Goal: Task Accomplishment & Management: Manage account settings

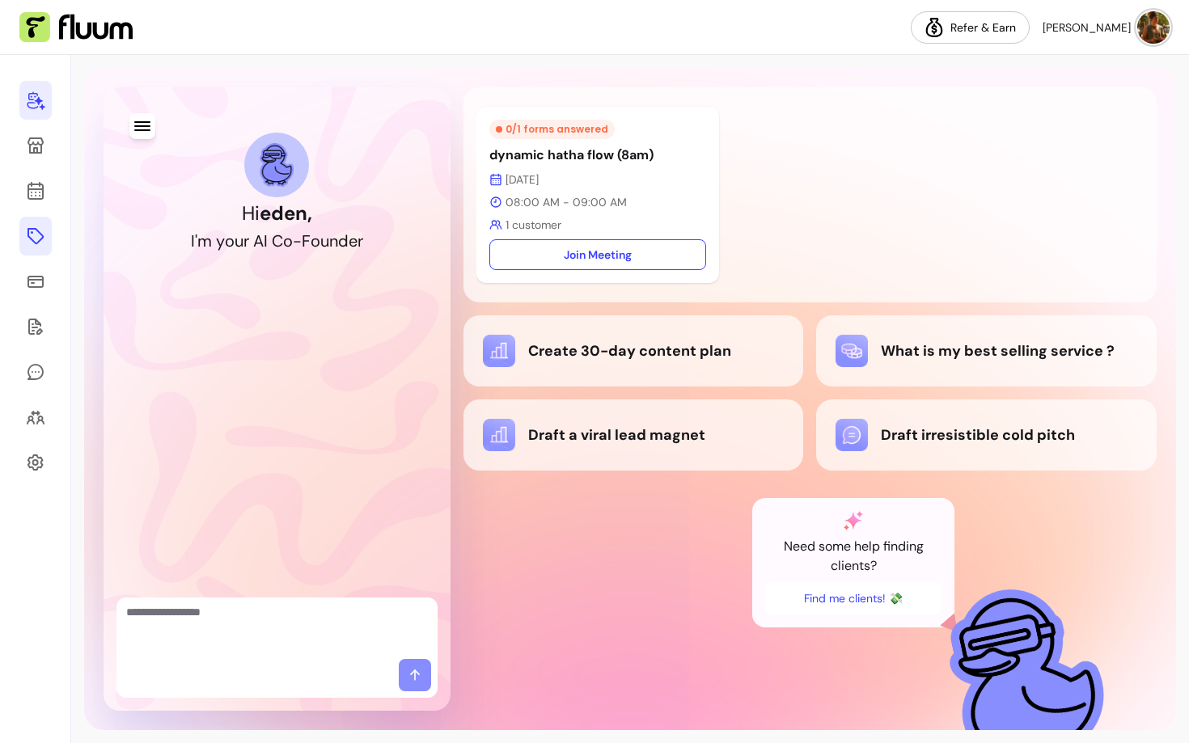
click at [32, 234] on icon at bounding box center [35, 235] width 19 height 19
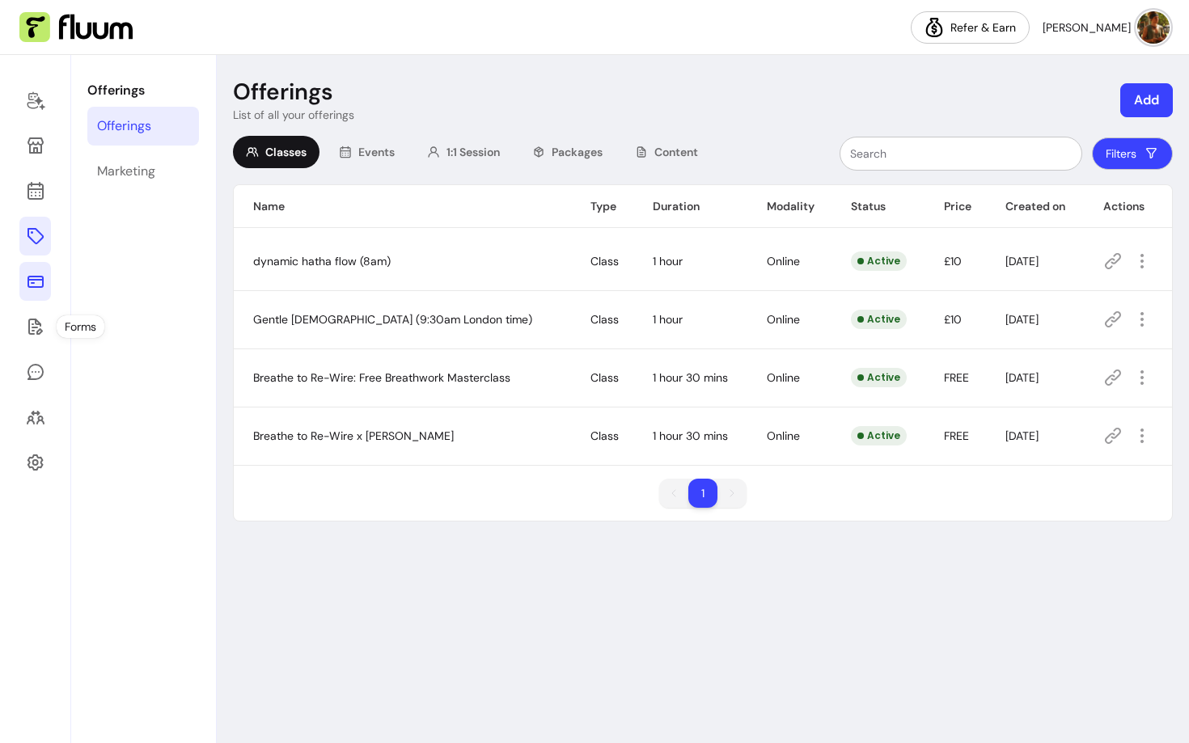
click at [36, 281] on icon at bounding box center [35, 281] width 19 height 19
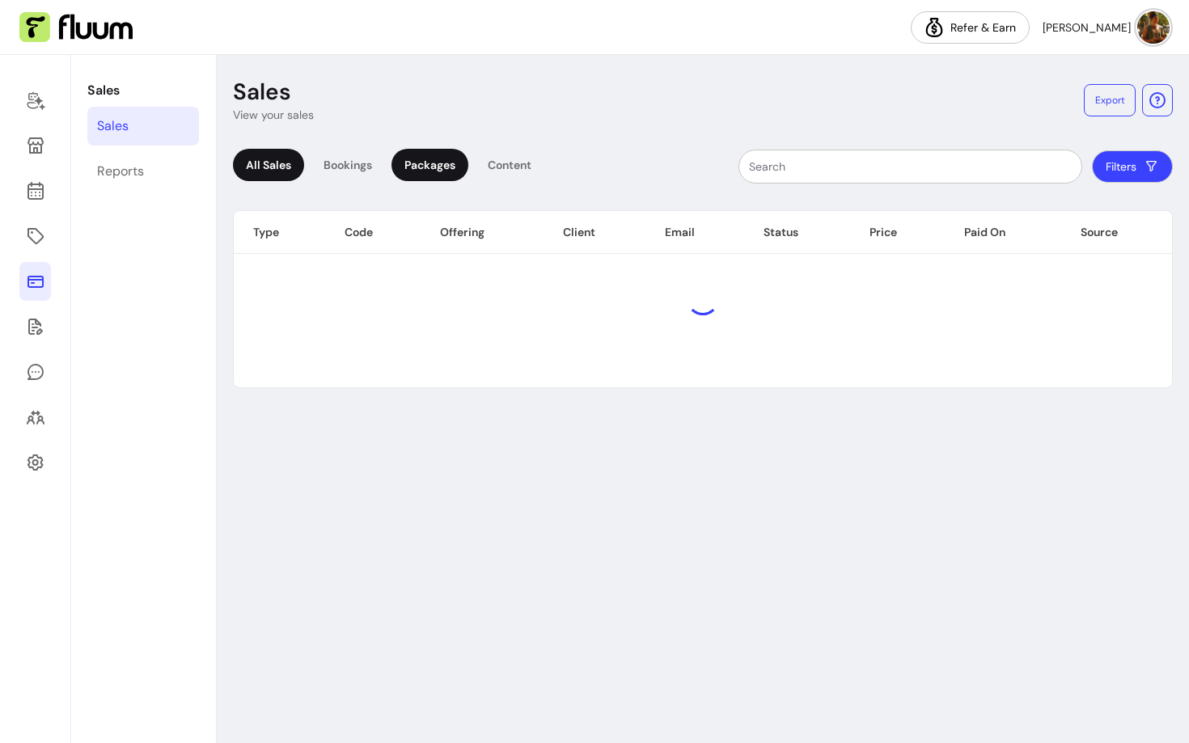
click at [414, 163] on div "Packages" at bounding box center [429, 165] width 77 height 32
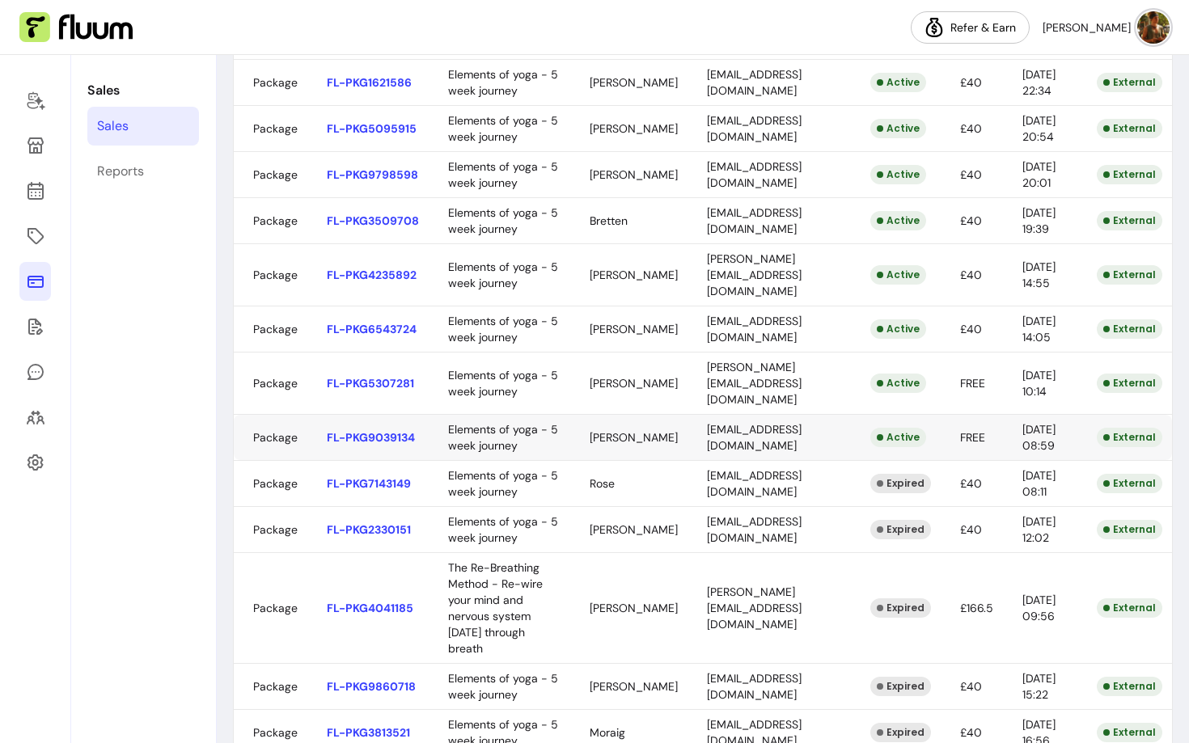
scroll to position [538, 0]
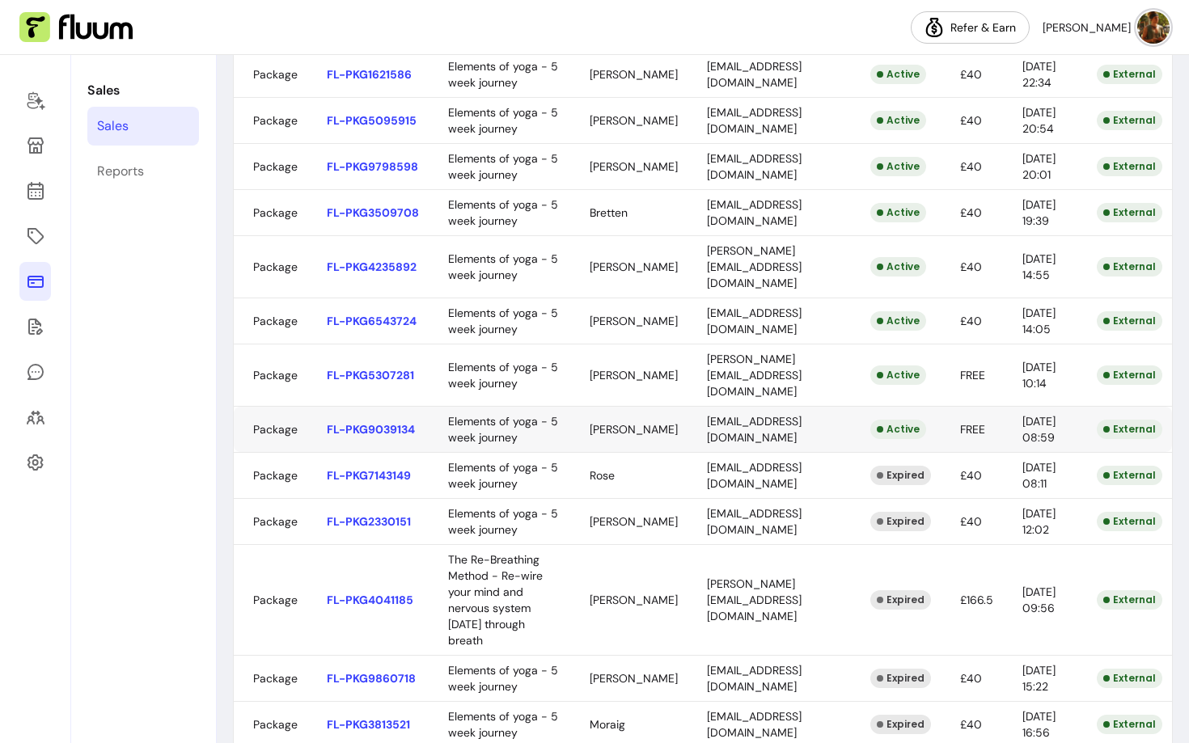
click at [589, 612] on body "Refer & [PERSON_NAME] Sales Sales Reports Sales View your sales Export All Sale…" at bounding box center [594, 371] width 1189 height 743
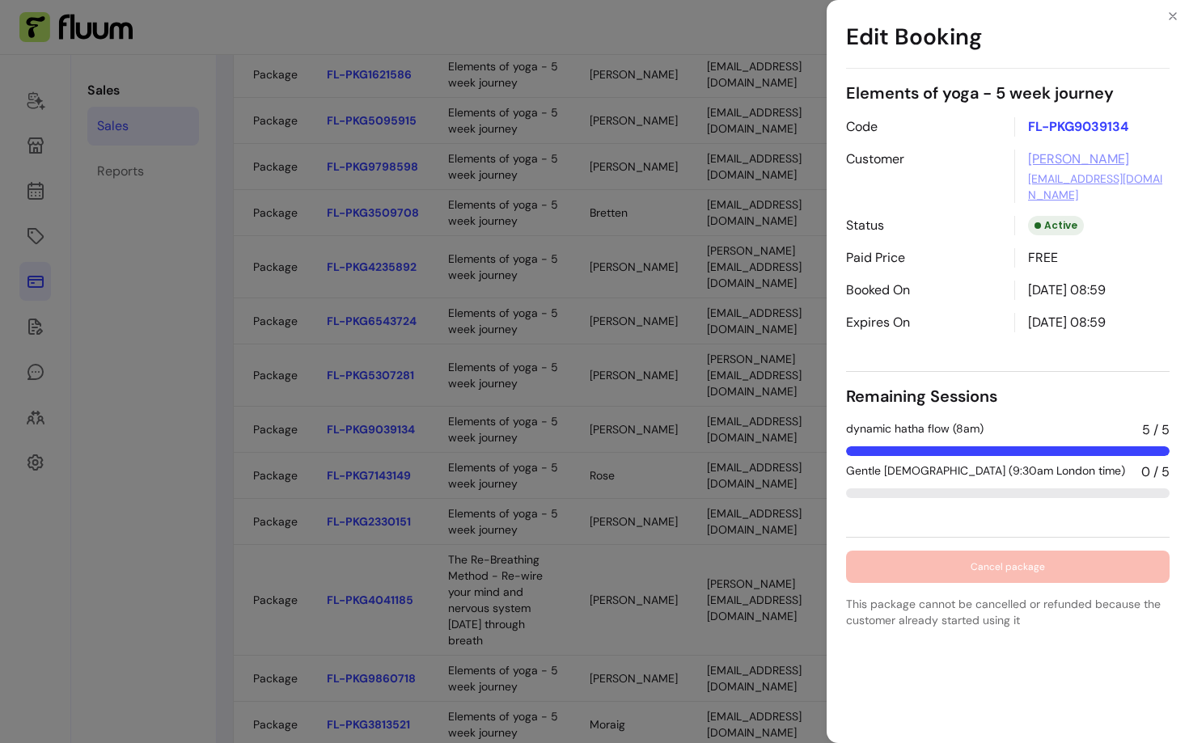
click at [564, 605] on div "Edit Booking Elements of yoga - 5 week journey Code FL-PKG9039134 Customer [PER…" at bounding box center [594, 371] width 1189 height 743
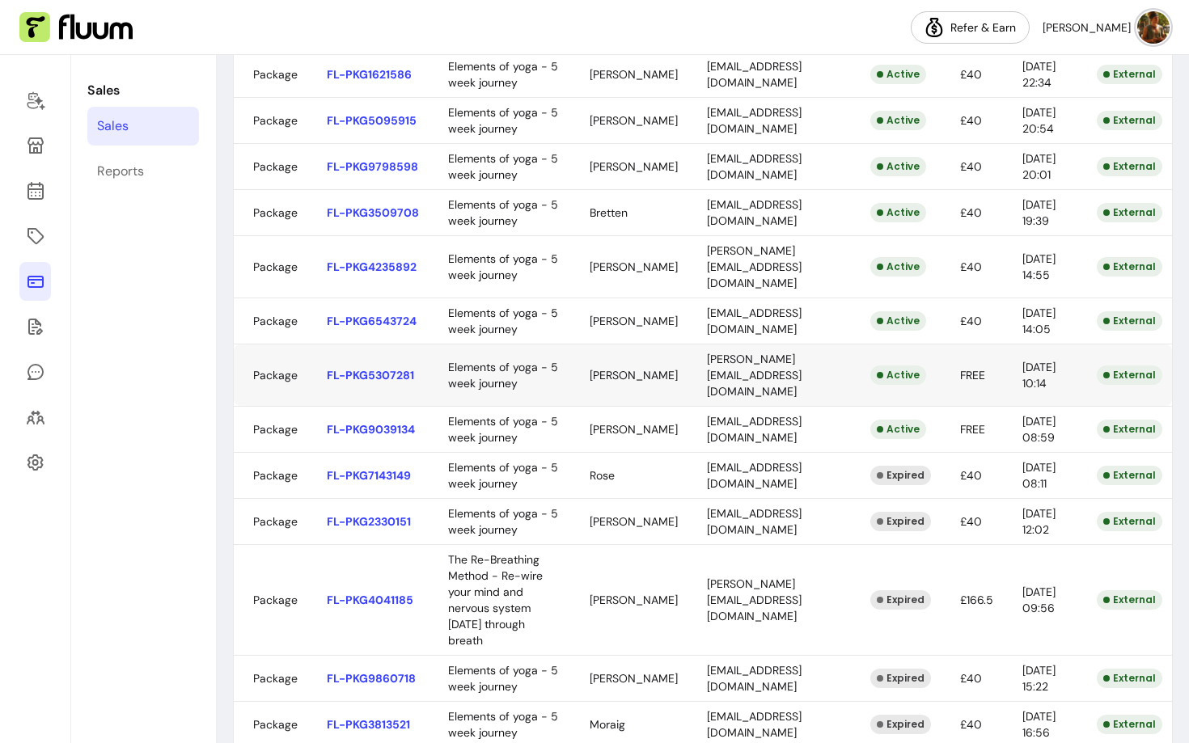
click at [603, 559] on body "Refer & [PERSON_NAME] Sales Sales Reports Sales View your sales Export All Sale…" at bounding box center [594, 371] width 1189 height 743
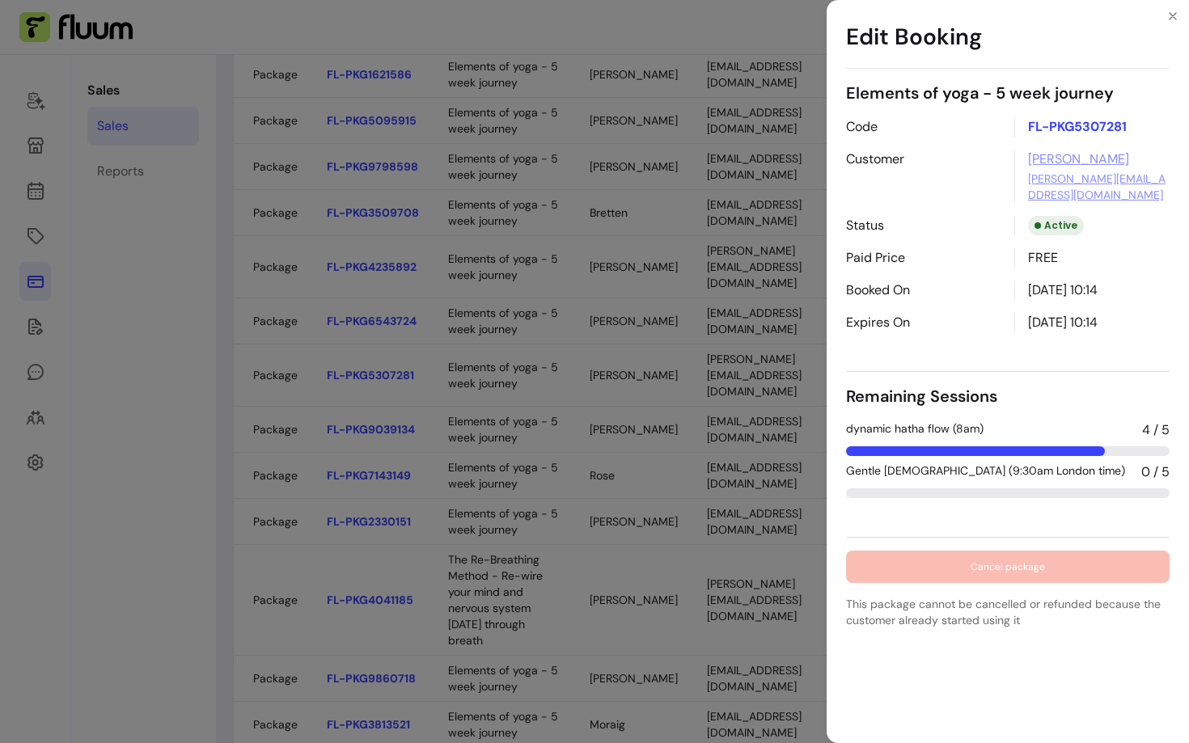
click at [600, 491] on div "Edit Booking Elements of yoga - 5 week journey Code FL-PKG5307281 Customer [PER…" at bounding box center [594, 371] width 1189 height 743
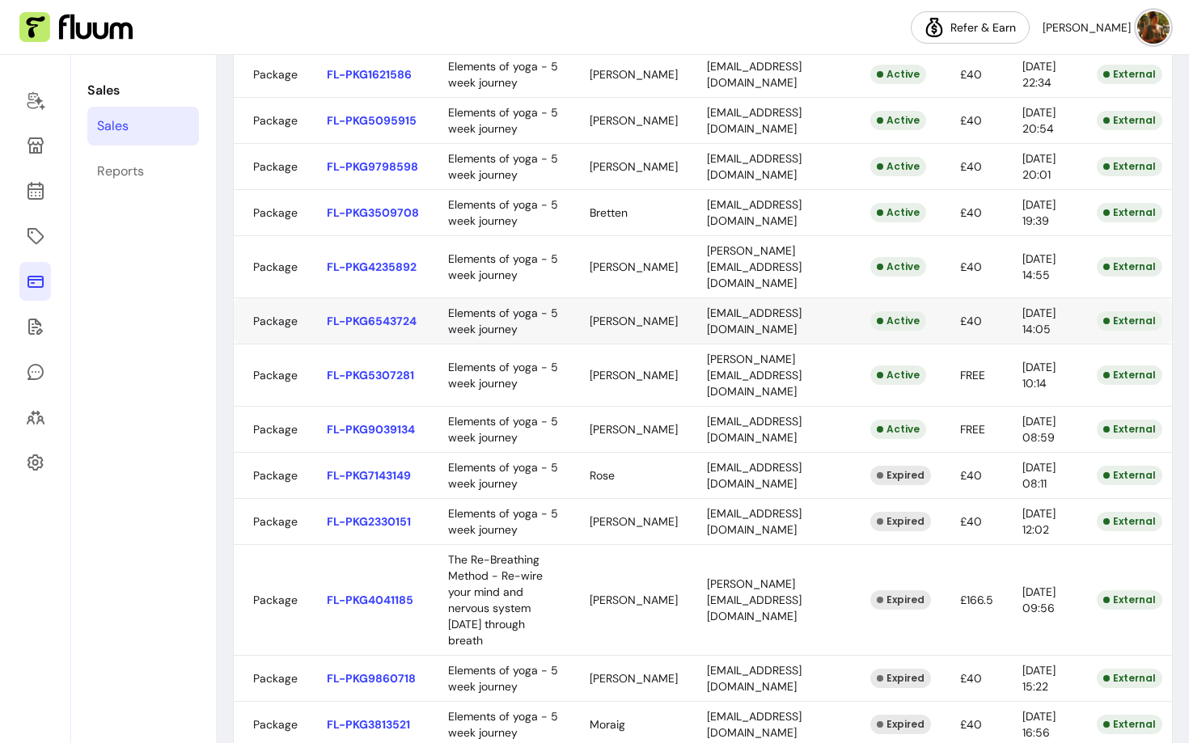
click at [568, 493] on body "Refer & [PERSON_NAME] Sales Sales Reports Sales View your sales Export All Sale…" at bounding box center [594, 371] width 1189 height 743
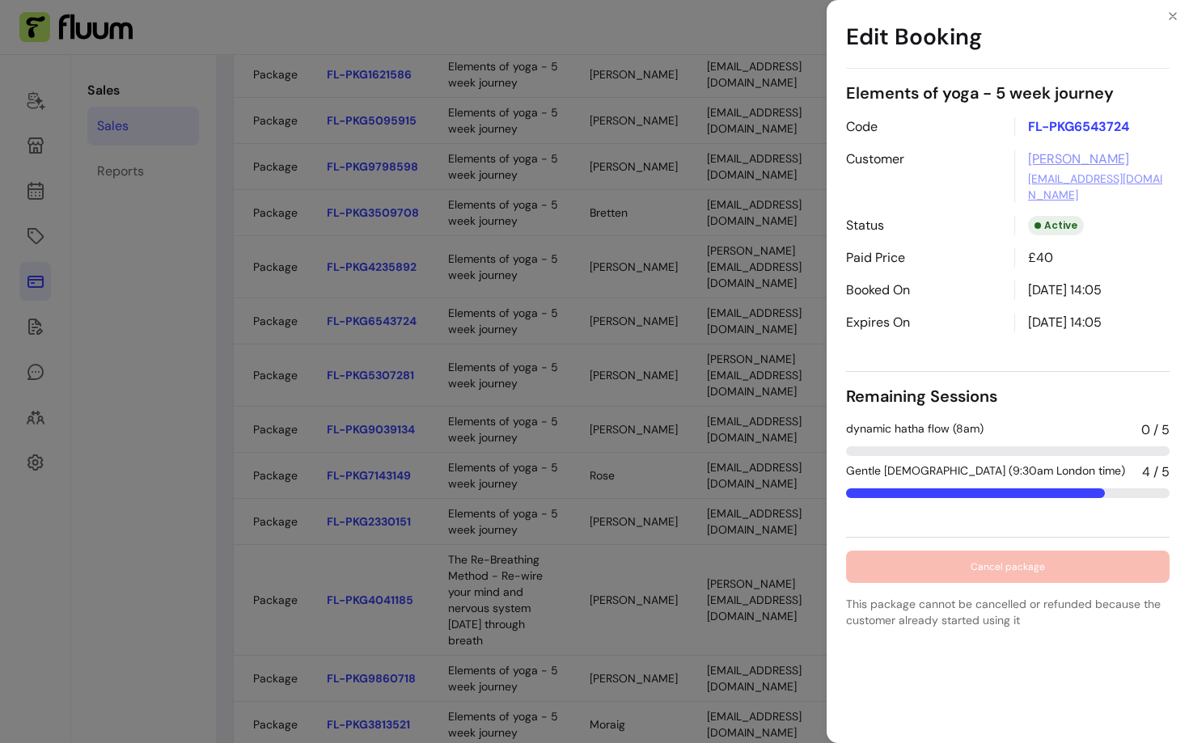
click at [574, 406] on div "Edit Booking Elements of yoga - 5 week journey Code FL-PKG6543724 Customer [PER…" at bounding box center [594, 371] width 1189 height 743
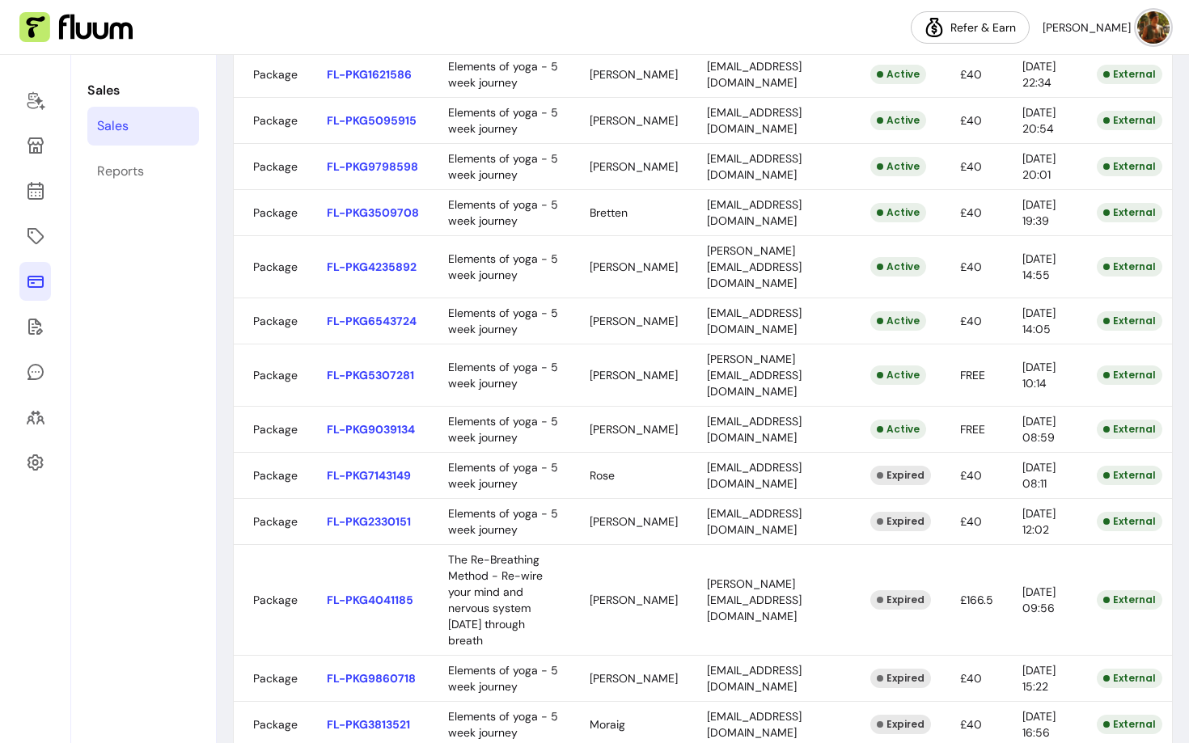
click at [585, 424] on body "Refer & [PERSON_NAME] Sales Sales Reports Sales View your sales Export All Sale…" at bounding box center [594, 371] width 1189 height 743
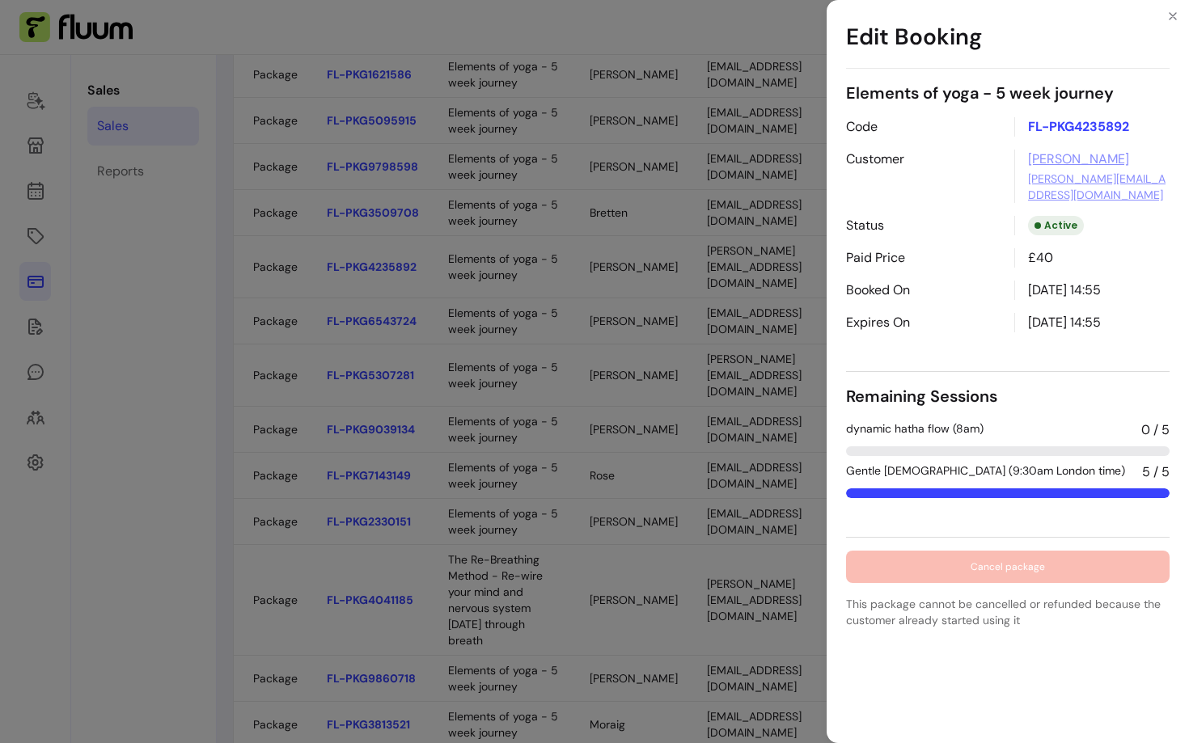
click at [602, 409] on div "Edit Booking Elements of yoga - 5 week journey Code FL-PKG4235892 Customer Jayn…" at bounding box center [594, 371] width 1189 height 743
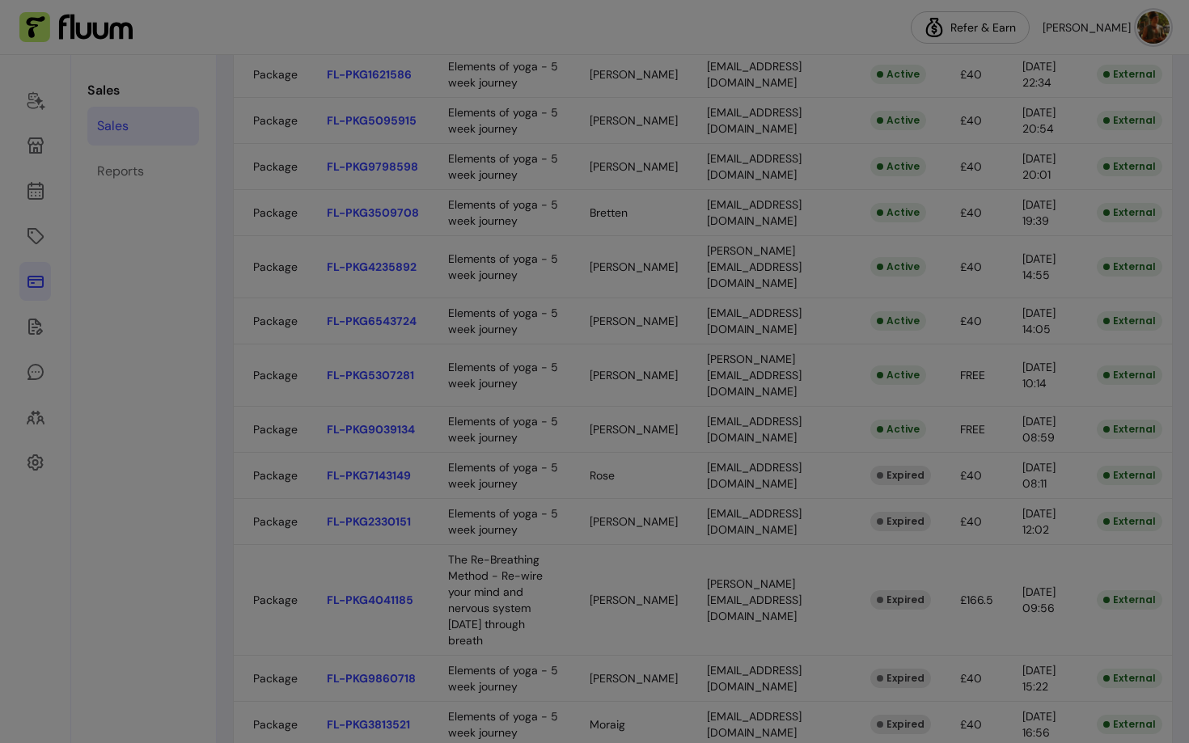
click at [584, 372] on body "Refer & [PERSON_NAME] Sales Sales Reports Sales View your sales Export All Sale…" at bounding box center [594, 371] width 1189 height 743
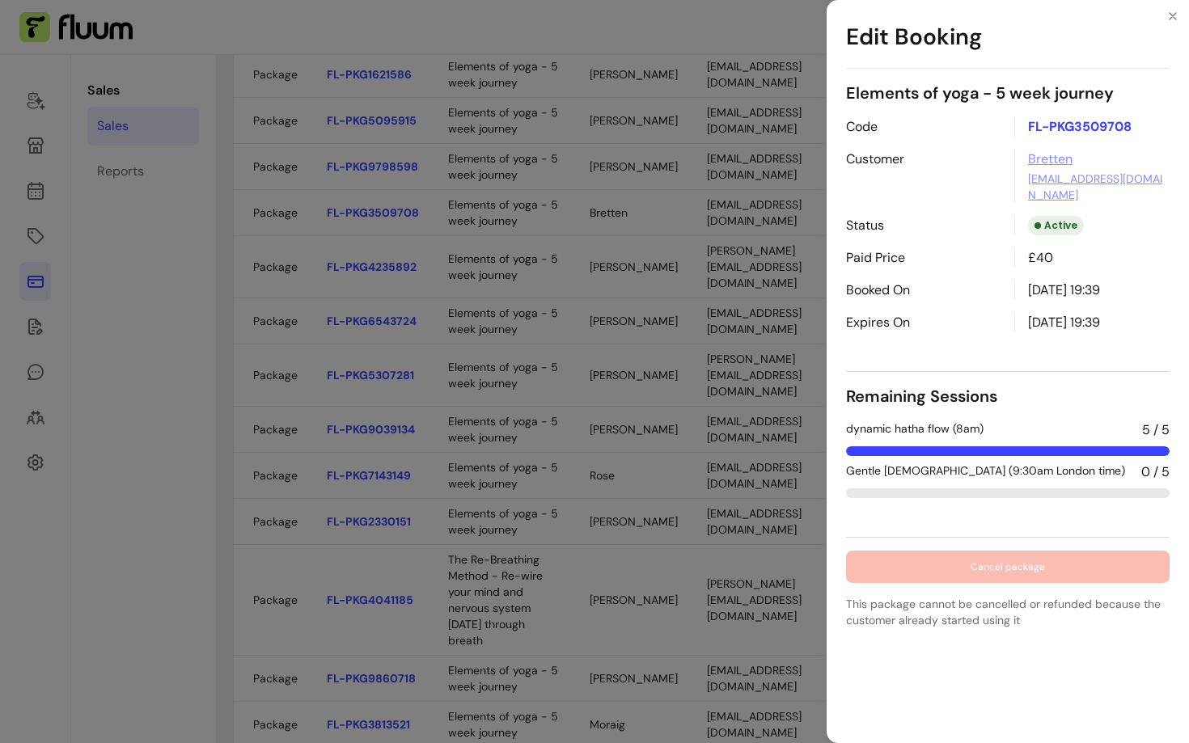
click at [597, 332] on div "Edit Booking Elements of yoga - 5 week journey Code FL-PKG3509708 Customer Bret…" at bounding box center [594, 371] width 1189 height 743
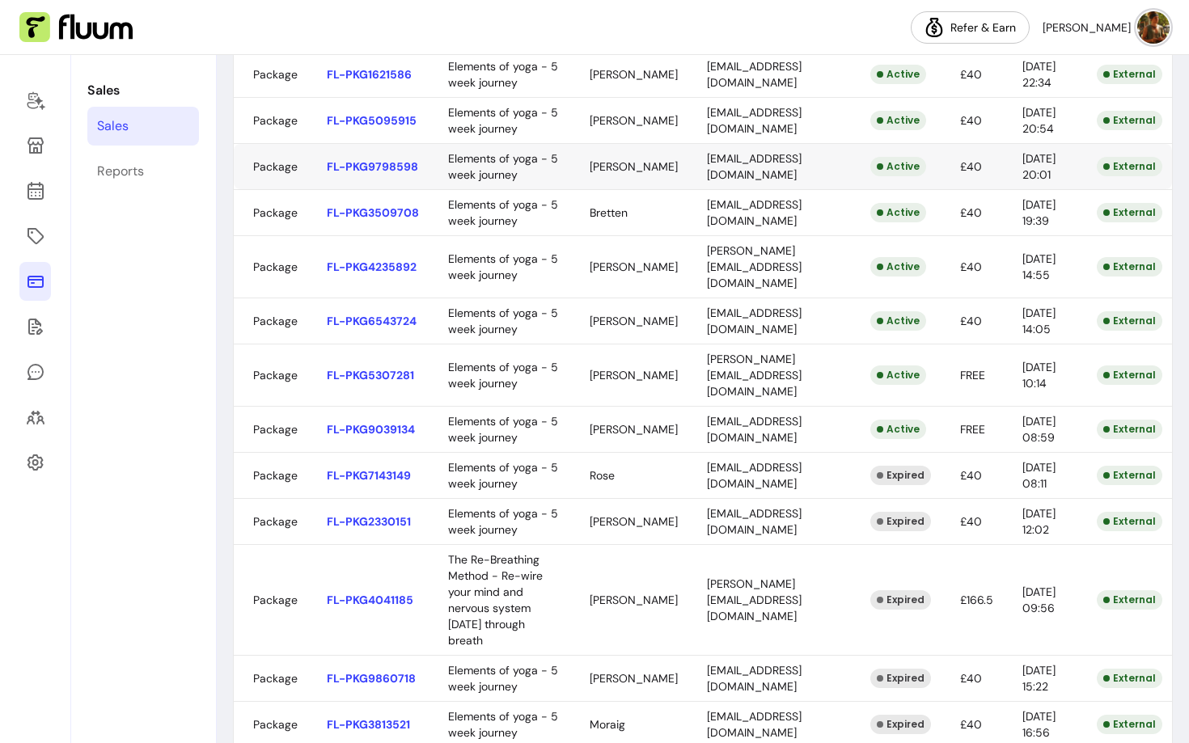
click at [593, 306] on body "Refer & [PERSON_NAME] Sales Sales Reports Sales View your sales Export All Sale…" at bounding box center [594, 371] width 1189 height 743
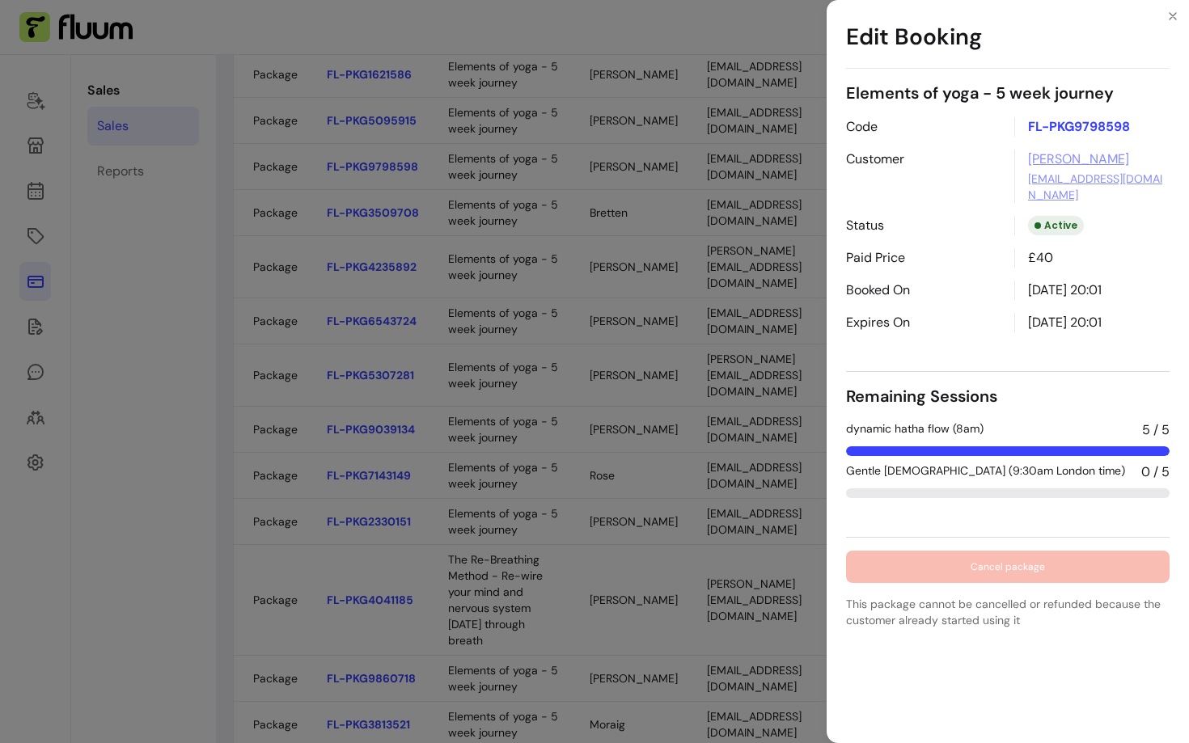
click at [605, 290] on div "Edit Booking Elements of yoga - 5 week journey Code FL-PKG9798598 Customer [PER…" at bounding box center [594, 371] width 1189 height 743
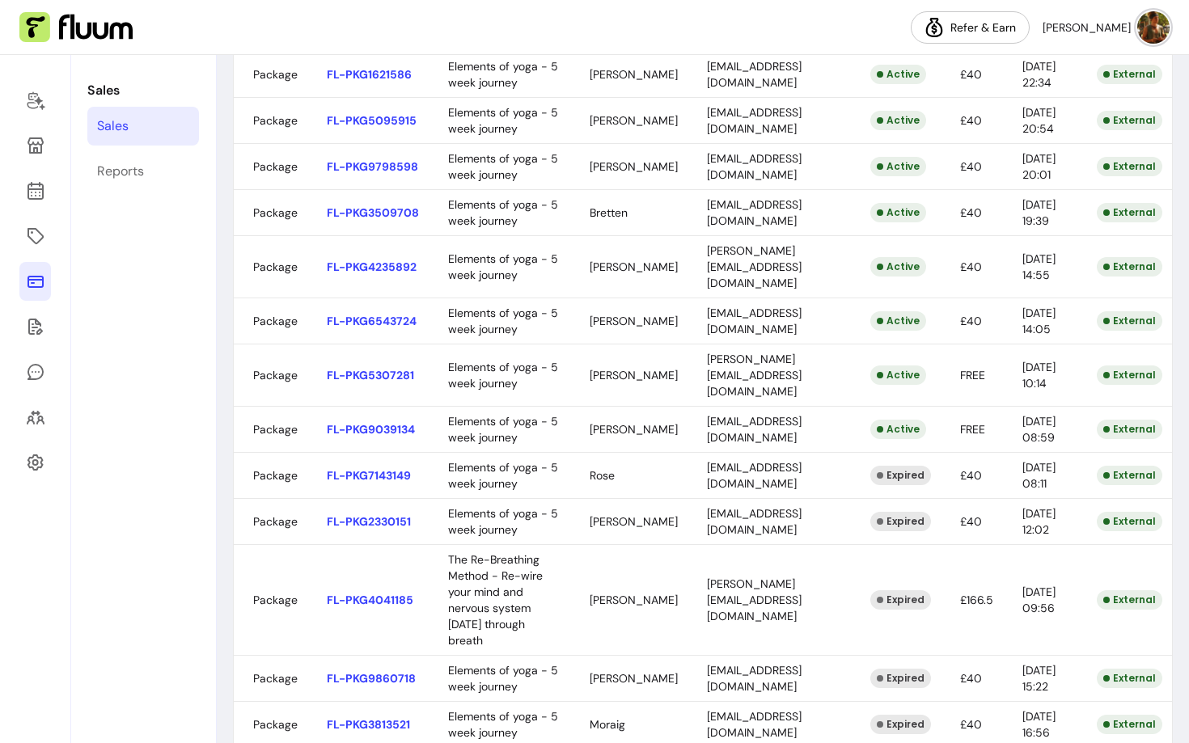
click at [597, 255] on body "Refer & [PERSON_NAME] Sales Sales Reports Sales View your sales Export All Sale…" at bounding box center [594, 371] width 1189 height 743
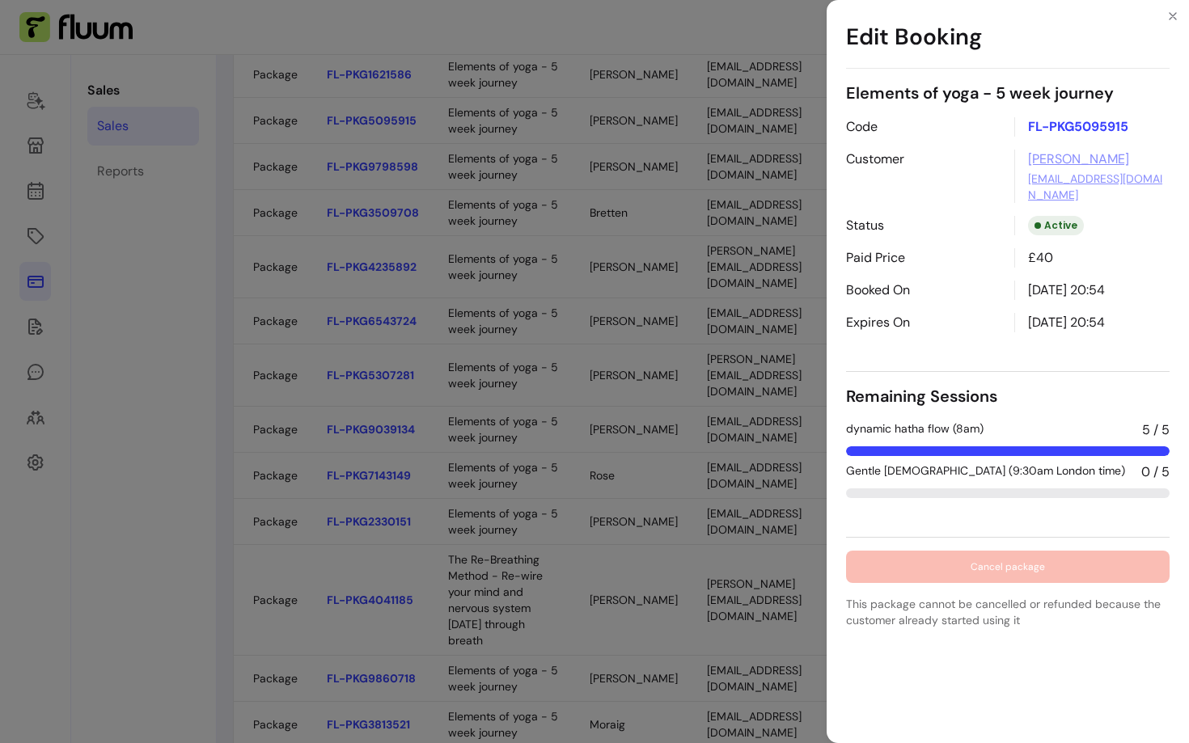
click at [590, 255] on div "Edit Booking Elements of yoga - 5 week journey Code FL-PKG5095915 Customer [PER…" at bounding box center [594, 371] width 1189 height 743
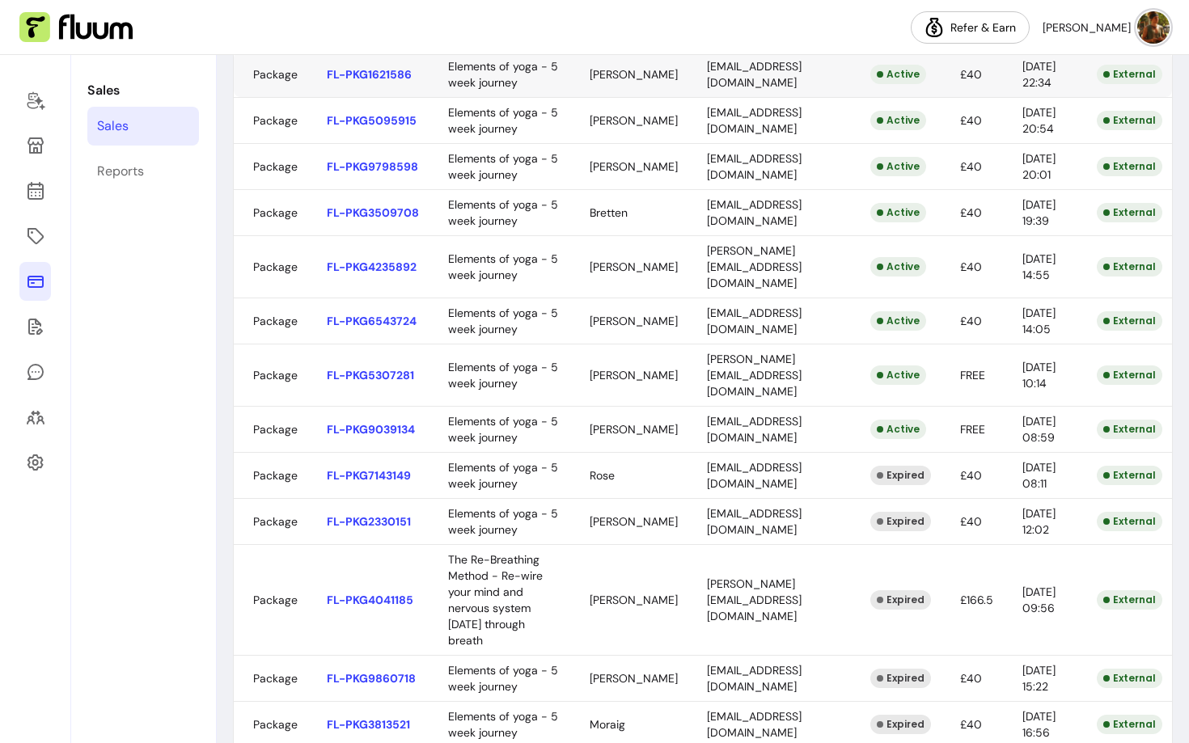
click at [586, 193] on body "Refer & [PERSON_NAME] Sales Sales Reports Sales View your sales Export All Sale…" at bounding box center [594, 371] width 1189 height 743
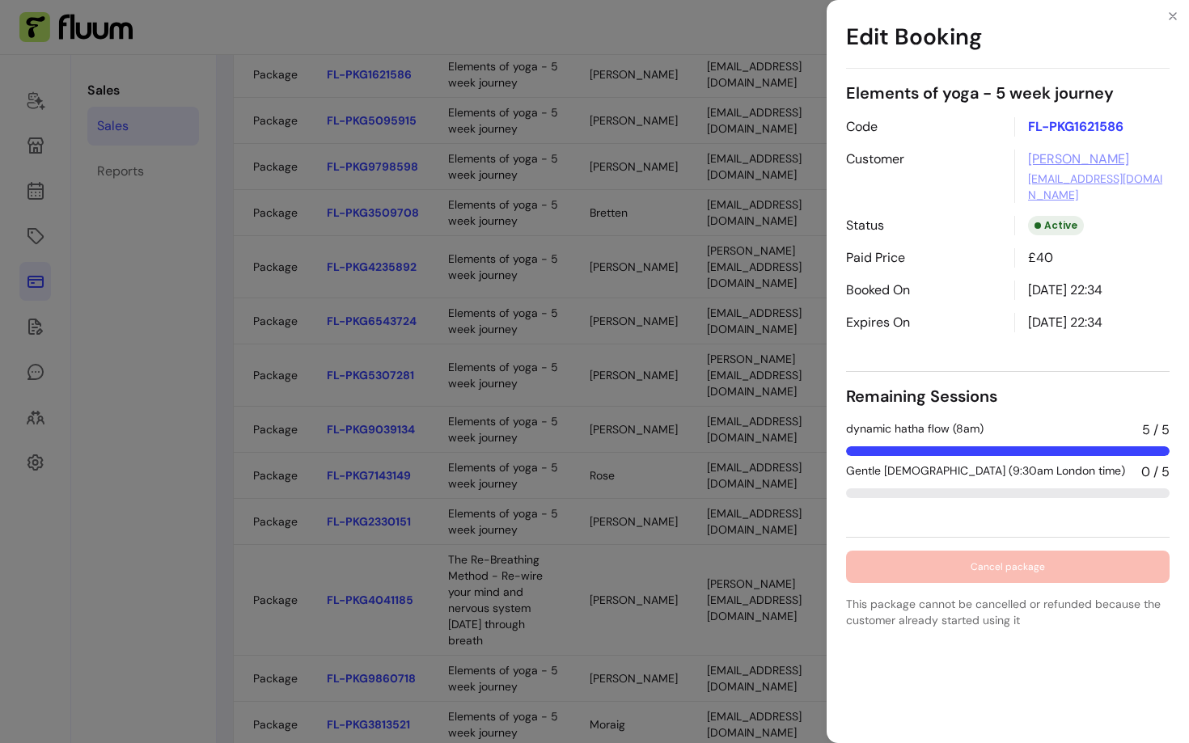
click at [570, 327] on div "Edit Booking Elements of yoga - 5 week journey Code FL-PKG1621586 Customer [PER…" at bounding box center [594, 371] width 1189 height 743
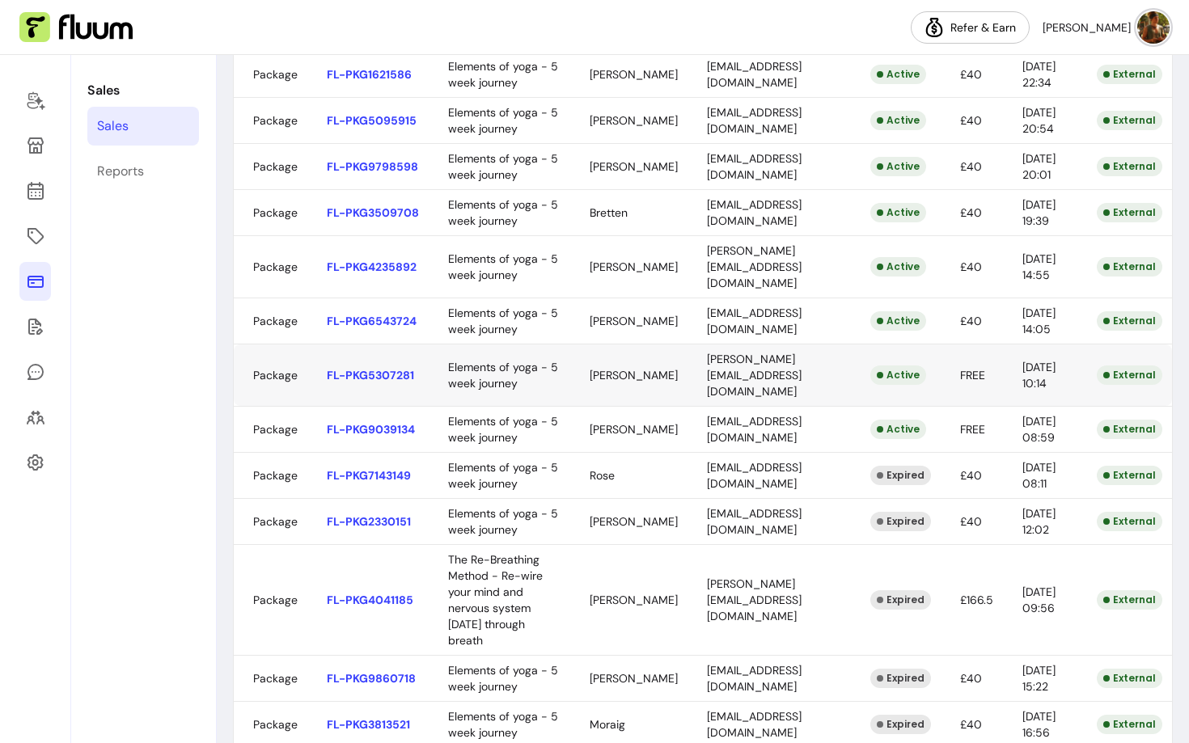
click at [578, 605] on body "Refer & [PERSON_NAME] Sales Sales Reports Sales View your sales Export All Sale…" at bounding box center [594, 371] width 1189 height 743
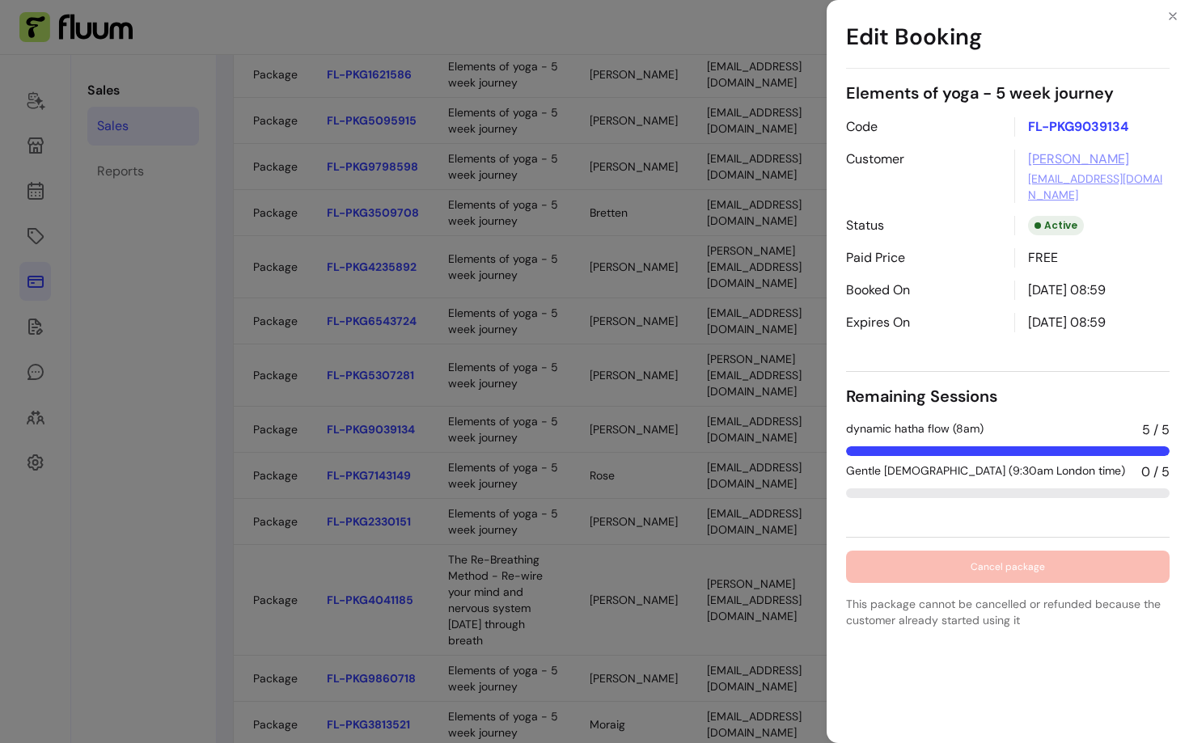
click at [584, 544] on div "Edit Booking Elements of yoga - 5 week journey Code FL-PKG9039134 Customer [PER…" at bounding box center [594, 371] width 1189 height 743
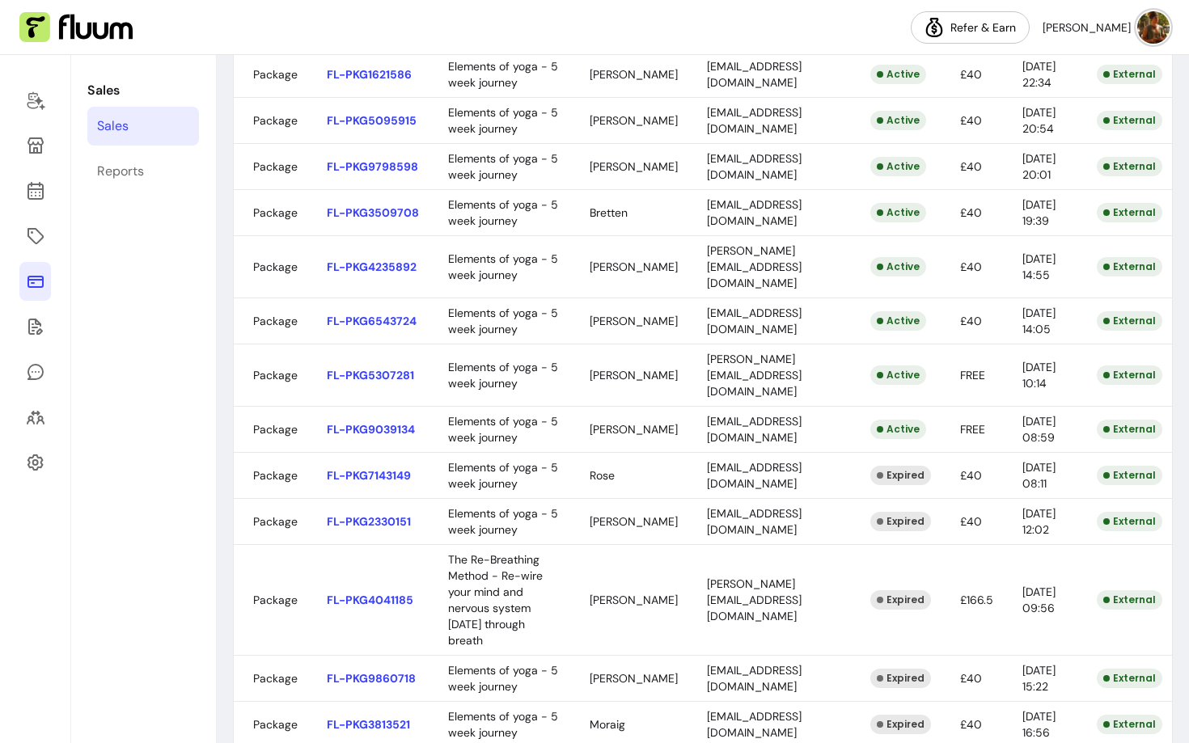
click at [618, 549] on body "Refer & [PERSON_NAME] Sales Sales Reports Sales View your sales Export All Sale…" at bounding box center [594, 371] width 1189 height 743
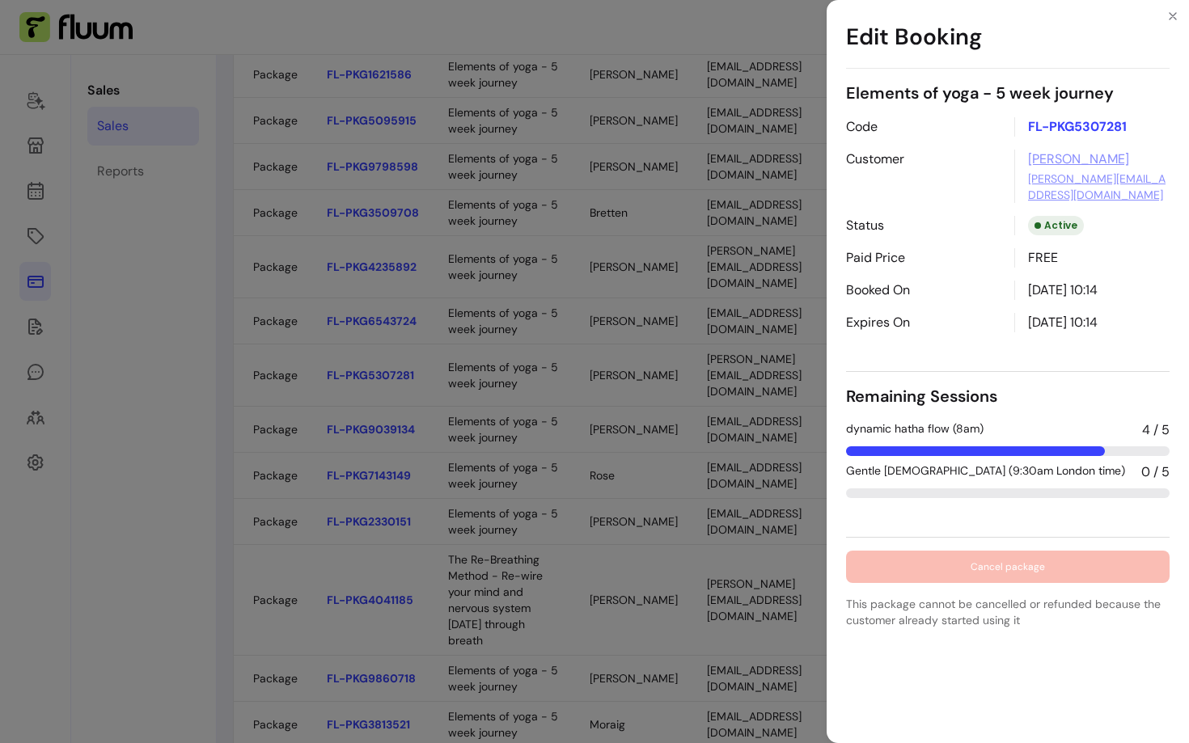
click at [10, 241] on div "Edit Booking Elements of yoga - 5 week journey Code FL-PKG5307281 Customer [PER…" at bounding box center [594, 371] width 1189 height 743
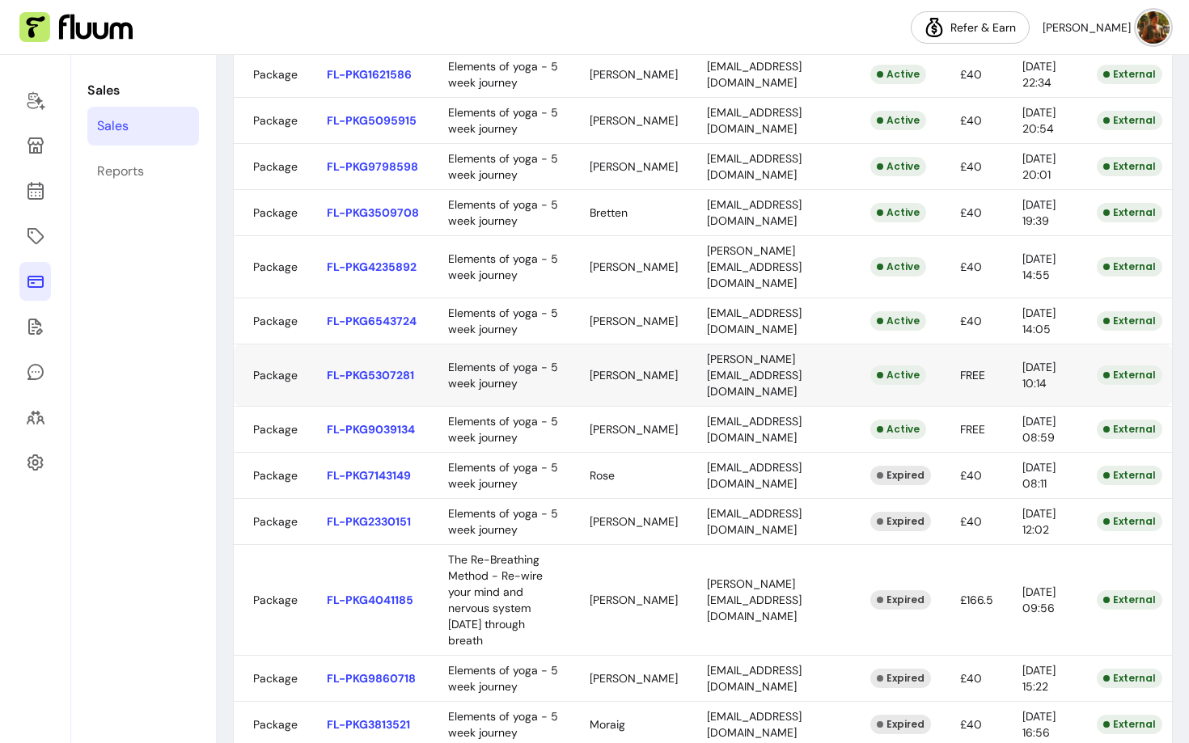
click at [585, 561] on body "Refer & [PERSON_NAME] Sales Sales Reports Sales View your sales Export All Sale…" at bounding box center [594, 371] width 1189 height 743
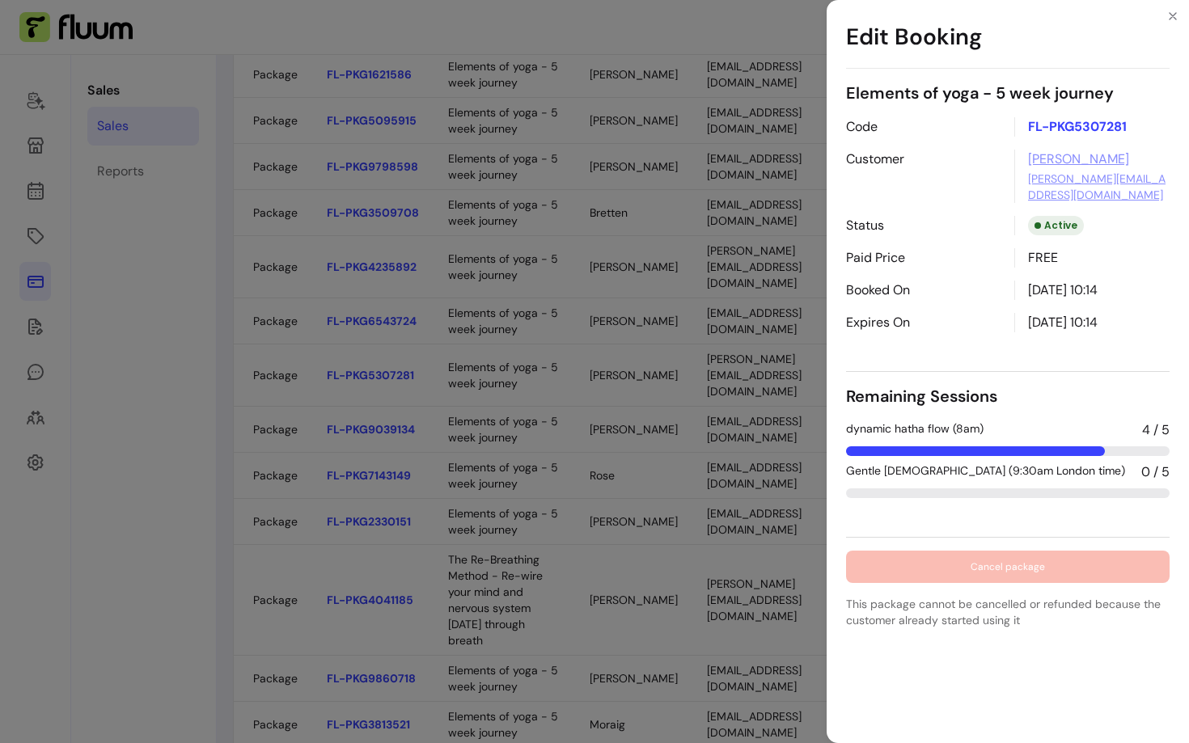
click at [465, 500] on div "Edit Booking Elements of yoga - 5 week journey Code FL-PKG5307281 Customer [PER…" at bounding box center [594, 371] width 1189 height 743
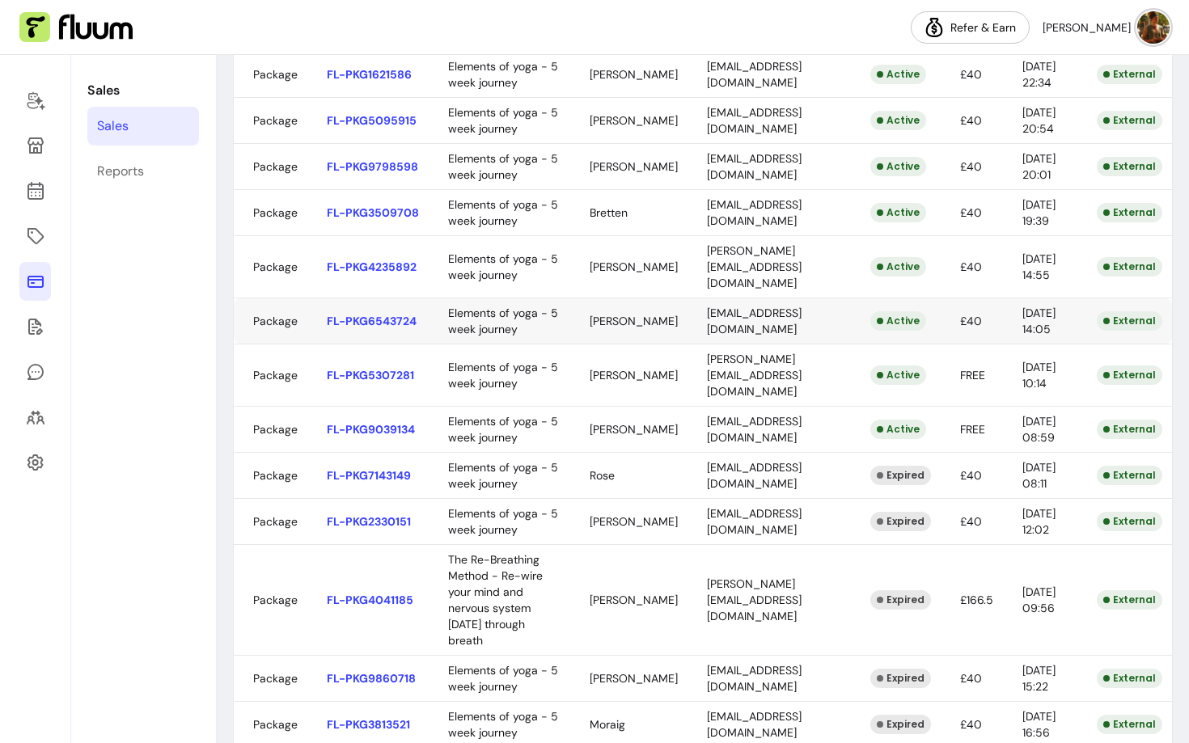
click at [572, 498] on body "Refer & [PERSON_NAME] Sales Sales Reports Sales View your sales Export All Sale…" at bounding box center [594, 371] width 1189 height 743
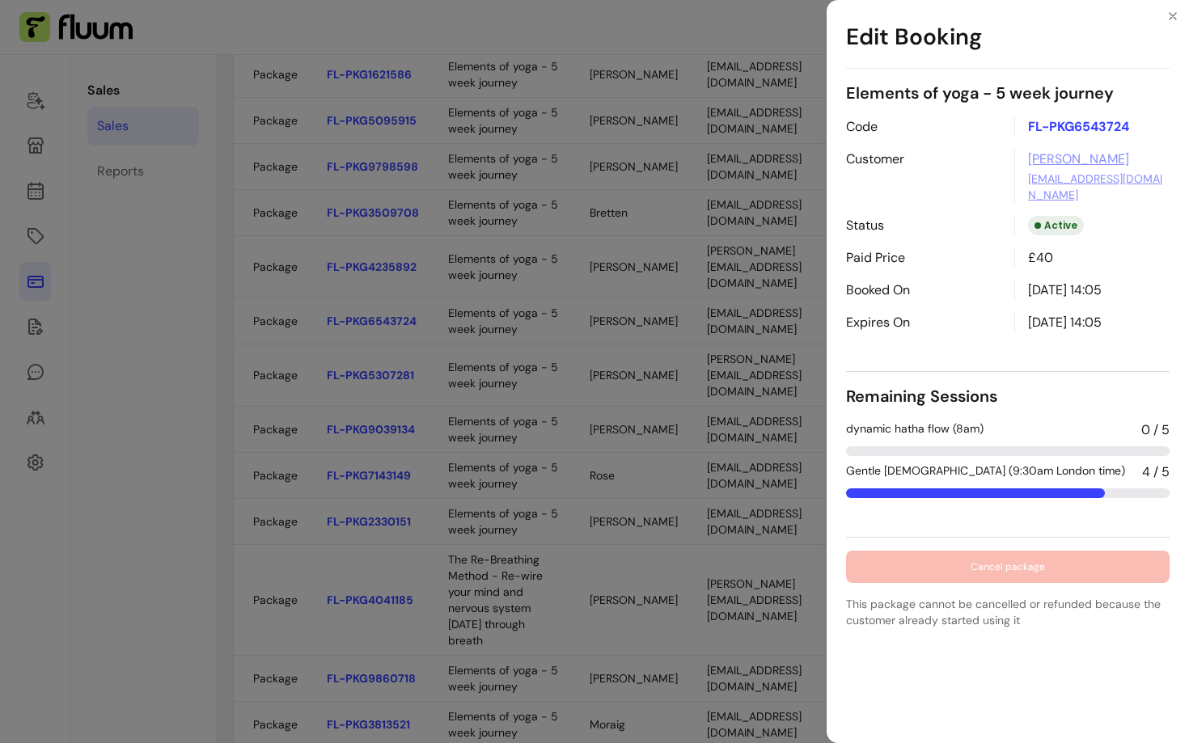
click at [506, 470] on div "Edit Booking Elements of yoga - 5 week journey Code FL-PKG6543724 Customer [PER…" at bounding box center [594, 371] width 1189 height 743
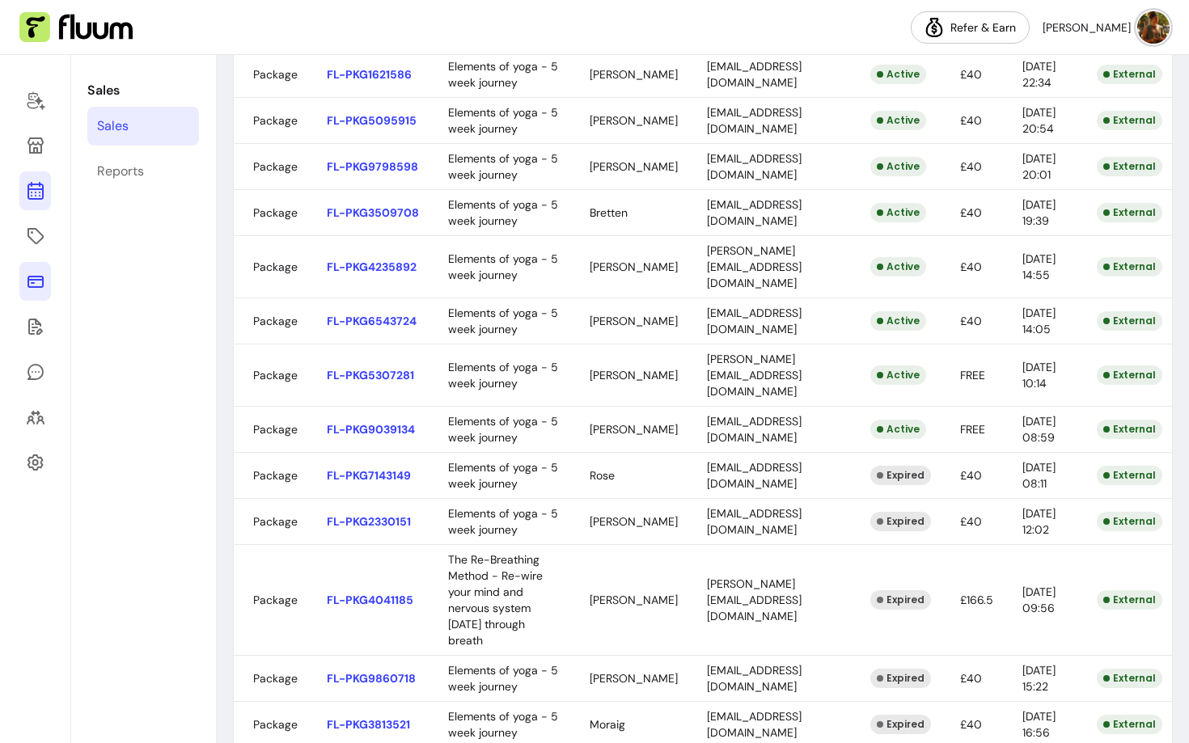
click at [42, 201] on link at bounding box center [35, 190] width 32 height 39
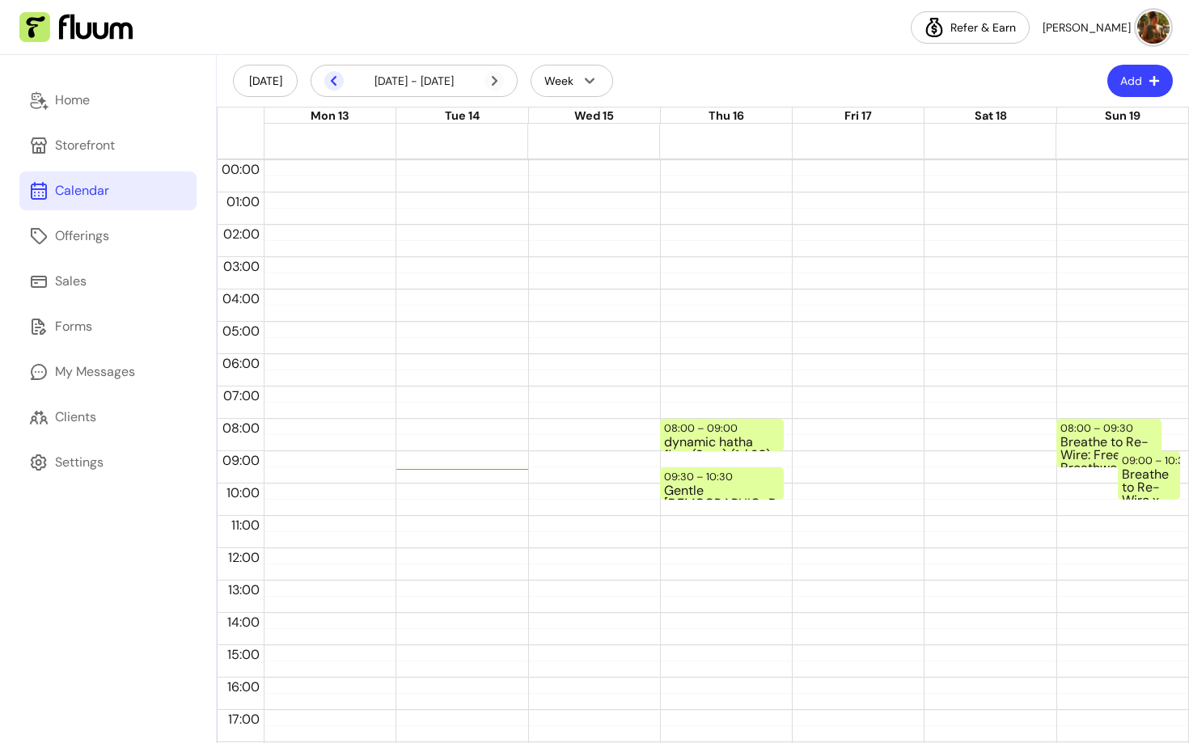
click at [329, 80] on icon at bounding box center [333, 80] width 19 height 19
click at [702, 436] on div "dynamic hatha flow (8am) (10 / 30)" at bounding box center [722, 443] width 116 height 14
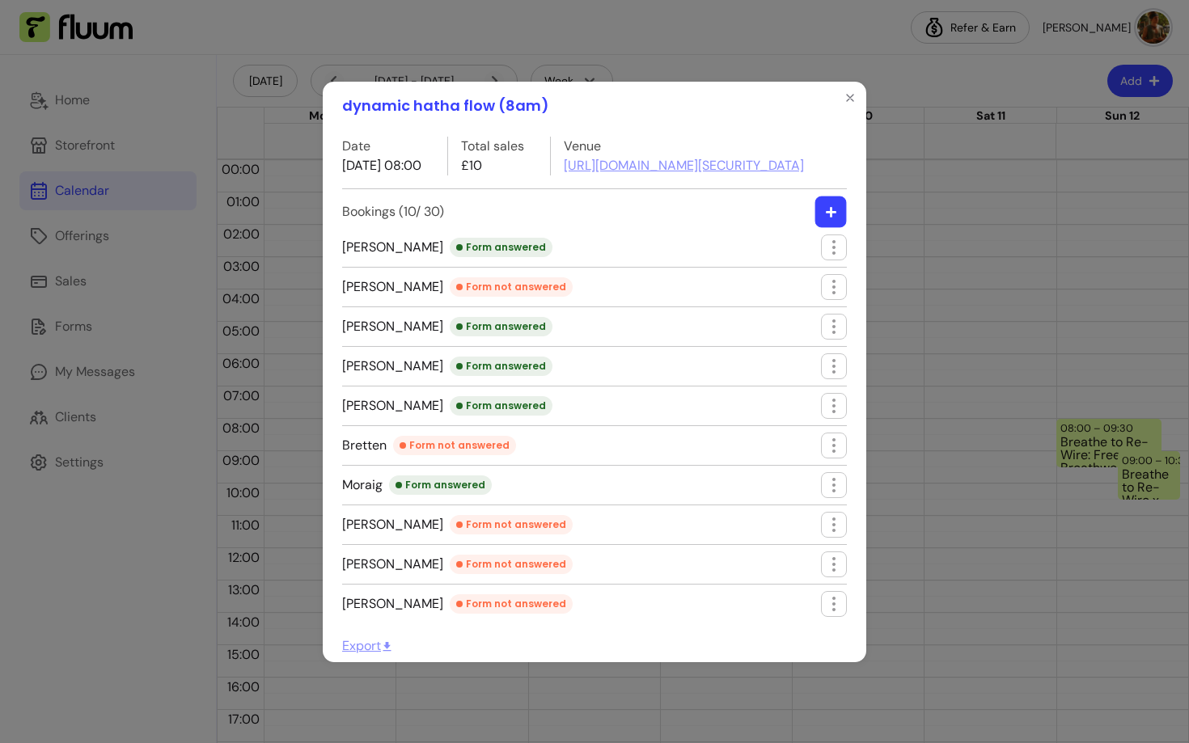
click at [837, 225] on button "button" at bounding box center [831, 212] width 32 height 32
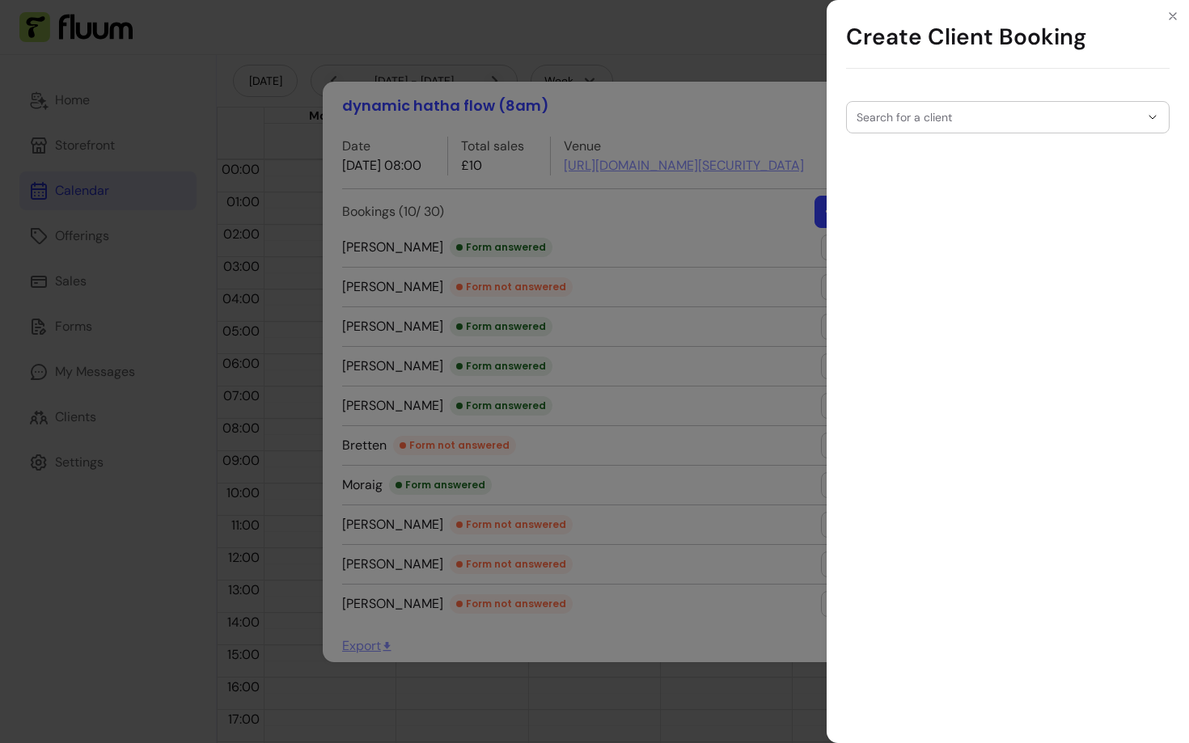
click at [975, 112] on input "Search for a client" at bounding box center [997, 117] width 283 height 16
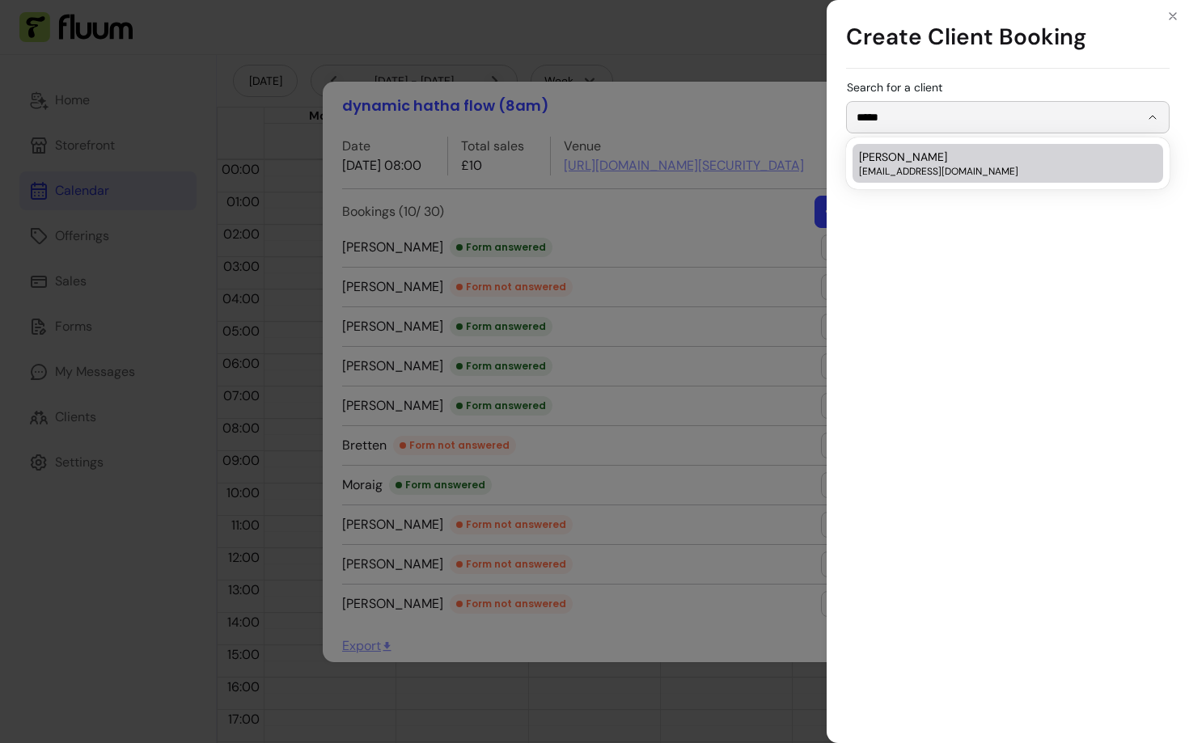
click at [957, 154] on div "[PERSON_NAME] [EMAIL_ADDRESS][DOMAIN_NAME]" at bounding box center [999, 163] width 281 height 29
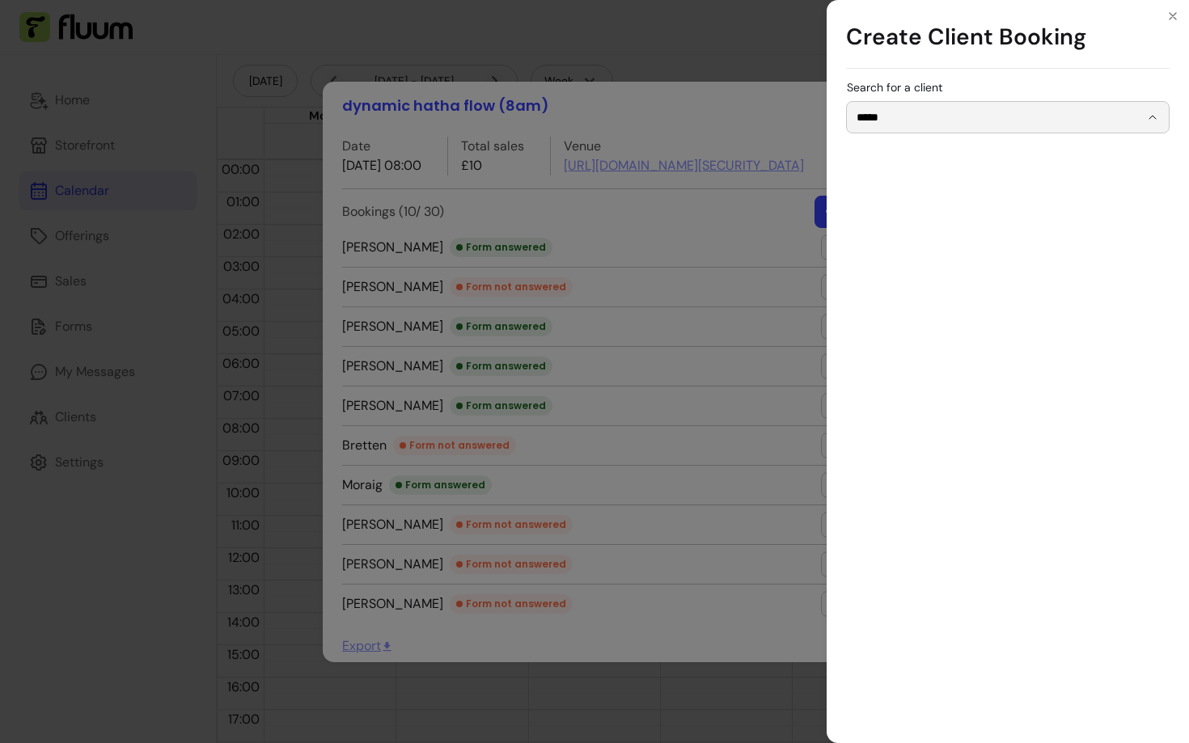
type input "**********"
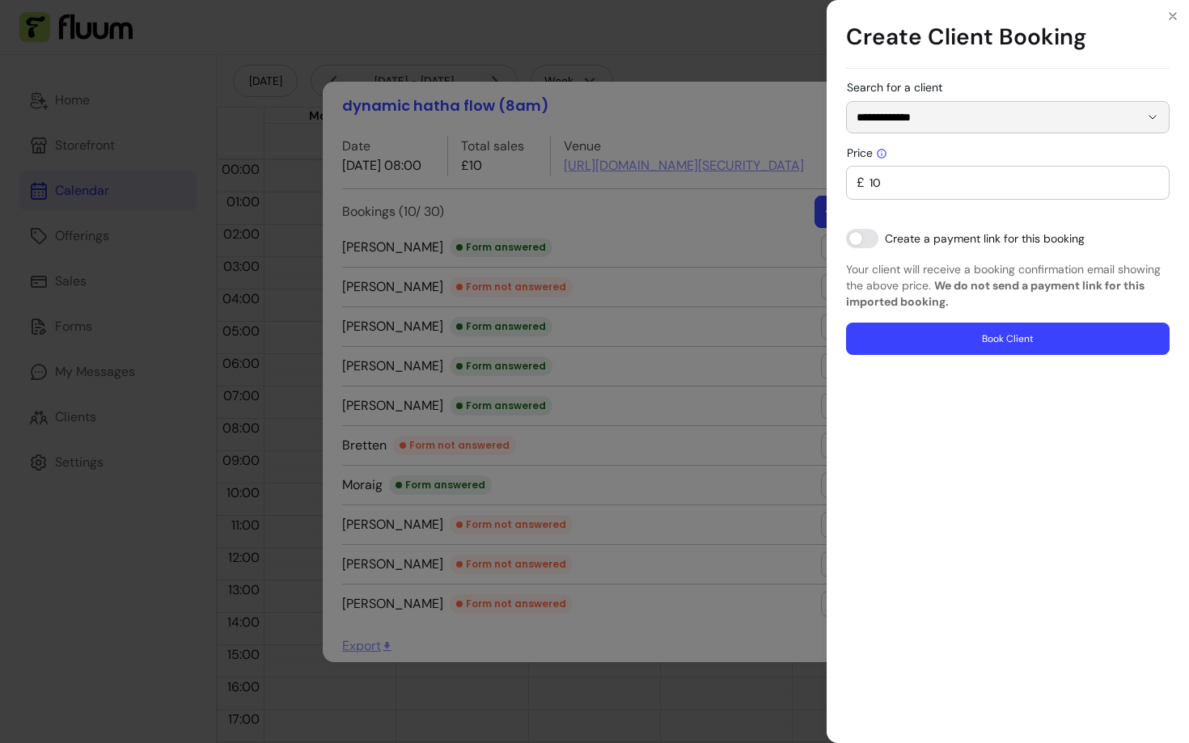
type input "0"
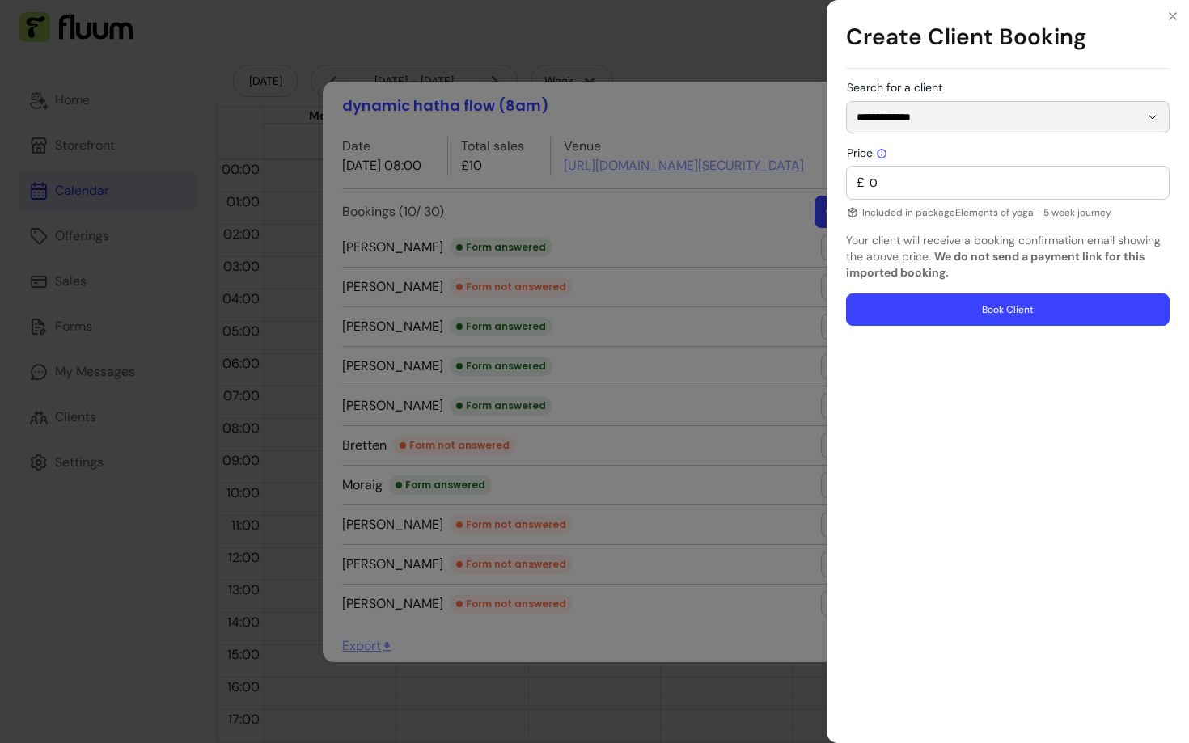
type input "**********"
click at [944, 314] on button "Book Client" at bounding box center [1007, 309] width 323 height 32
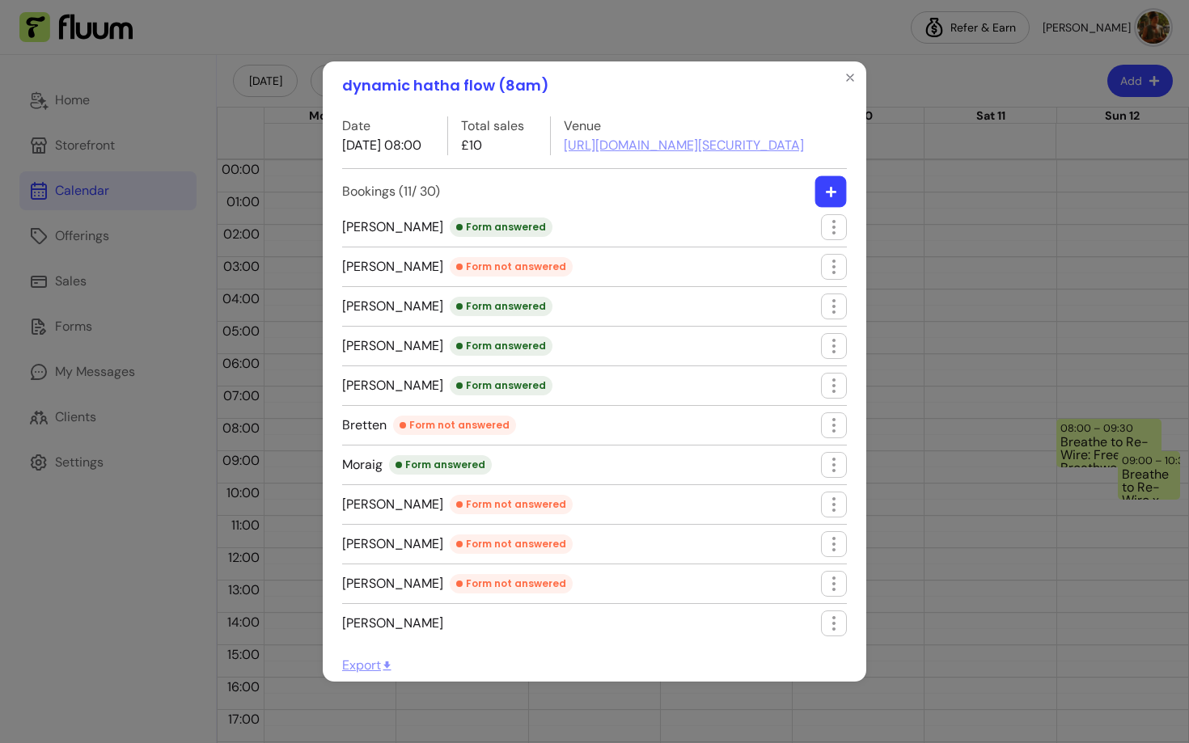
click at [833, 198] on icon "button" at bounding box center [831, 192] width 12 height 12
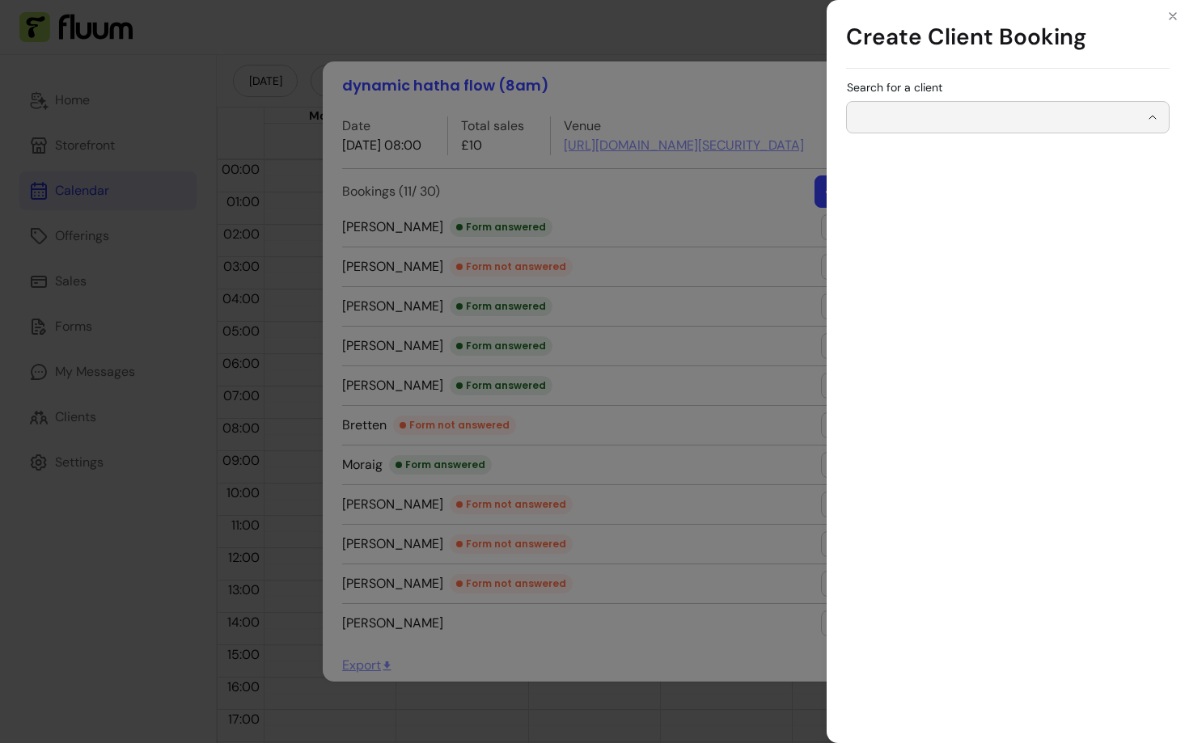
click at [904, 116] on div "Search for a client" at bounding box center [1007, 117] width 323 height 32
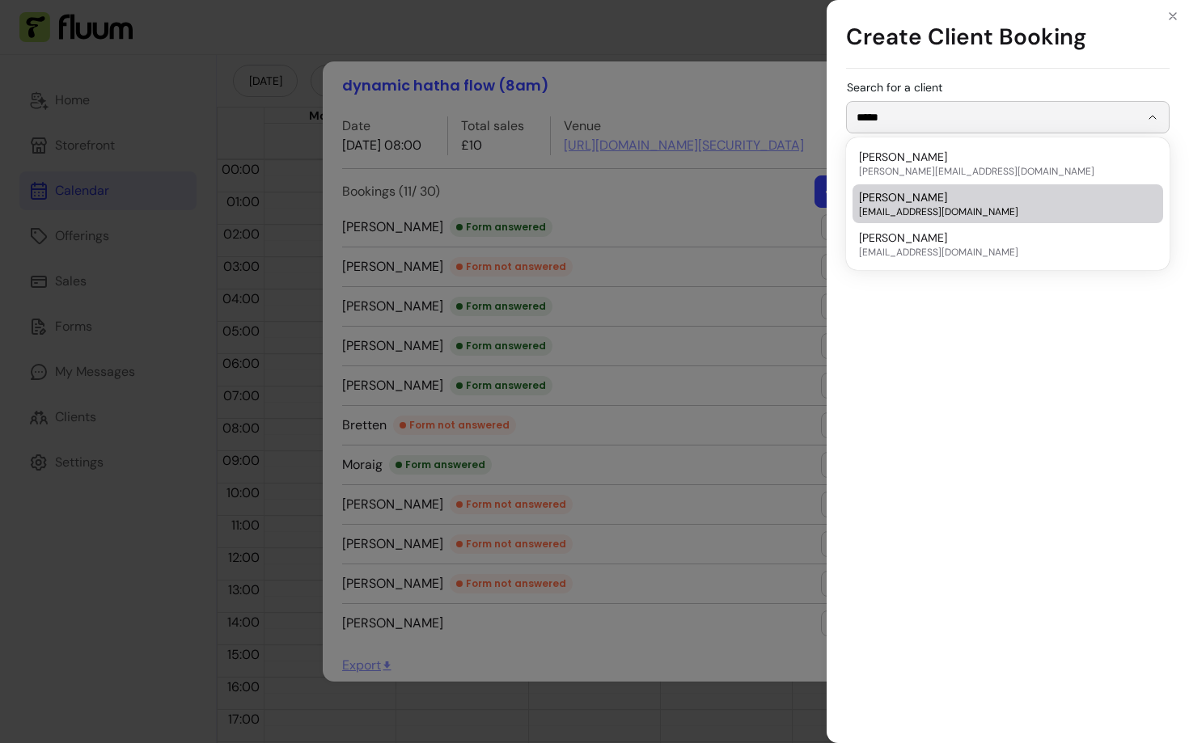
click at [992, 204] on div "[PERSON_NAME] [EMAIL_ADDRESS][DOMAIN_NAME]" at bounding box center [999, 203] width 281 height 29
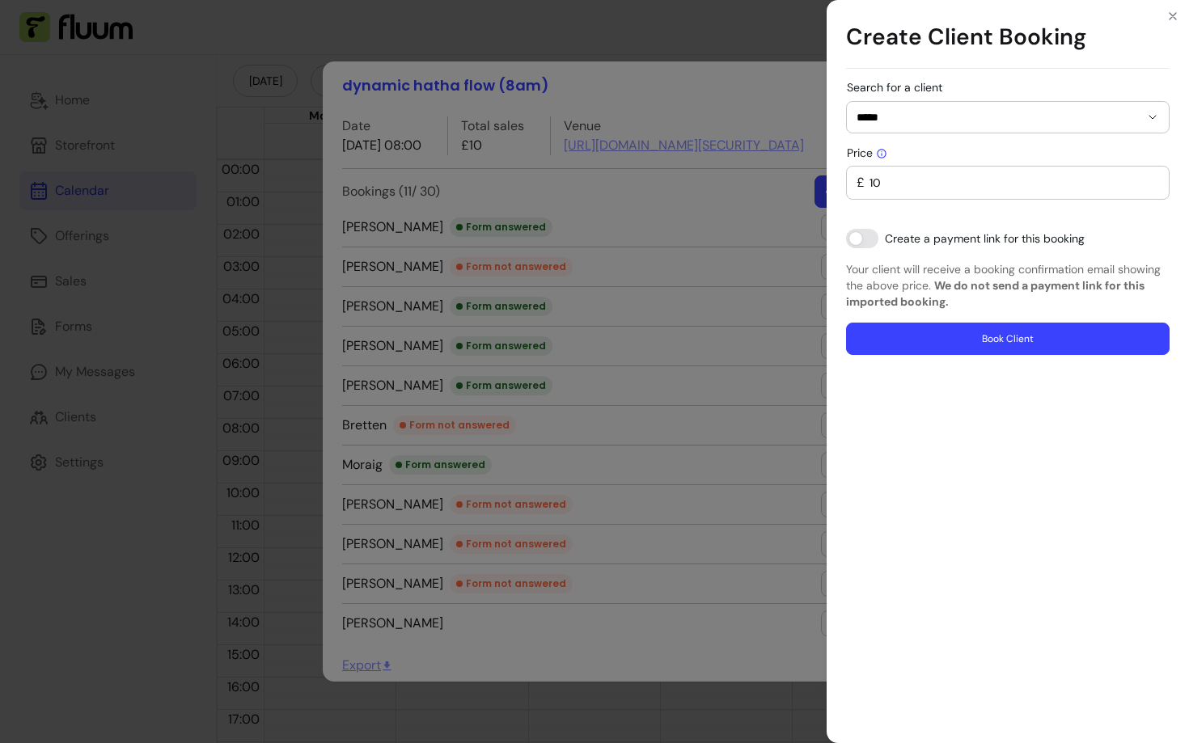
click at [903, 141] on div "Search for a client ***** Price £ 10 Create a payment link for this booking You…" at bounding box center [1007, 218] width 323 height 273
click at [901, 123] on input "*****" at bounding box center [997, 117] width 283 height 16
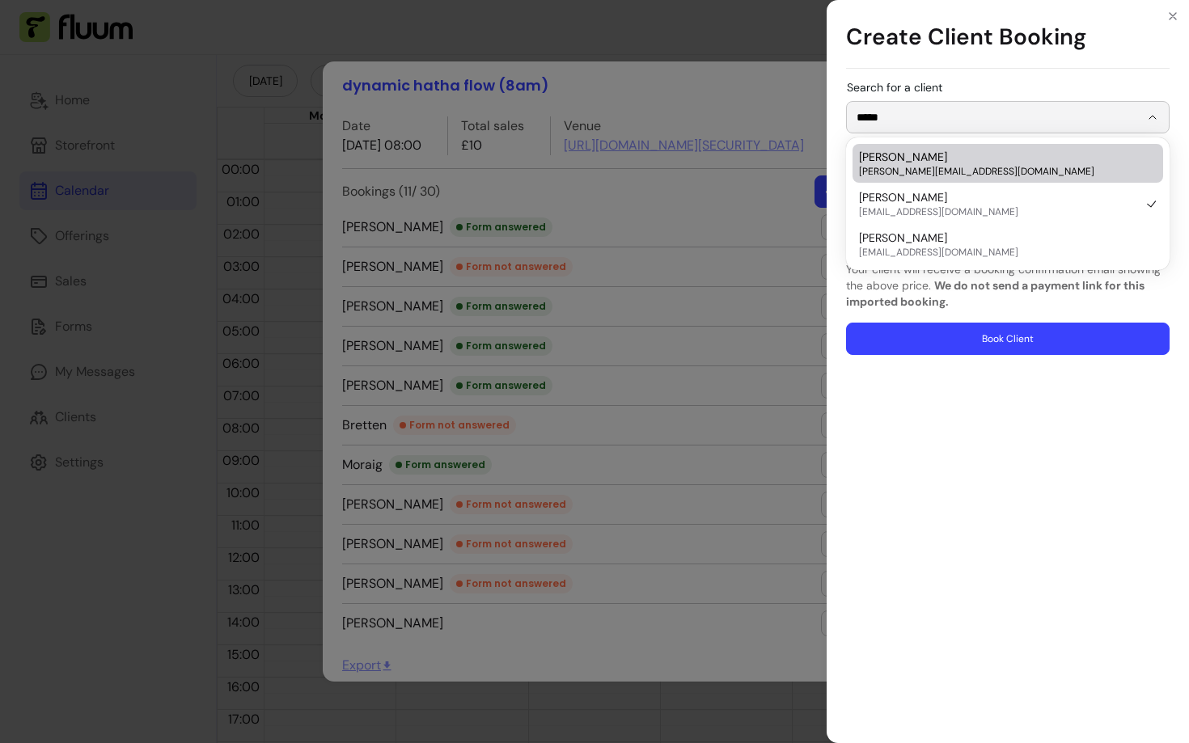
click at [912, 163] on span "[PERSON_NAME]" at bounding box center [903, 157] width 88 height 16
type input "**********"
type input "0"
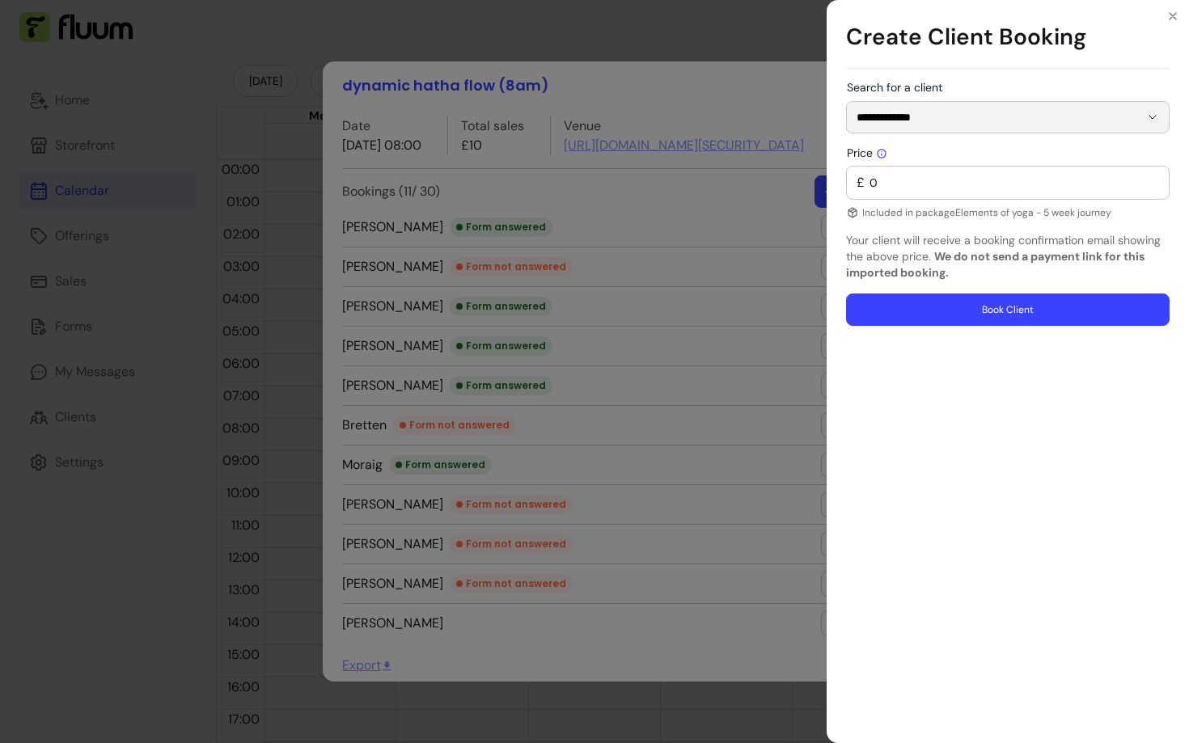
click at [969, 310] on button "Book Client" at bounding box center [1007, 309] width 323 height 32
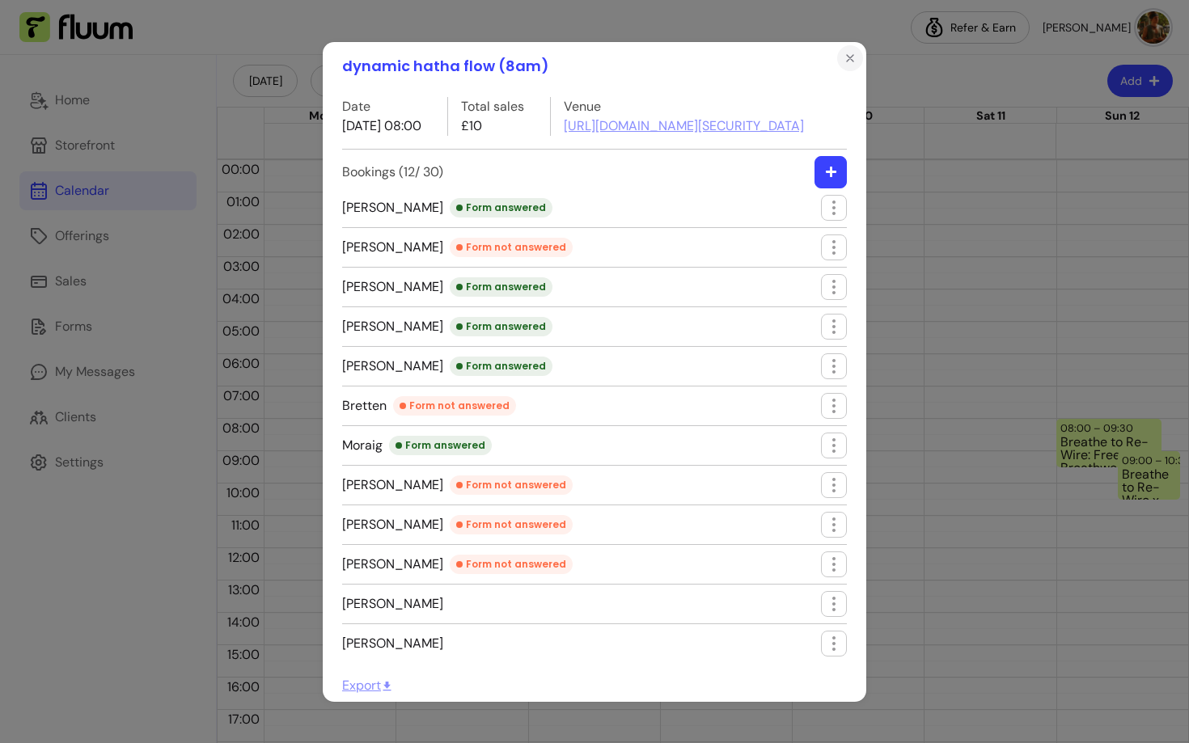
click at [848, 59] on icon "Close" at bounding box center [849, 58] width 13 height 13
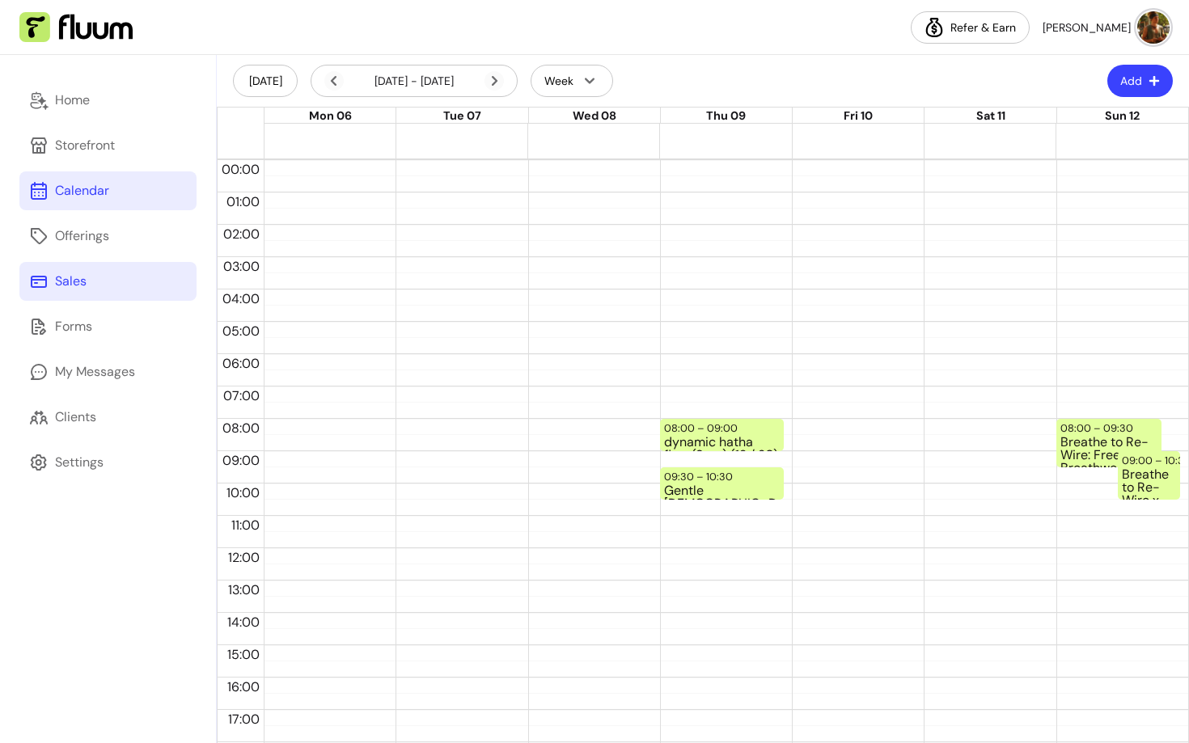
click at [96, 285] on link "Sales" at bounding box center [107, 281] width 177 height 39
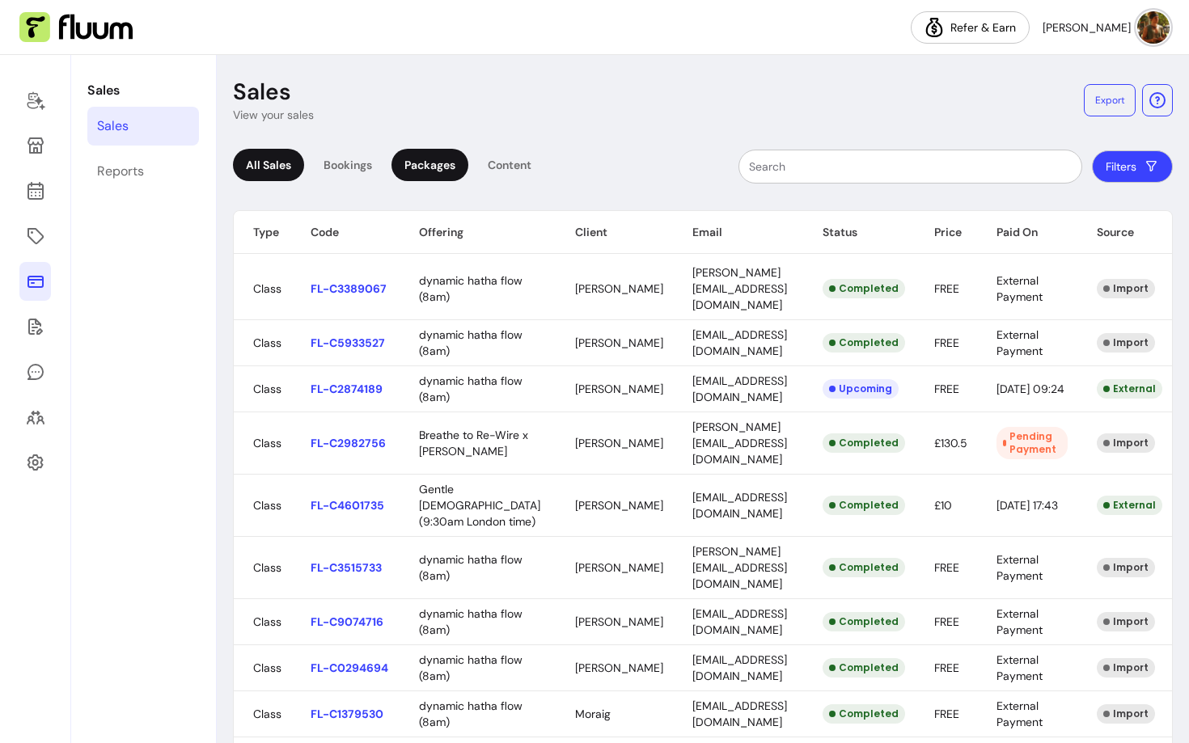
click at [432, 161] on div "Packages" at bounding box center [429, 165] width 77 height 32
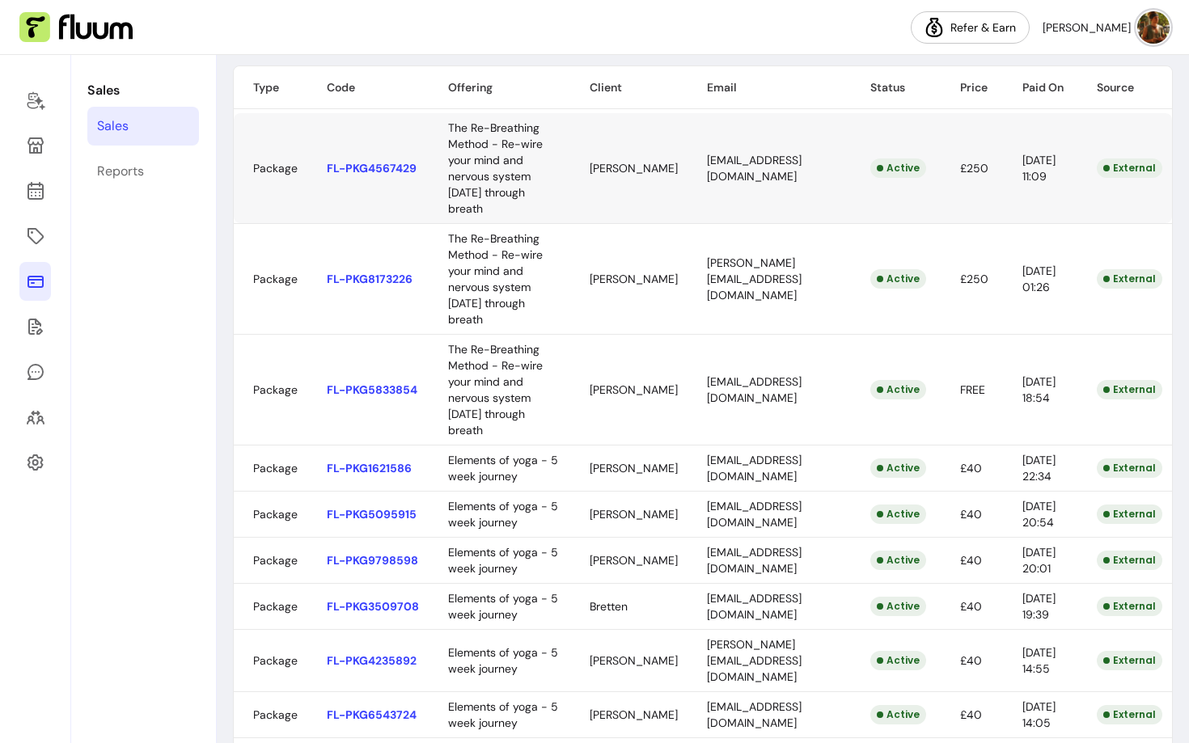
scroll to position [144, 0]
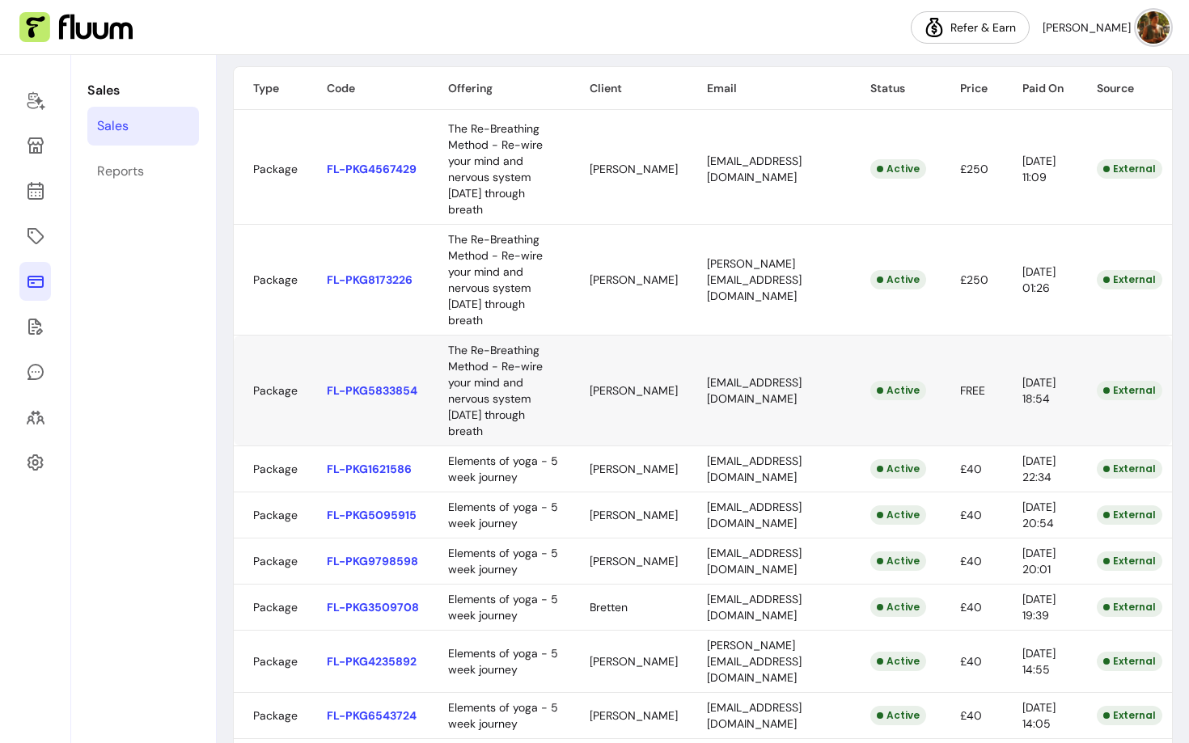
click at [554, 474] on body "Refer & [PERSON_NAME] Sales Sales Reports Sales View your sales Export All Sale…" at bounding box center [594, 371] width 1189 height 743
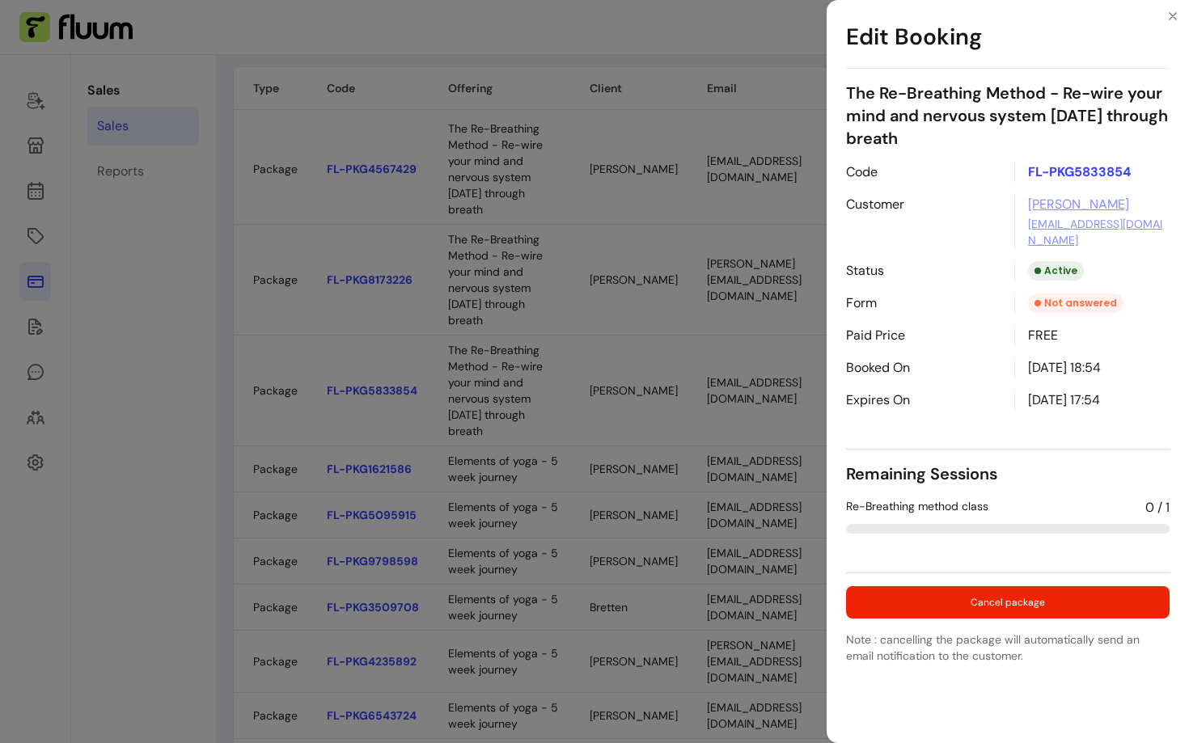
click at [610, 448] on div "Edit Booking The Re-Breathing Method - Re-wire your mind and nervous system [DA…" at bounding box center [594, 371] width 1189 height 743
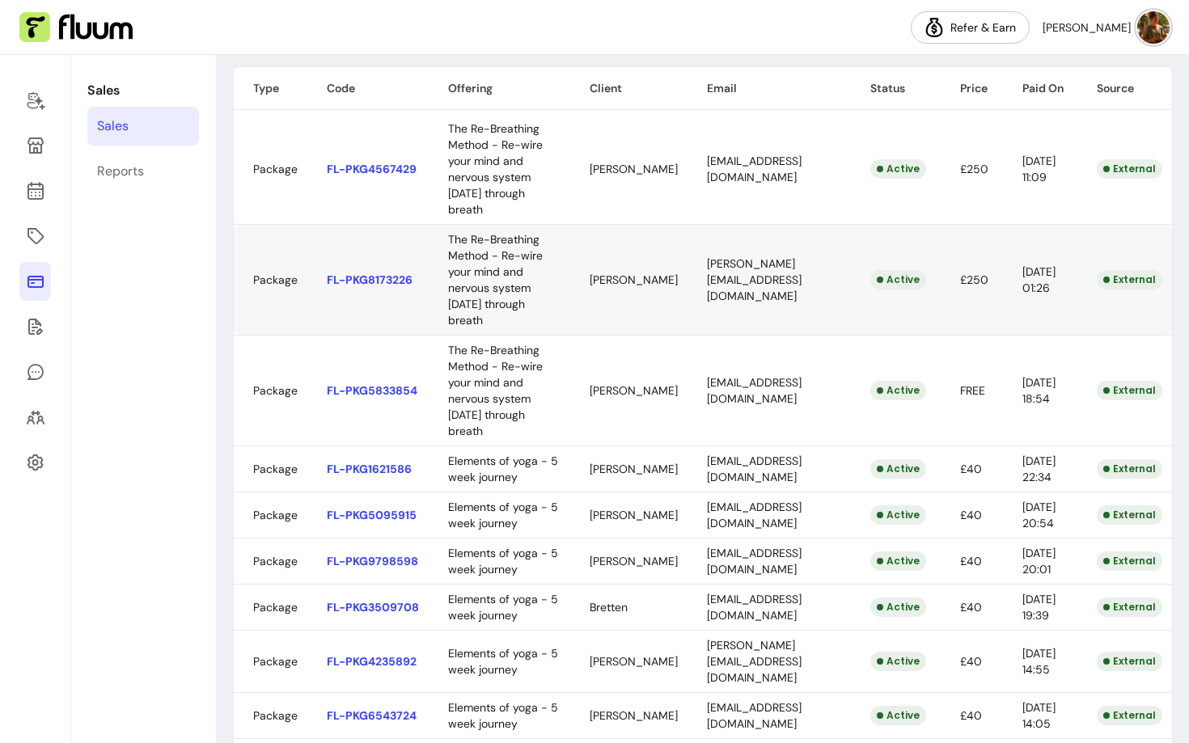
click at [606, 351] on body "Refer & [PERSON_NAME] Sales Sales Reports Sales View your sales Export All Sale…" at bounding box center [594, 371] width 1189 height 743
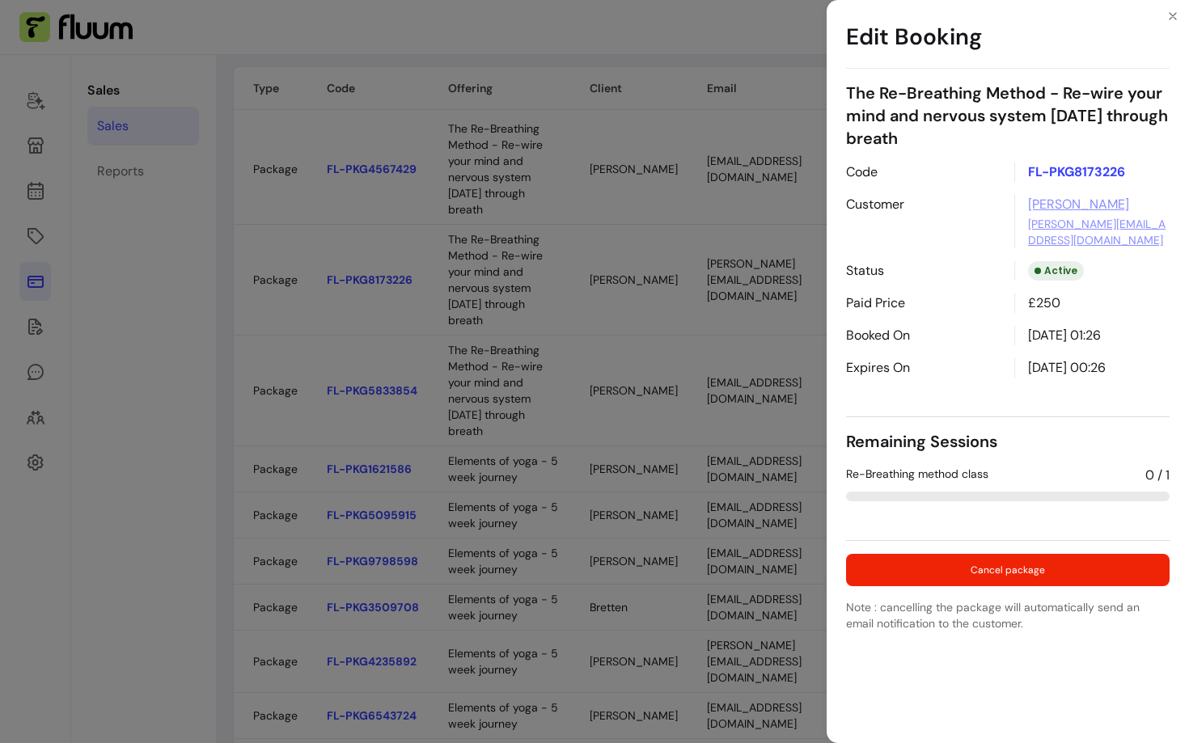
click at [622, 242] on div "Edit Booking The Re-Breathing Method - Re-wire your mind and nervous system [DA…" at bounding box center [594, 371] width 1189 height 743
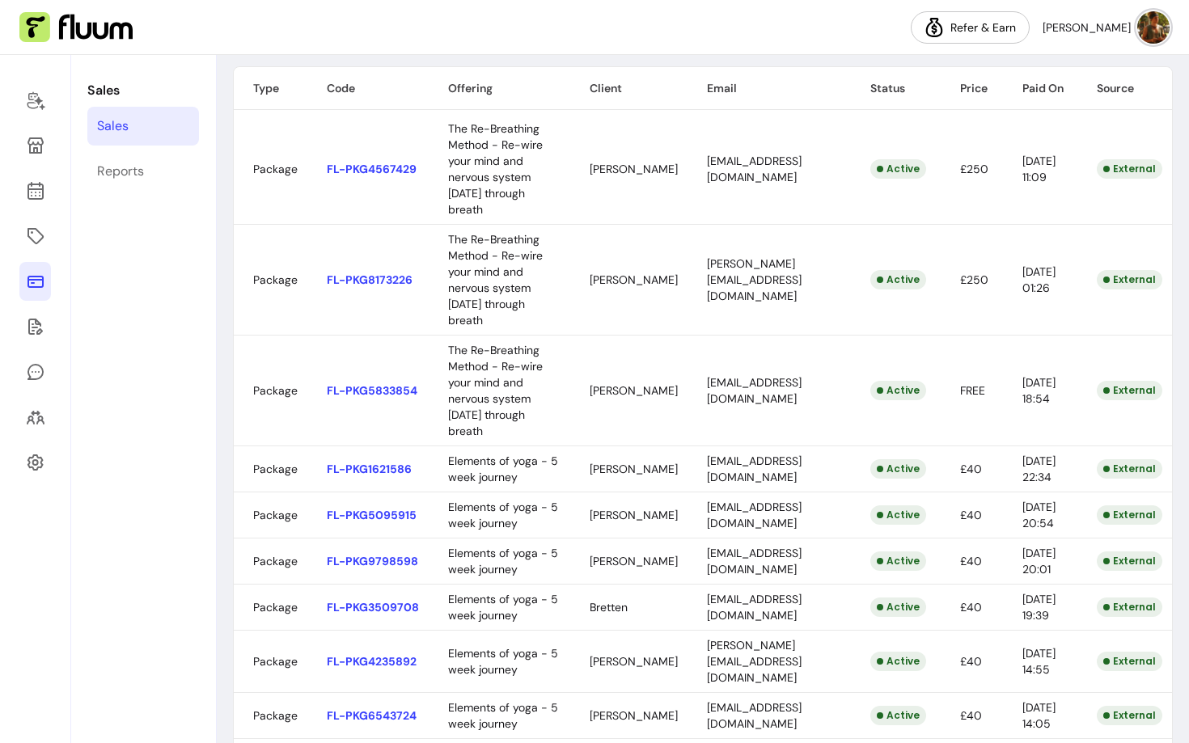
click at [619, 219] on body "Refer & [PERSON_NAME] Sales Sales Reports Sales View your sales Export All Sale…" at bounding box center [594, 371] width 1189 height 743
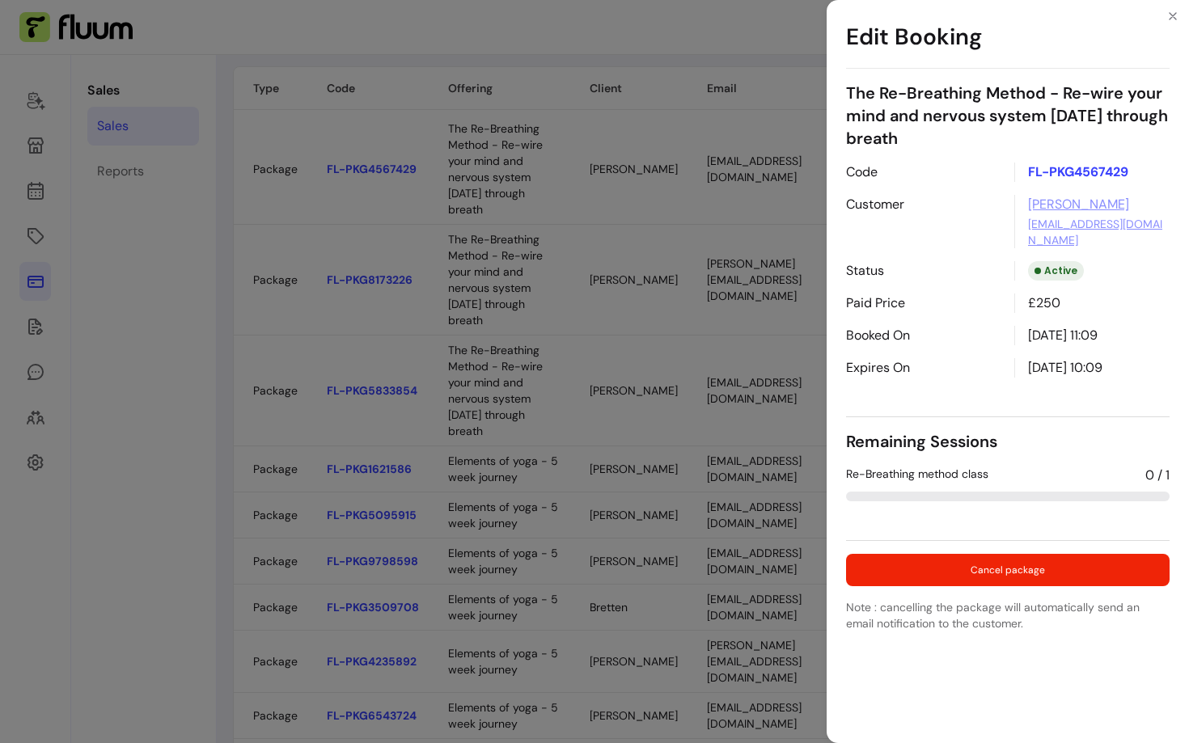
click at [595, 407] on div "Edit Booking The Re-Breathing Method - Re-wire your mind and nervous system [DA…" at bounding box center [594, 371] width 1189 height 743
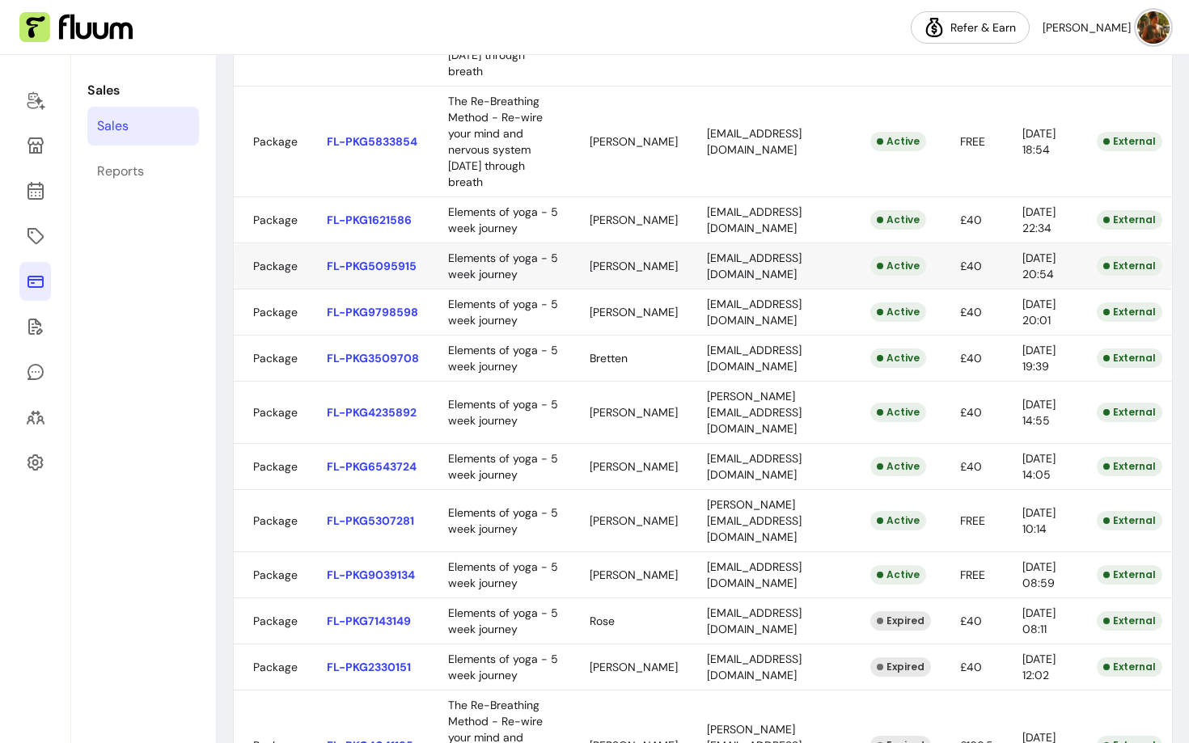
scroll to position [395, 0]
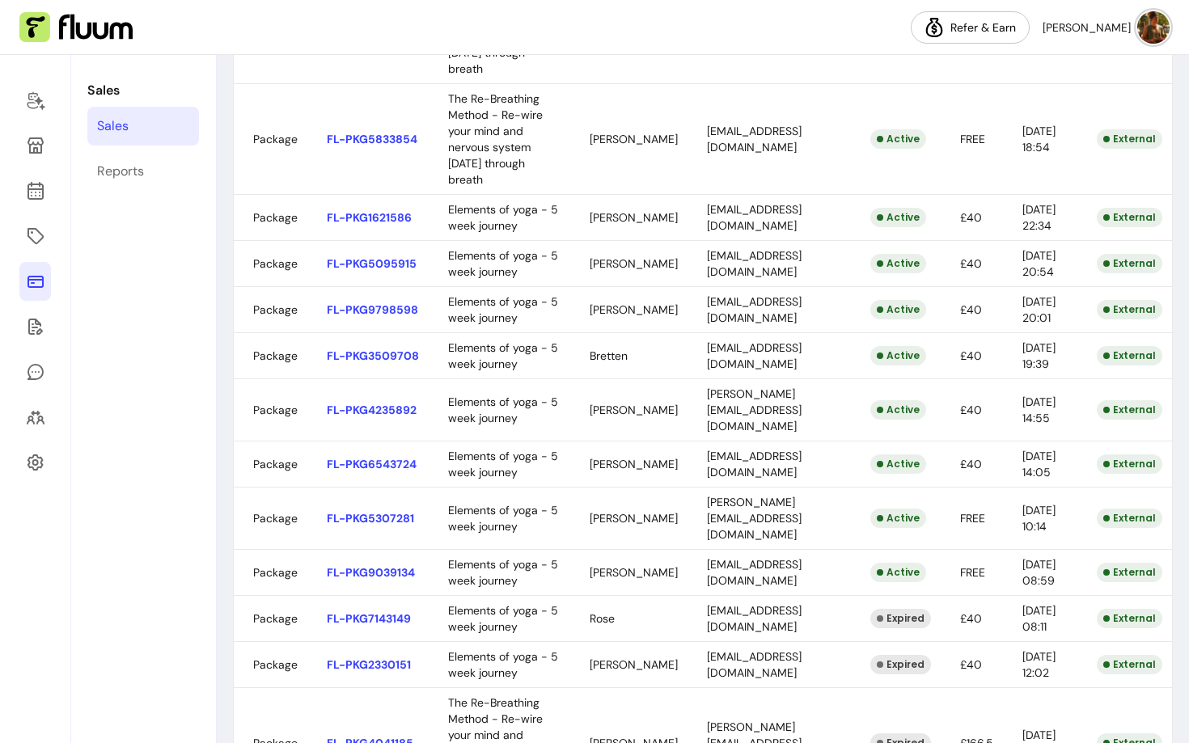
click at [581, 339] on body "Refer & [PERSON_NAME] Sales Sales Reports Sales View your sales Export All Sale…" at bounding box center [594, 371] width 1189 height 743
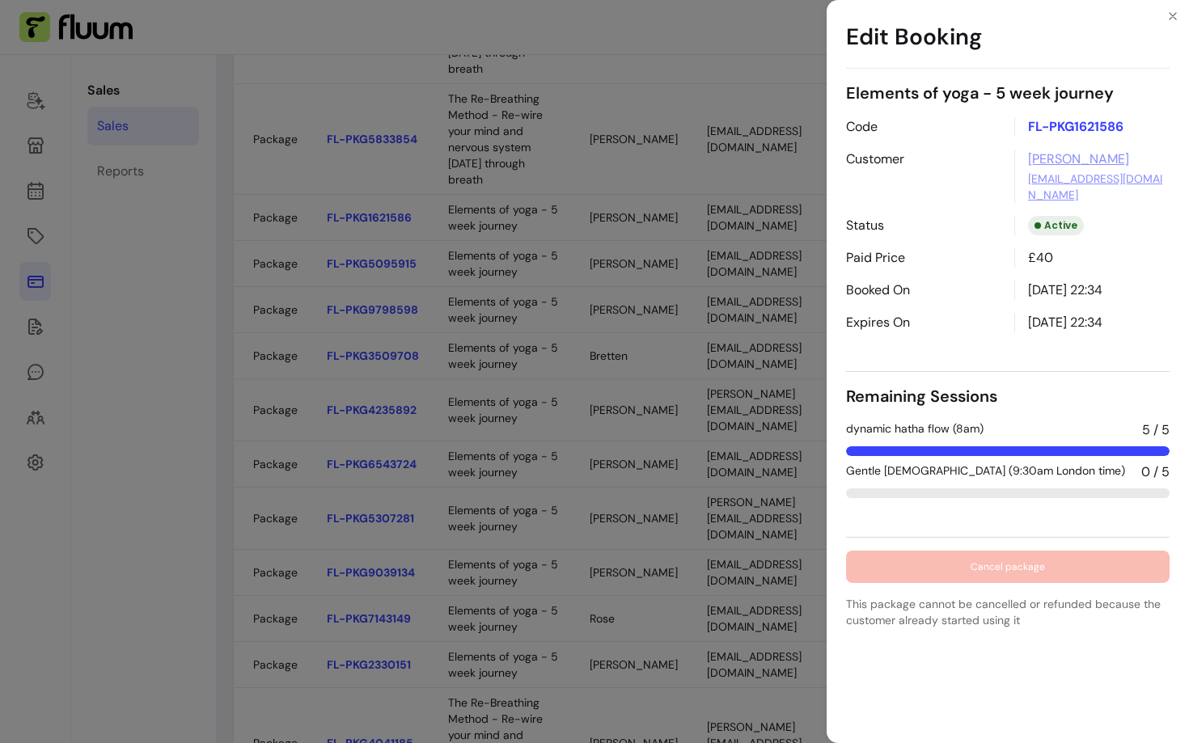
click at [598, 429] on div "Edit Booking Elements of yoga - 5 week journey Code FL-PKG1621586 Customer [PER…" at bounding box center [594, 371] width 1189 height 743
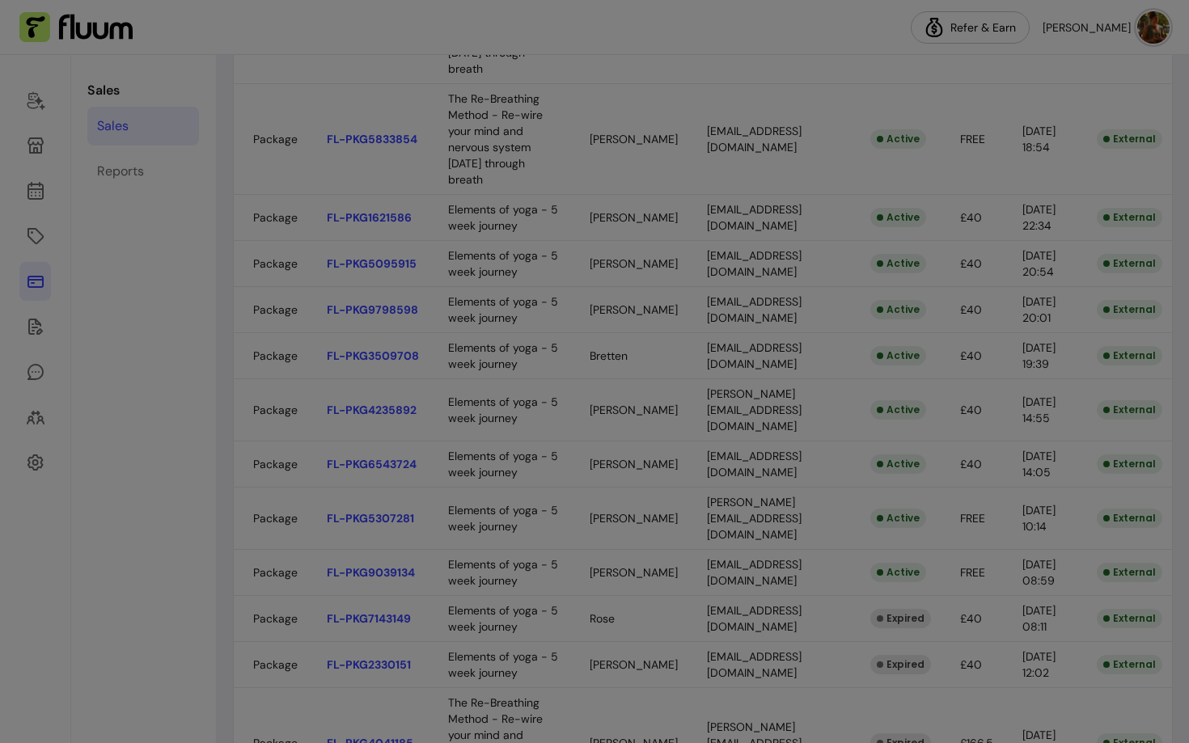
click at [597, 401] on body "Refer & [PERSON_NAME] Sales Sales Reports Sales View your sales Export All Sale…" at bounding box center [594, 371] width 1189 height 743
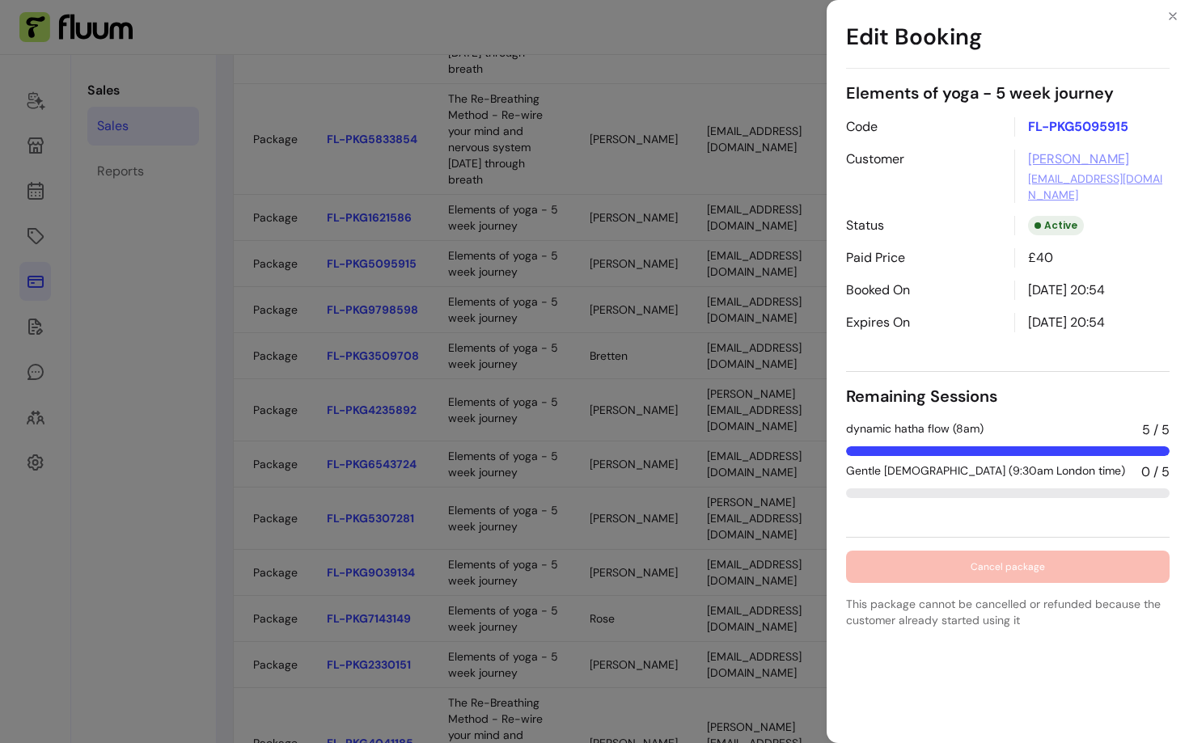
click at [592, 456] on div "Edit Booking Elements of yoga - 5 week journey Code FL-PKG5095915 Customer [PER…" at bounding box center [594, 371] width 1189 height 743
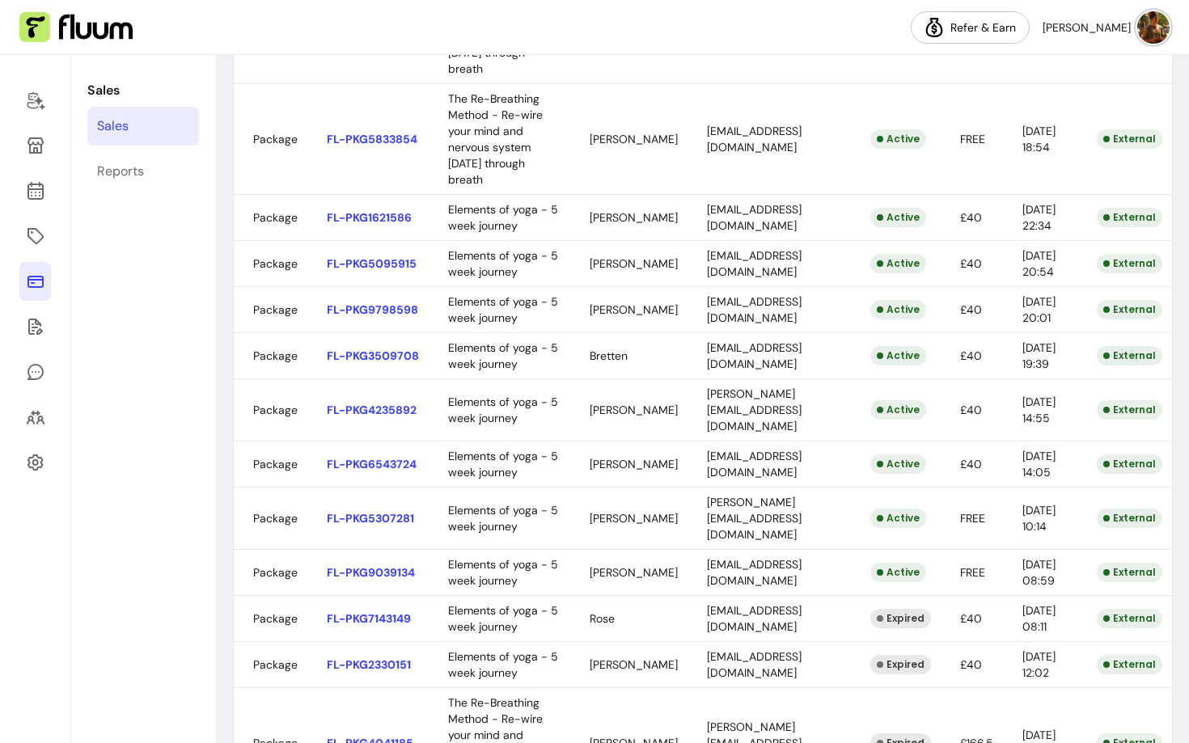
click at [592, 469] on body "Refer & [PERSON_NAME] Sales Sales Reports Sales View your sales Export All Sale…" at bounding box center [594, 371] width 1189 height 743
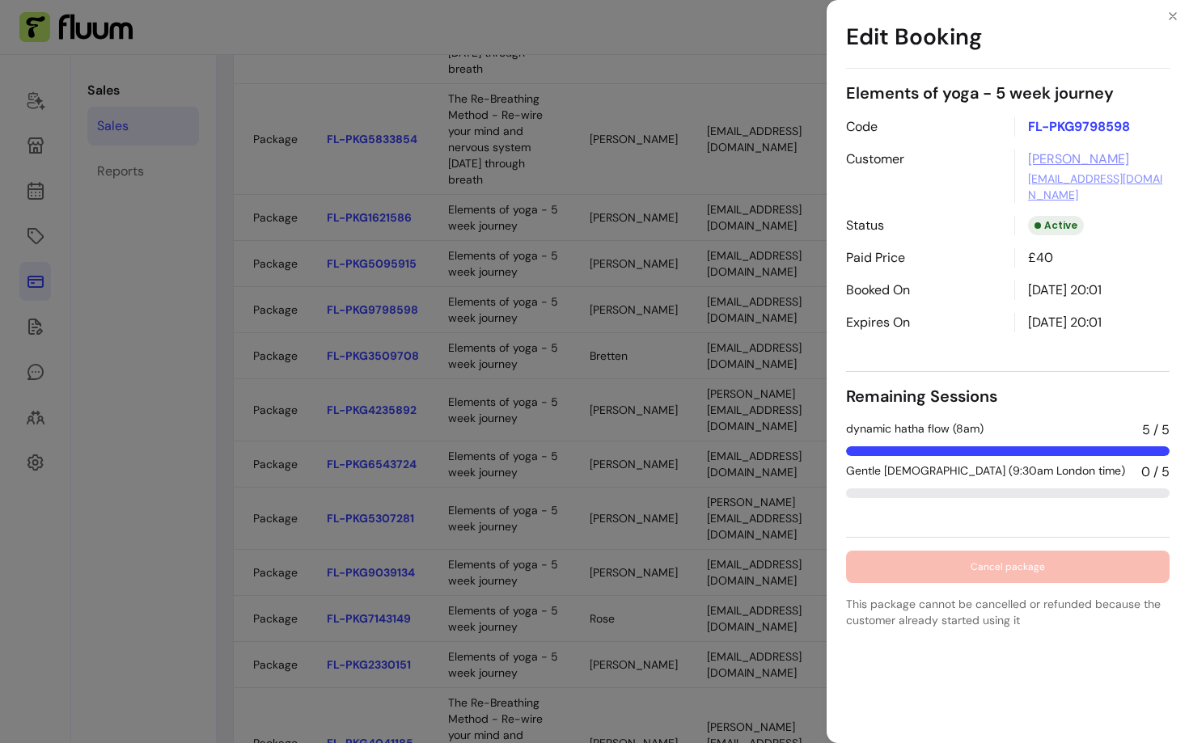
click at [590, 529] on div "Edit Booking Elements of yoga - 5 week journey Code FL-PKG9798598 Customer [PER…" at bounding box center [594, 371] width 1189 height 743
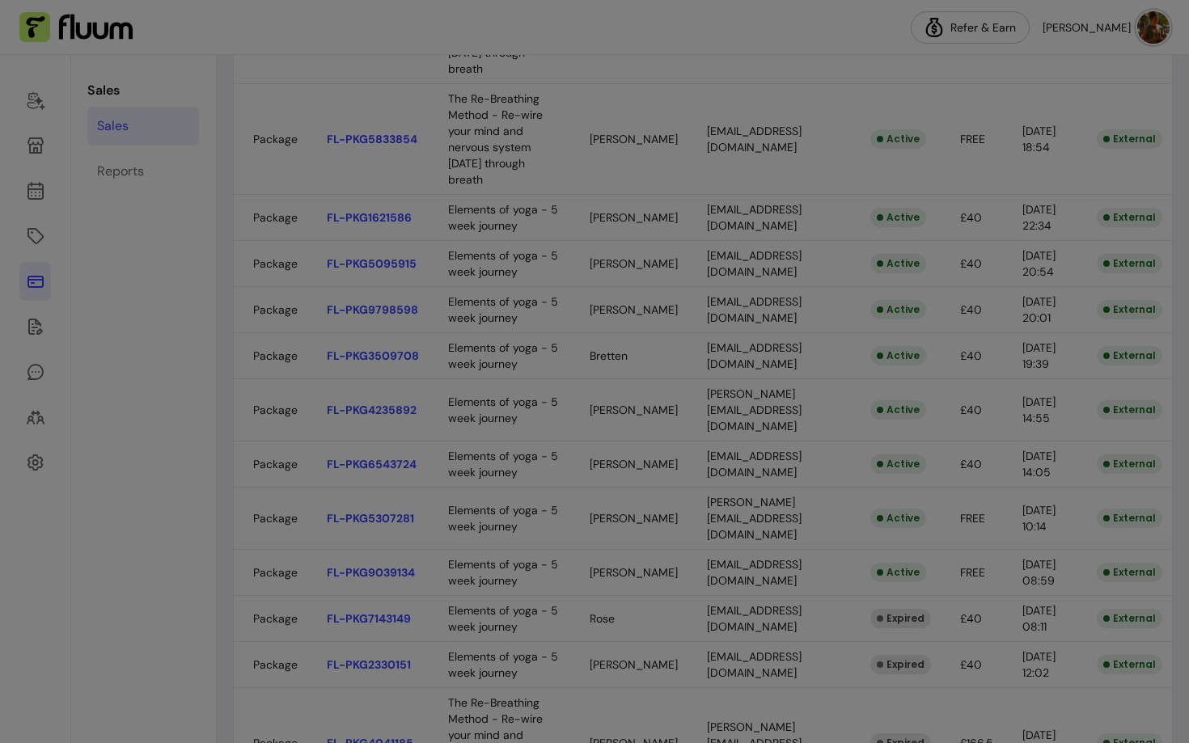
click at [610, 528] on body "Refer & [PERSON_NAME] Sales Sales Reports Sales View your sales Export All Sale…" at bounding box center [594, 371] width 1189 height 743
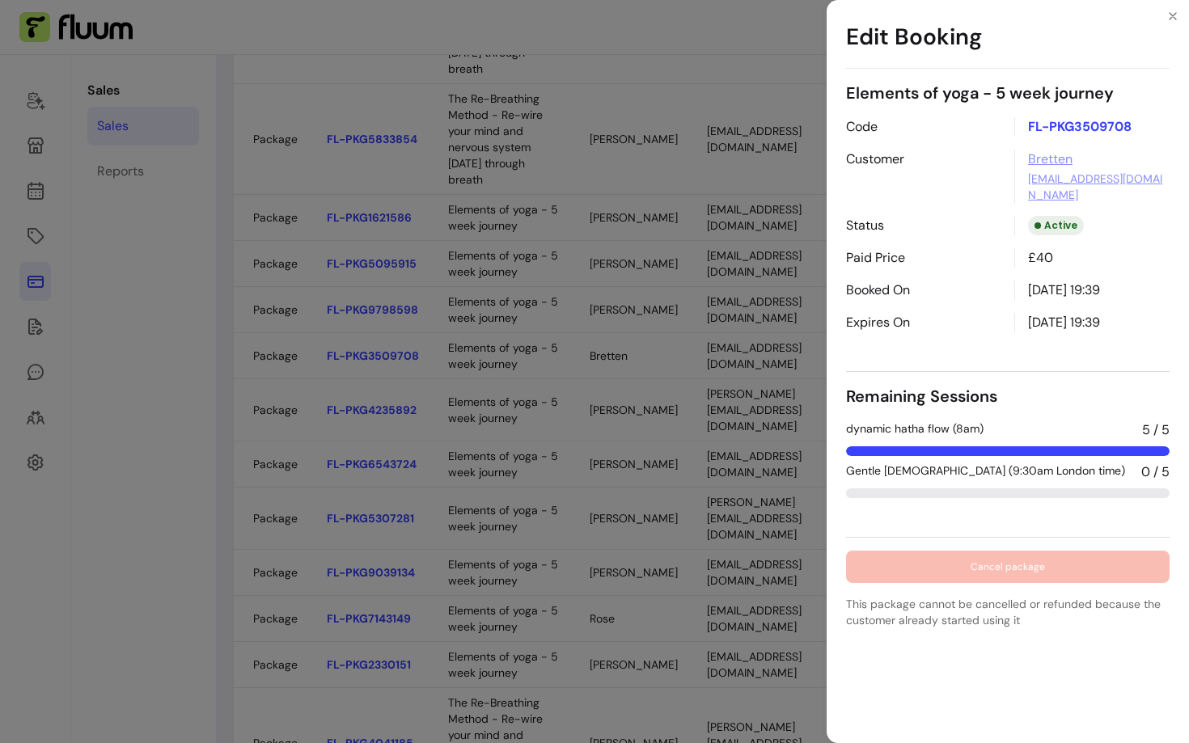
click at [606, 581] on div "Edit Booking Elements of yoga - 5 week journey Code FL-PKG3509708 Customer Bret…" at bounding box center [594, 371] width 1189 height 743
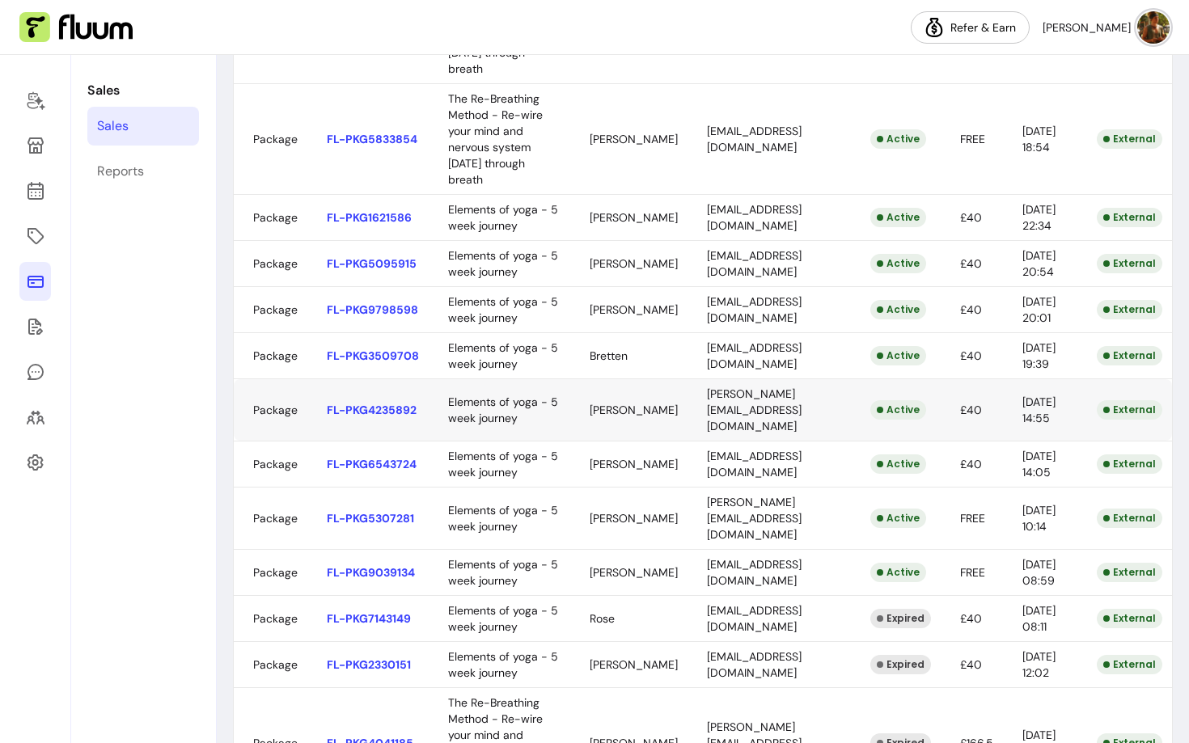
click at [610, 576] on body "Refer & [PERSON_NAME] Sales Sales Reports Sales View your sales Export All Sale…" at bounding box center [594, 371] width 1189 height 743
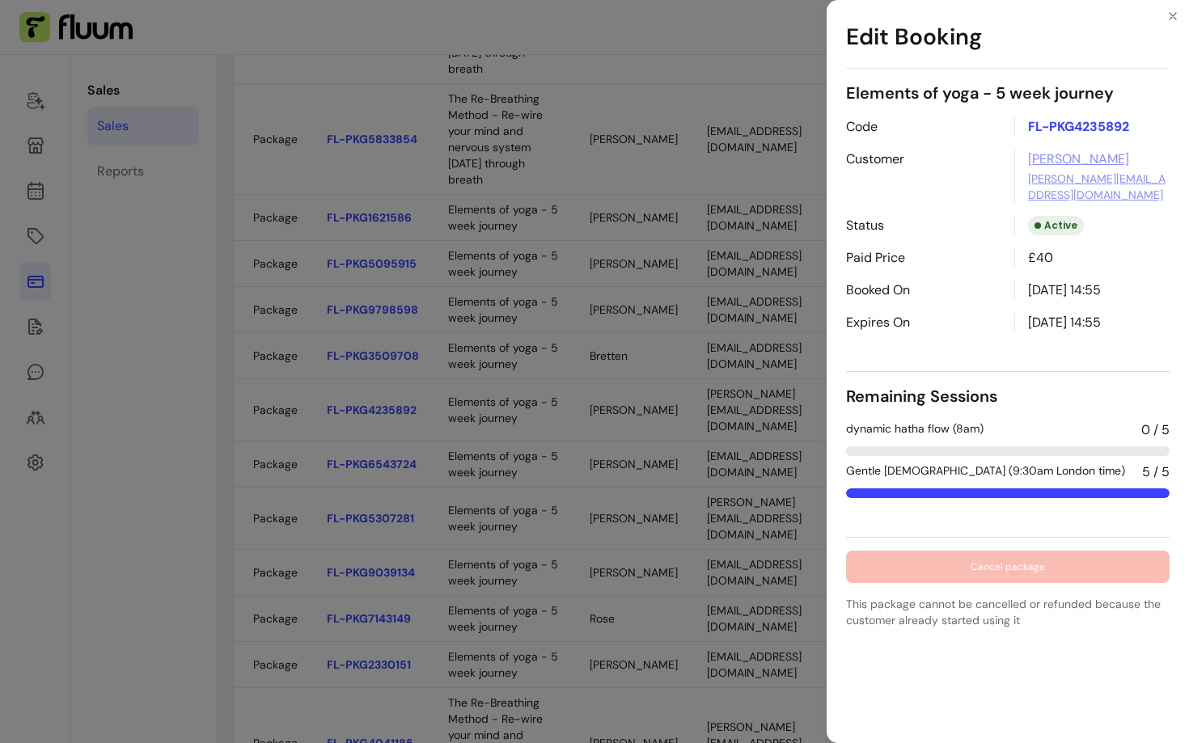
click at [610, 576] on div "Edit Booking Elements of yoga - 5 week journey Code FL-PKG4235892 Customer Jayn…" at bounding box center [594, 371] width 1189 height 743
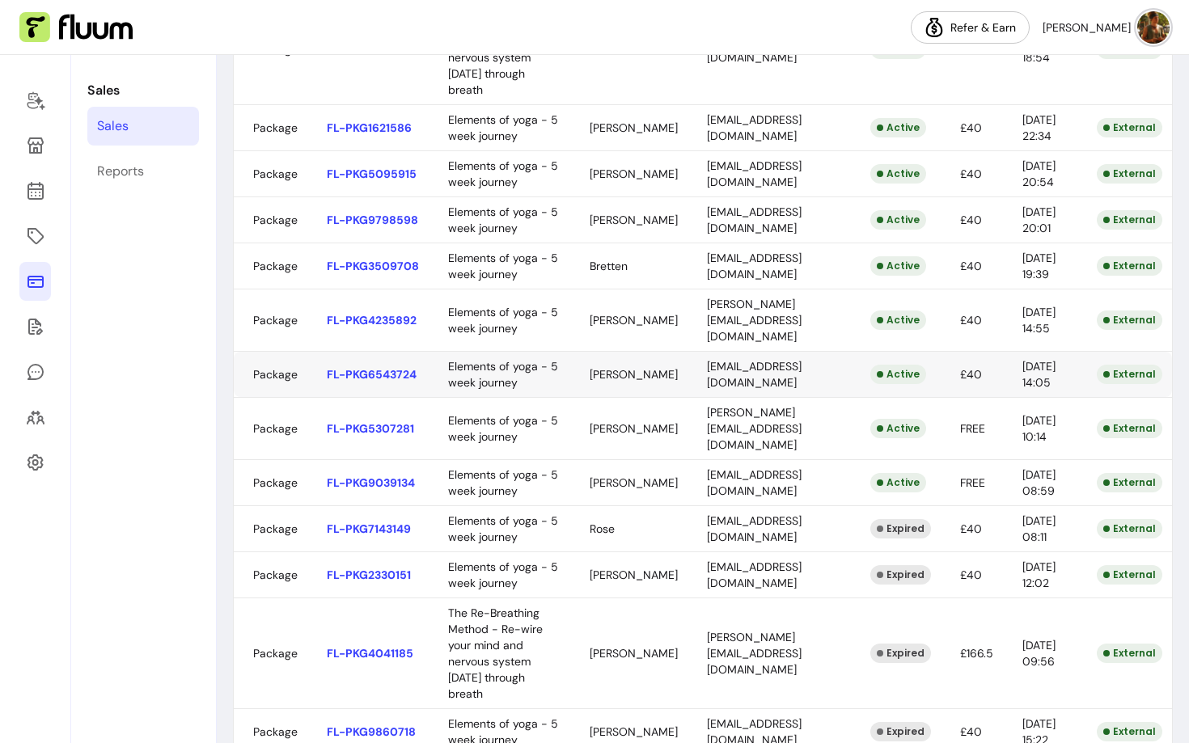
scroll to position [495, 0]
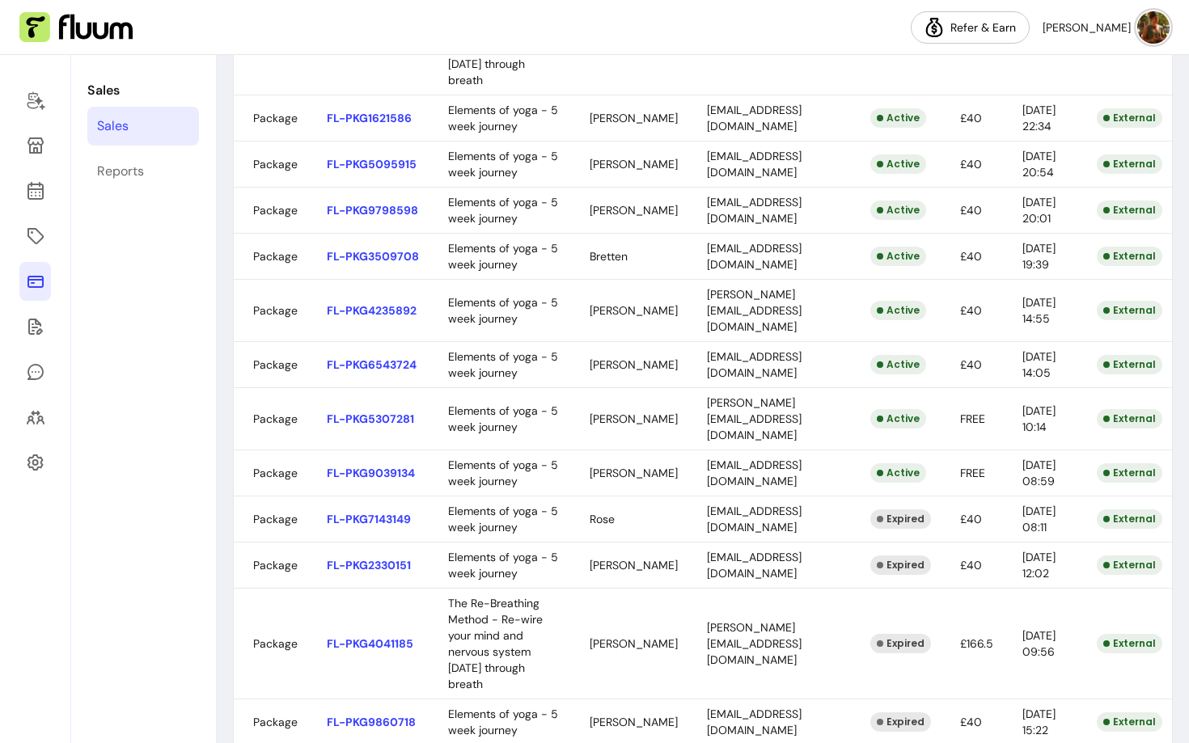
click at [592, 527] on body "Refer & [PERSON_NAME] Sales Sales Reports Sales View your sales Export All Sale…" at bounding box center [594, 371] width 1189 height 743
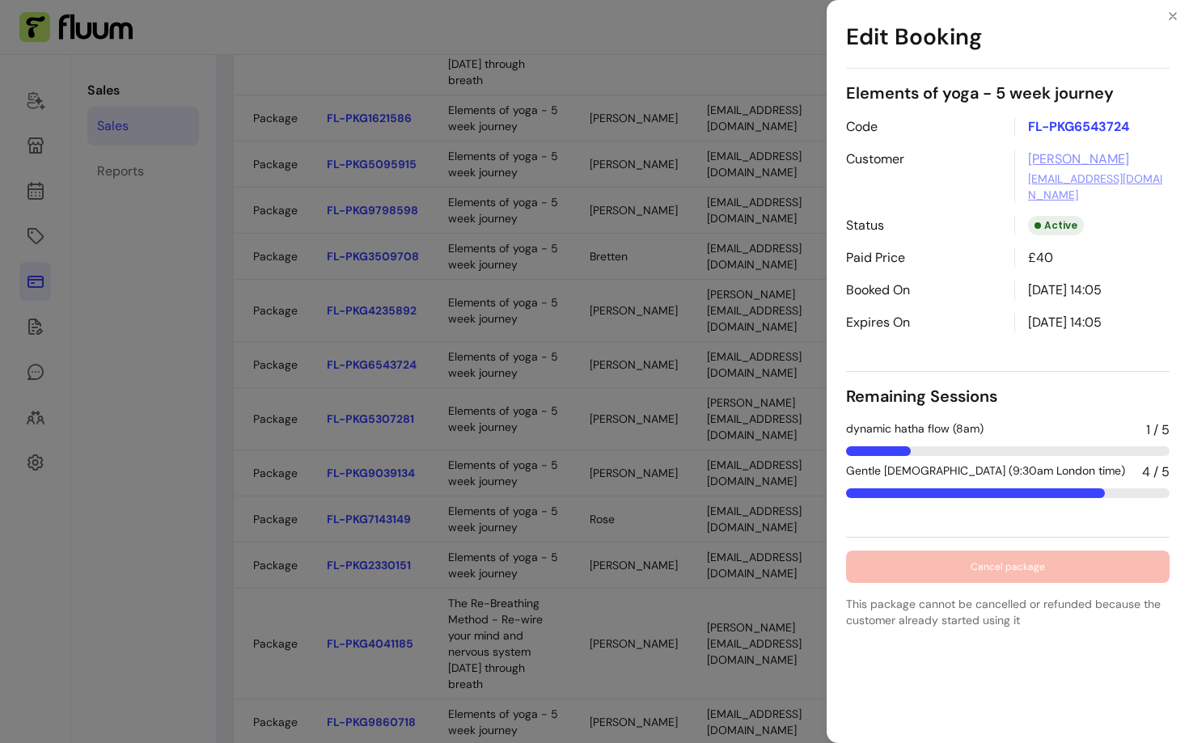
click at [591, 610] on div "Edit Booking Elements of yoga - 5 week journey Code FL-PKG6543724 Customer [PER…" at bounding box center [594, 371] width 1189 height 743
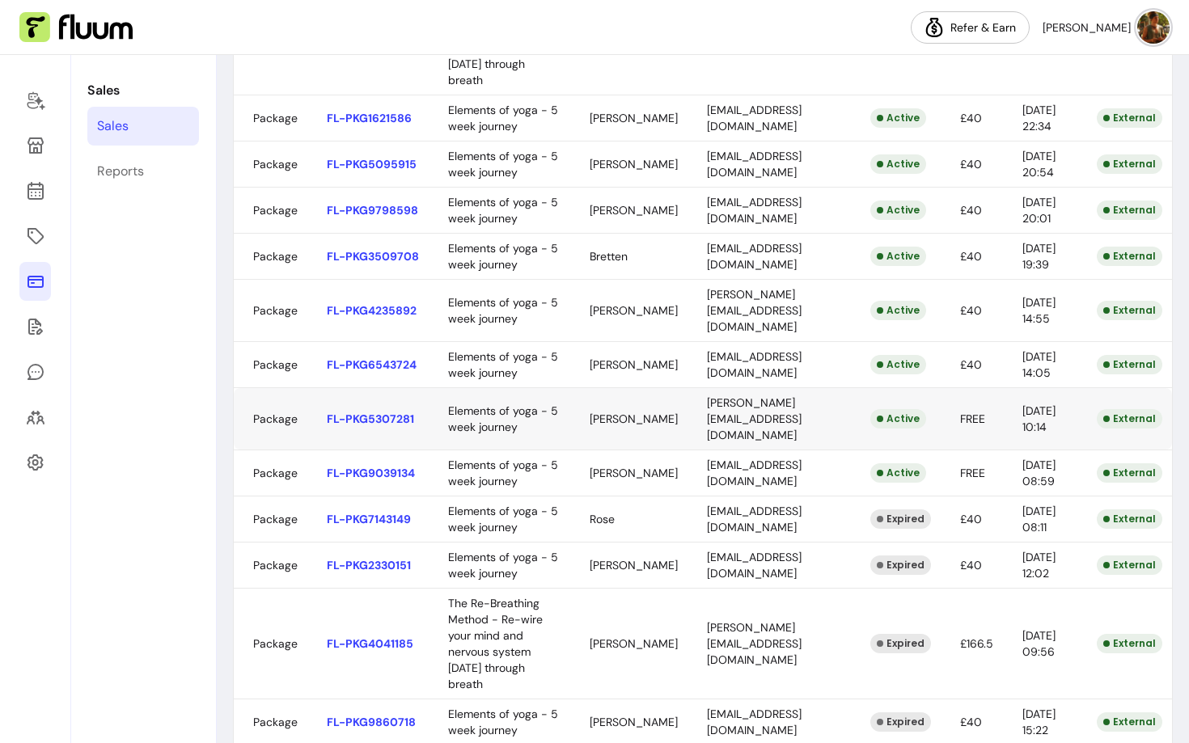
click at [700, 609] on body "Refer & [PERSON_NAME] Sales Sales Reports Sales View your sales Export All Sale…" at bounding box center [594, 371] width 1189 height 743
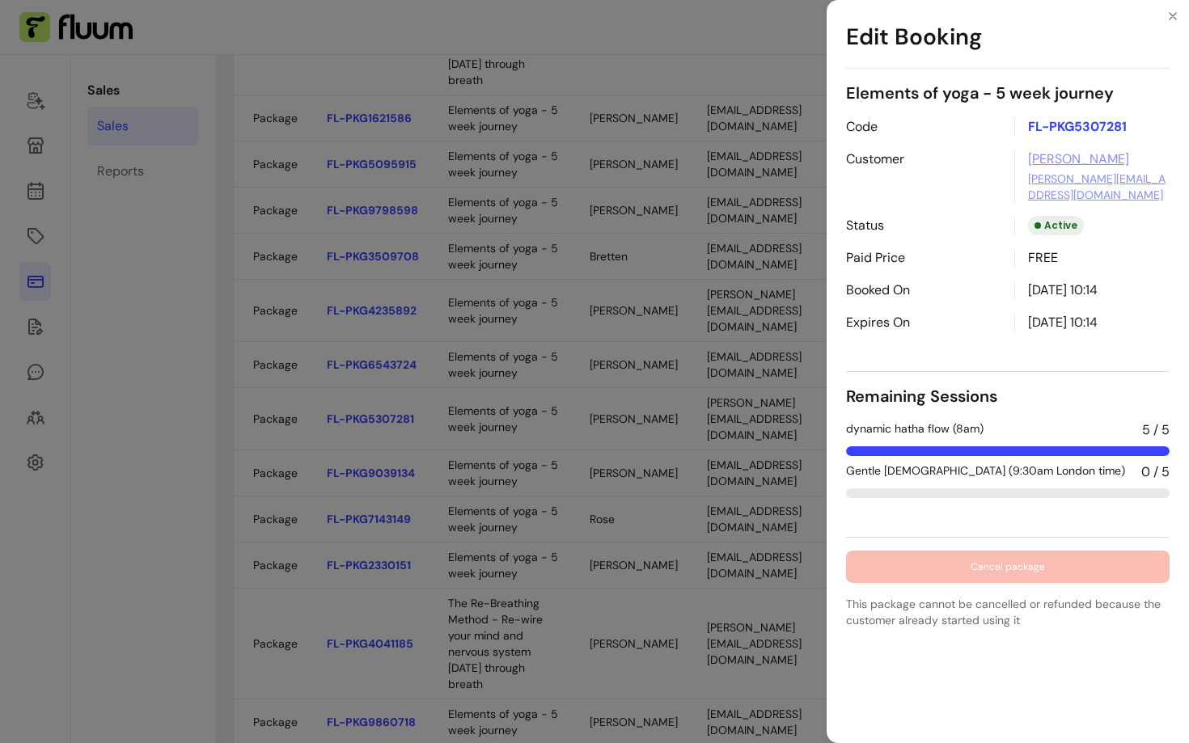
click at [700, 609] on div "Edit Booking Elements of yoga - 5 week journey Code FL-PKG5307281 Customer [PER…" at bounding box center [594, 371] width 1189 height 743
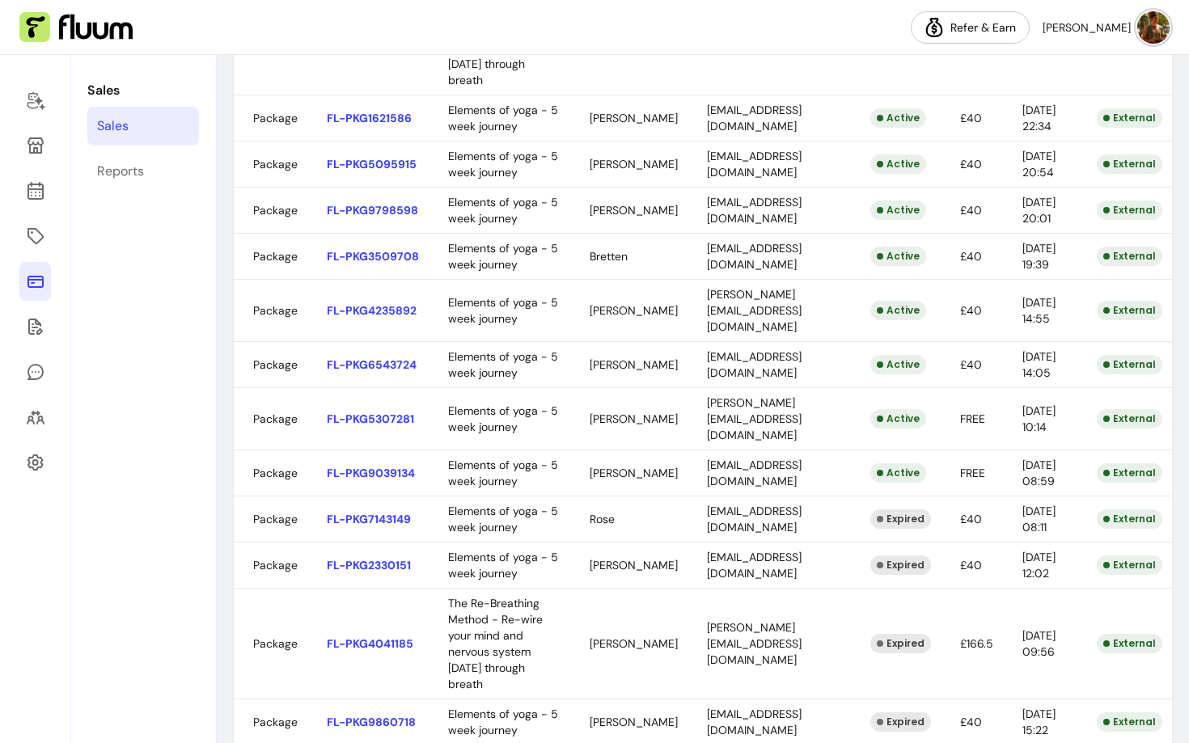
click at [665, 648] on body "Refer & [PERSON_NAME] Sales Sales Reports Sales View your sales Export All Sale…" at bounding box center [594, 371] width 1189 height 743
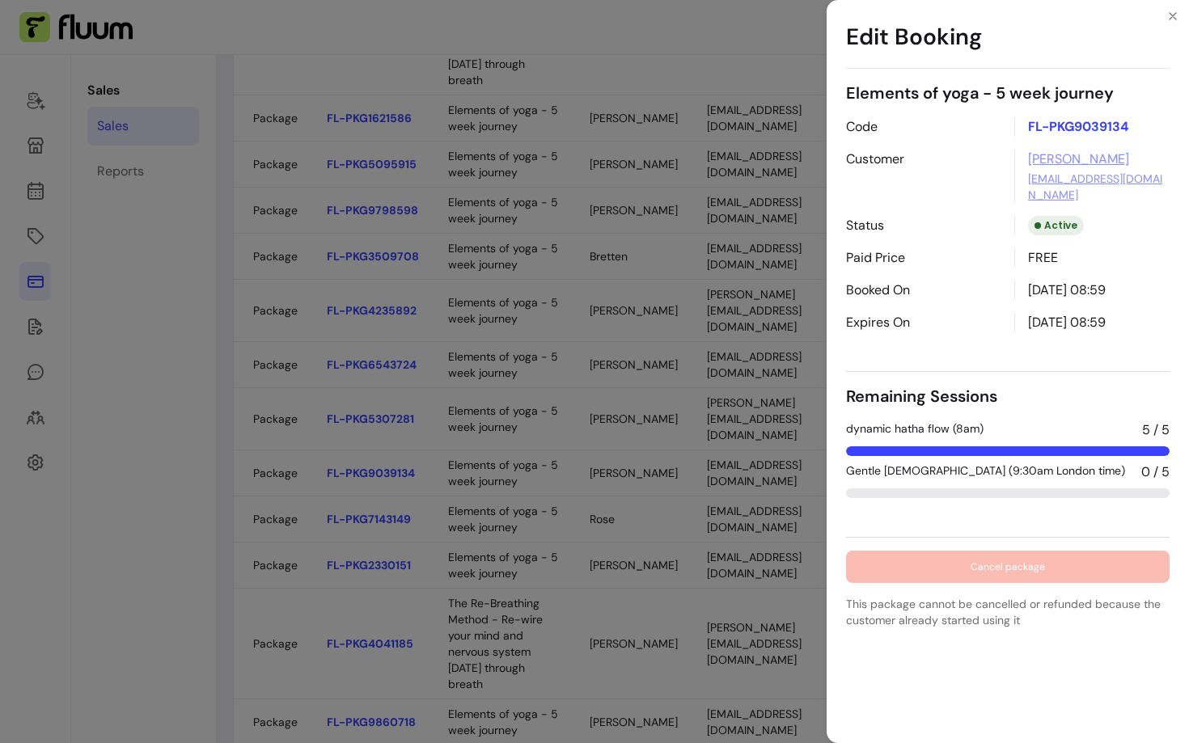
click at [611, 344] on div "Edit Booking Elements of yoga - 5 week journey Code FL-PKG9039134 Customer [PER…" at bounding box center [594, 371] width 1189 height 743
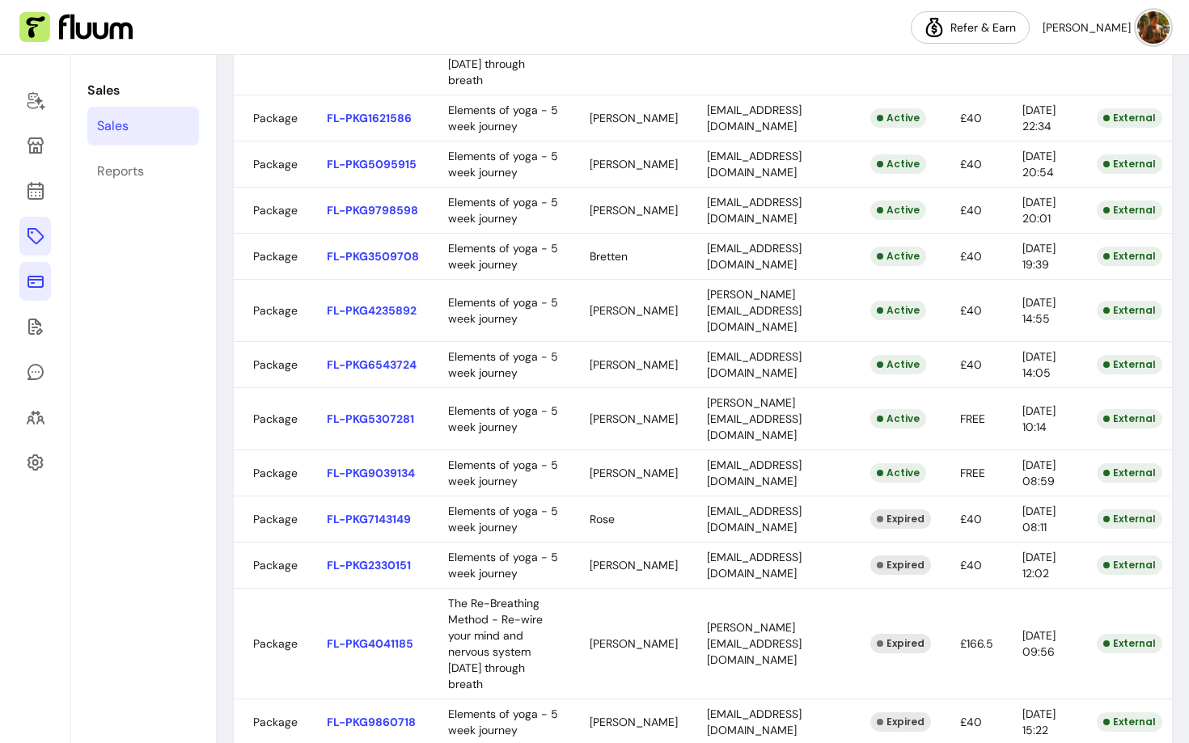
click at [41, 233] on icon at bounding box center [35, 235] width 19 height 19
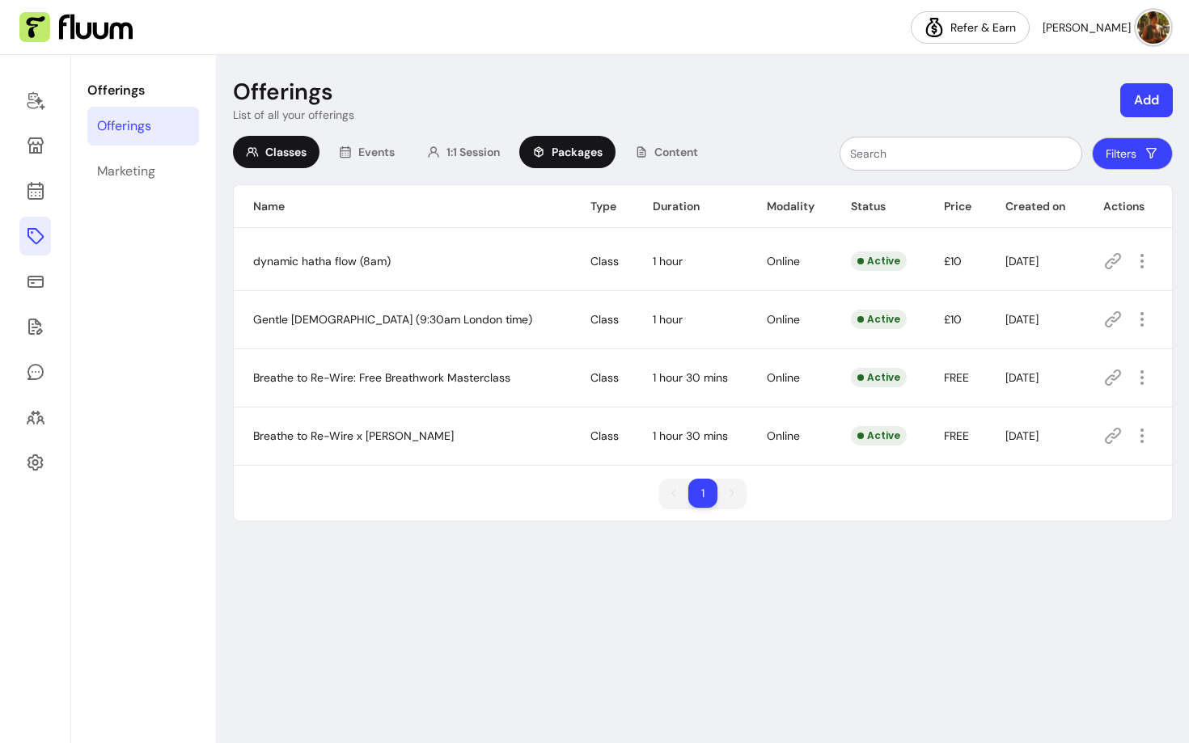
click at [574, 147] on span "Packages" at bounding box center [576, 152] width 51 height 16
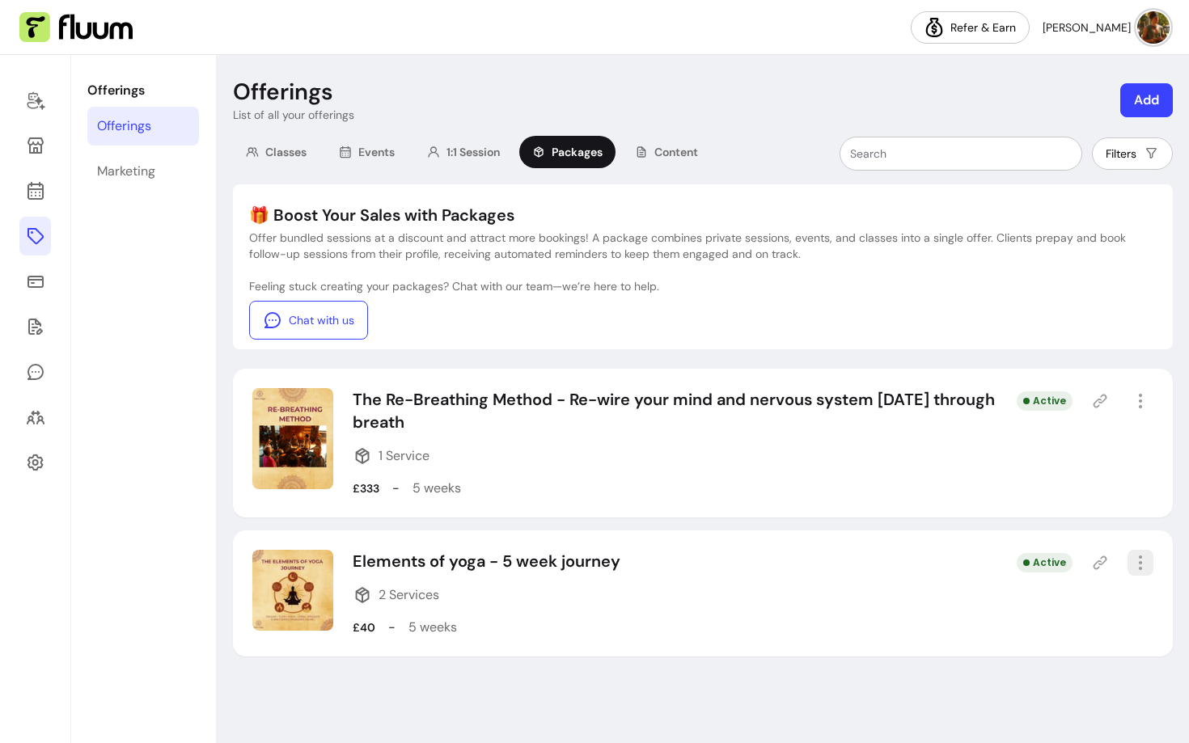
click at [1148, 561] on icon "button" at bounding box center [1139, 562] width 19 height 19
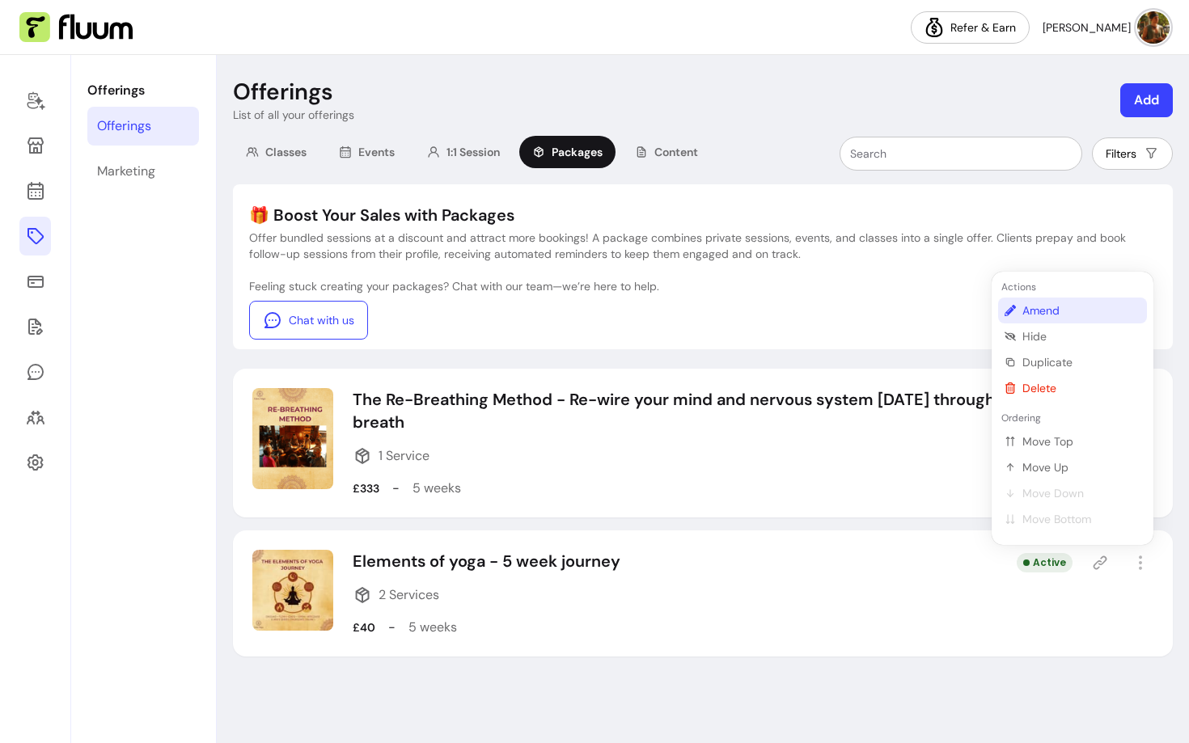
click at [1038, 320] on li "Amend" at bounding box center [1072, 311] width 149 height 26
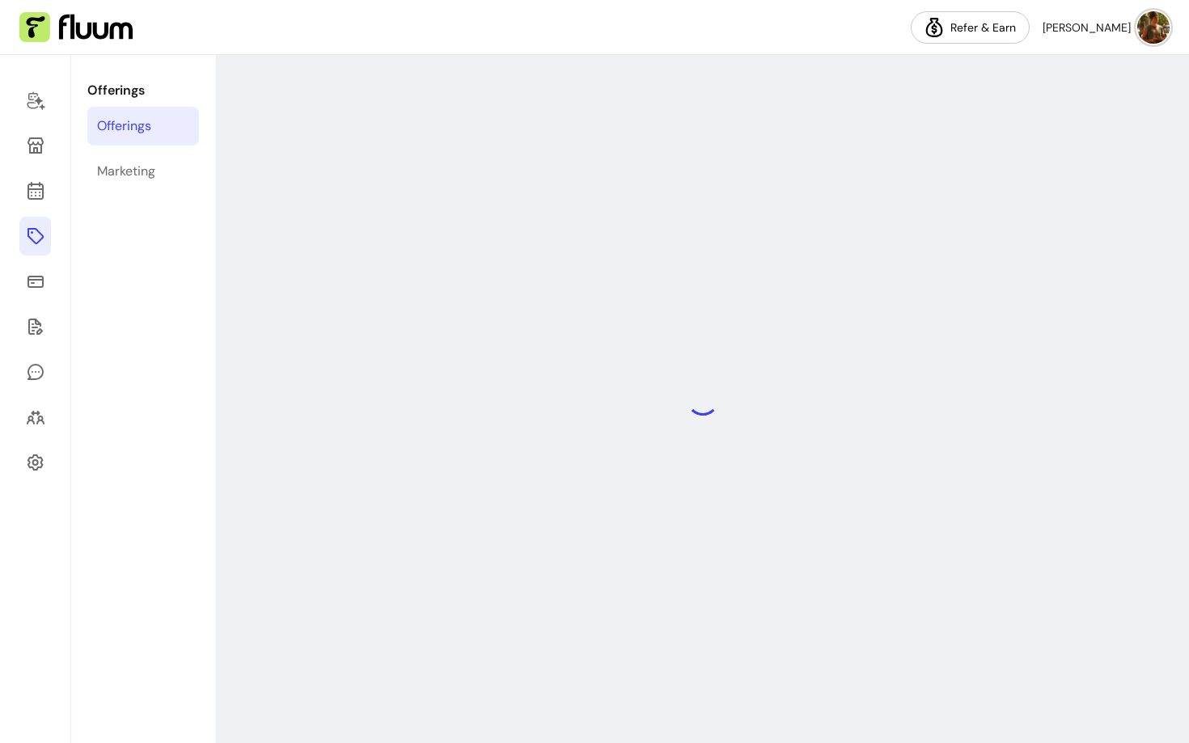
select select "***"
select select "*****"
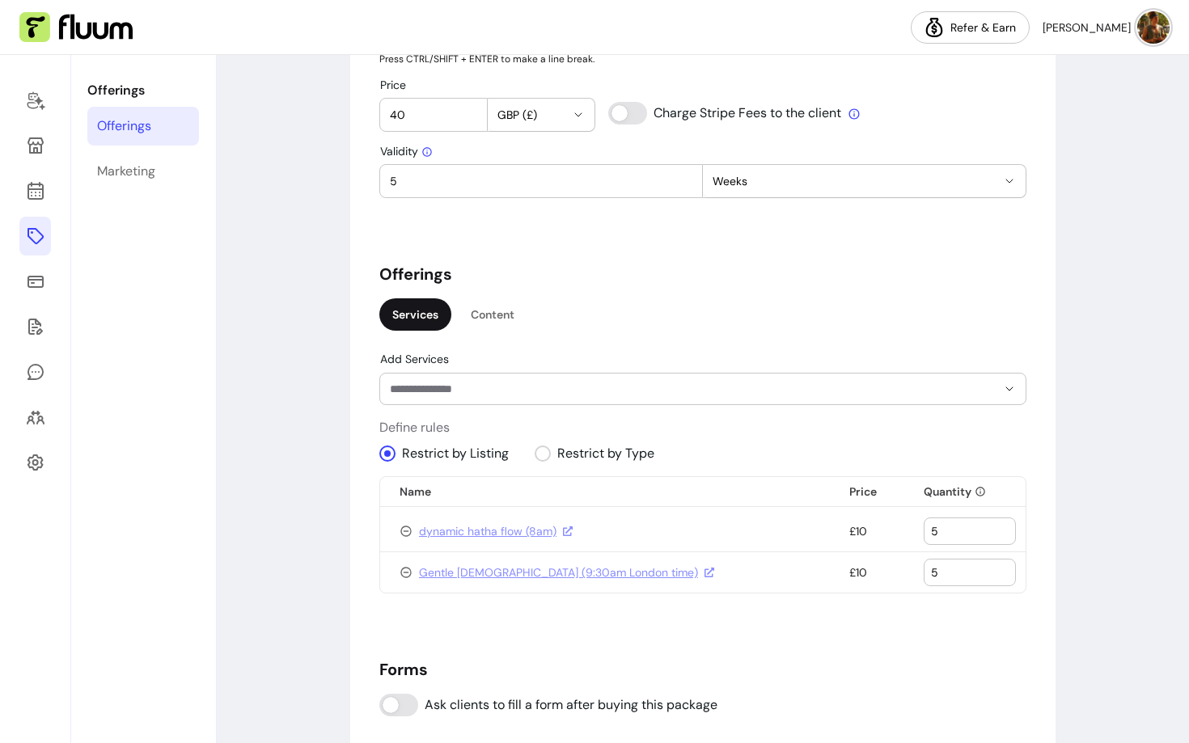
scroll to position [890, 0]
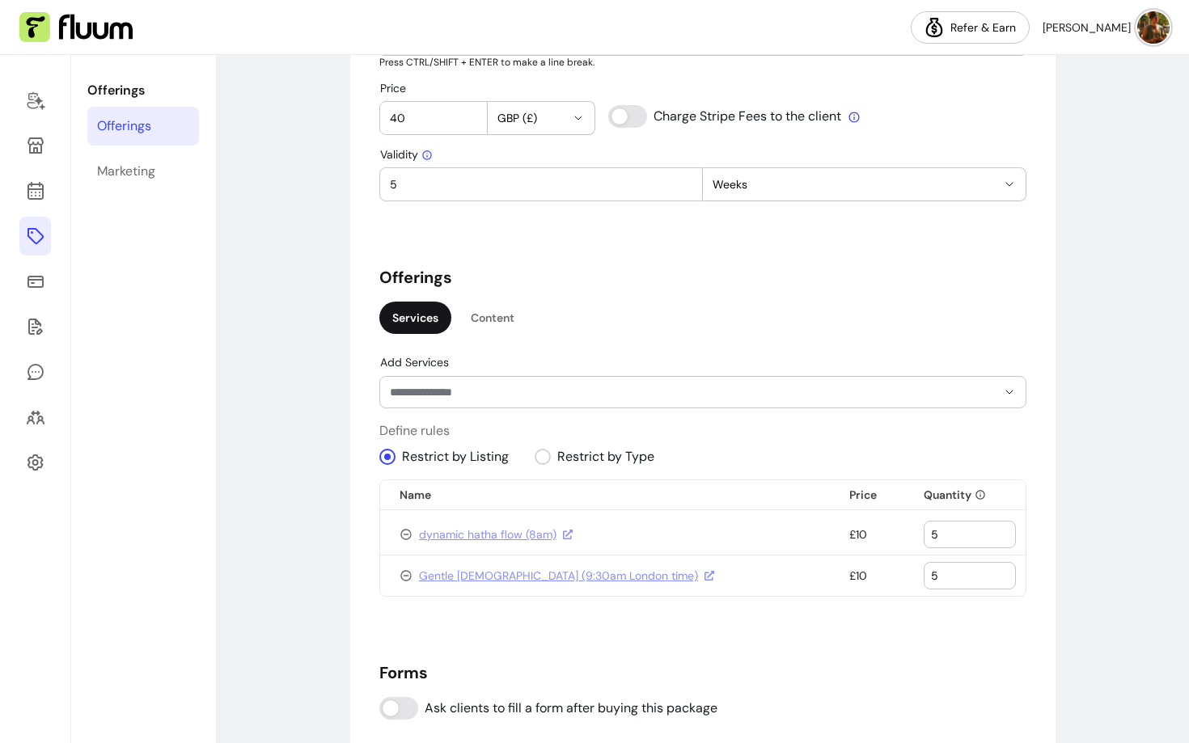
click at [585, 386] on input "Add Services" at bounding box center [680, 392] width 581 height 16
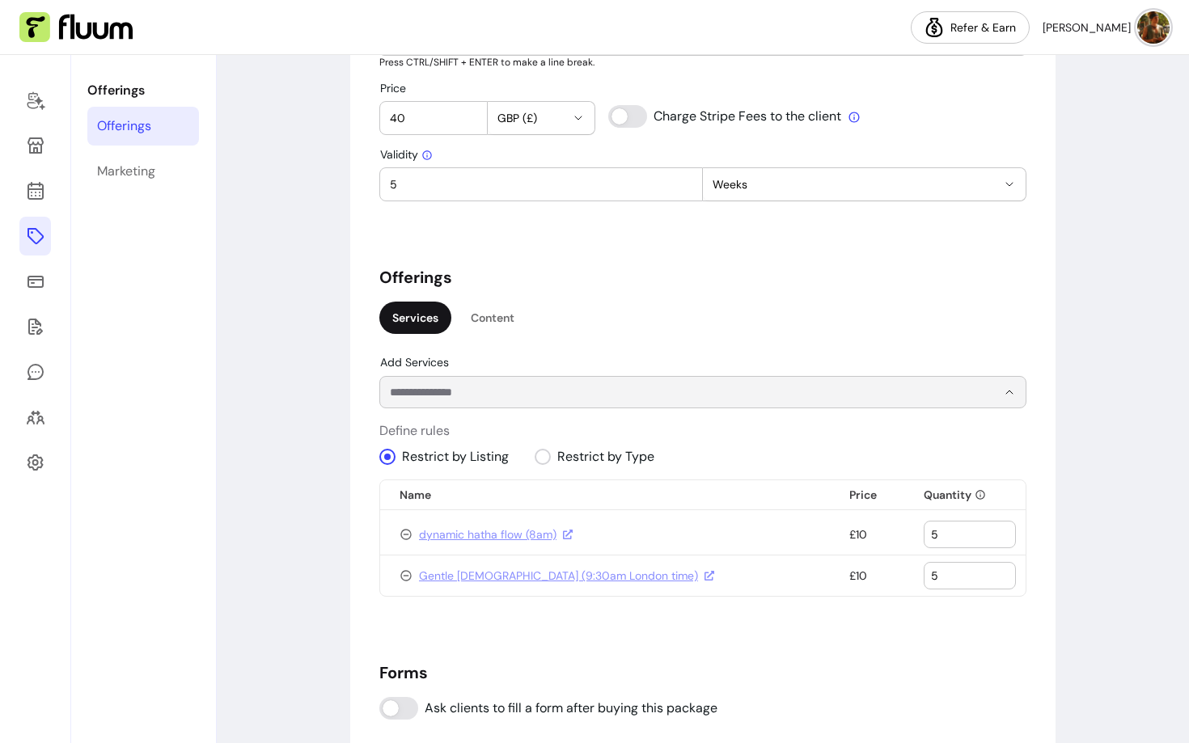
click at [818, 340] on div "**********" at bounding box center [702, 236] width 647 height 1974
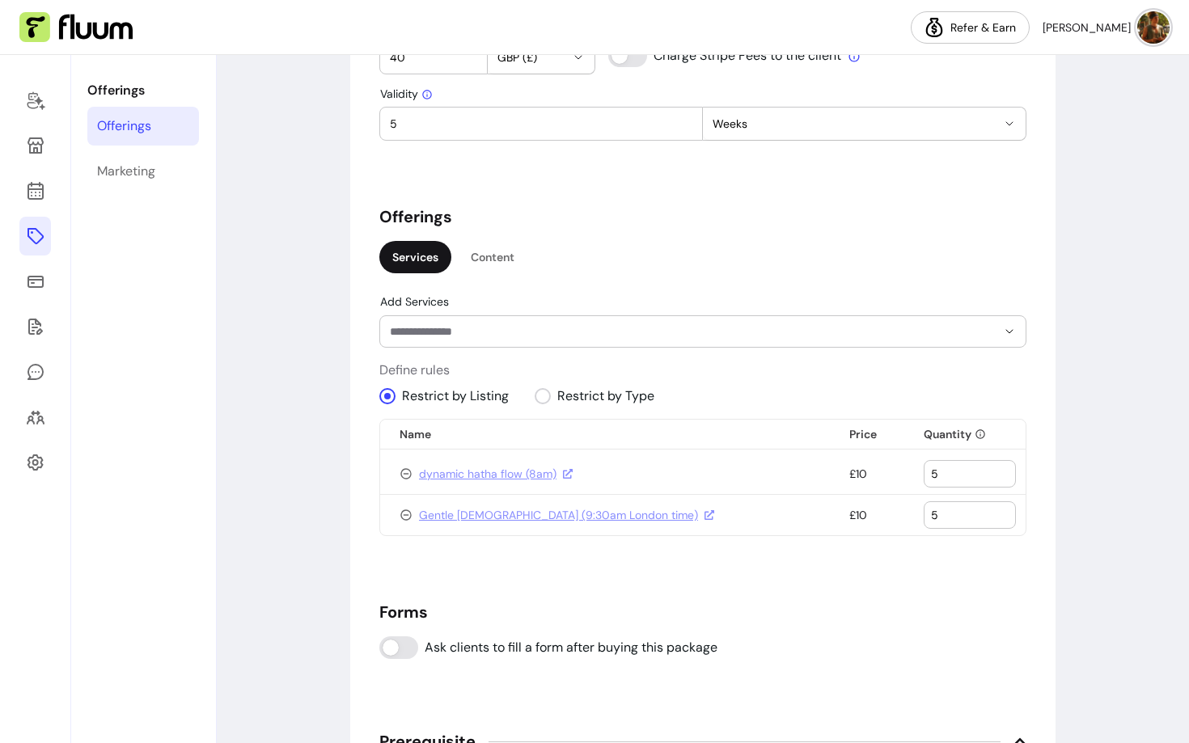
scroll to position [961, 0]
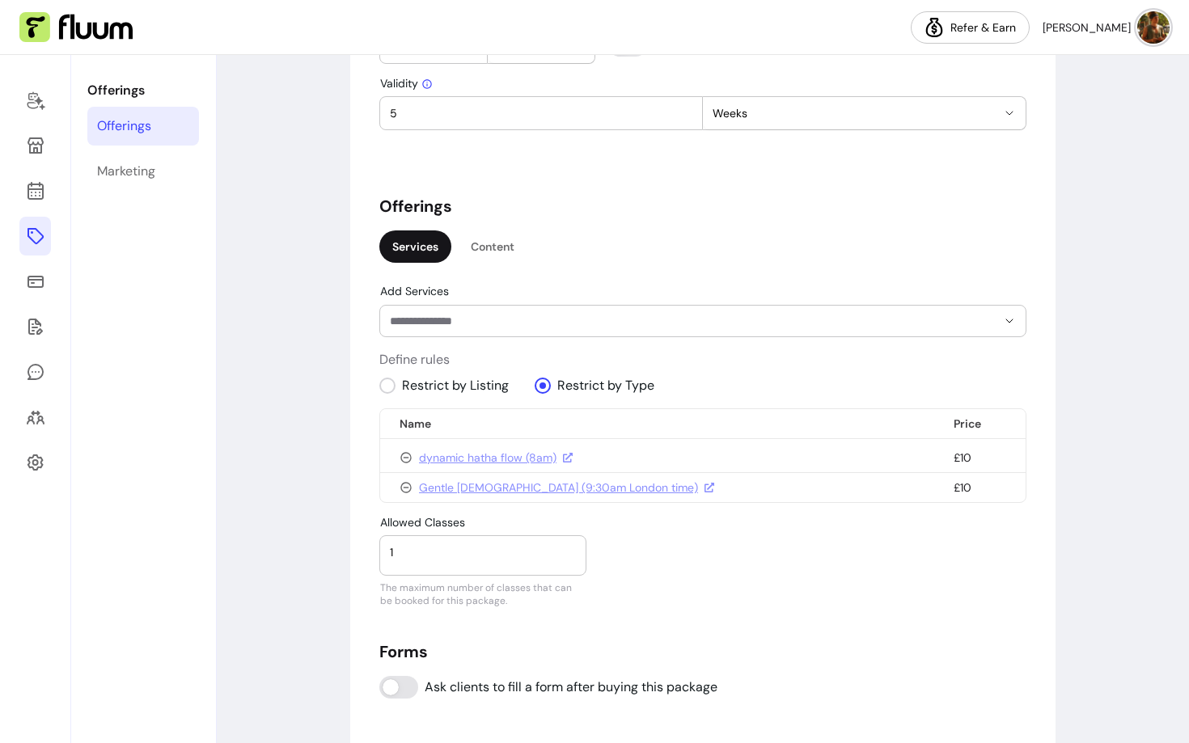
click at [492, 555] on input "1" at bounding box center [483, 552] width 186 height 16
type input "5"
click at [749, 621] on div "**********" at bounding box center [702, 190] width 647 height 2025
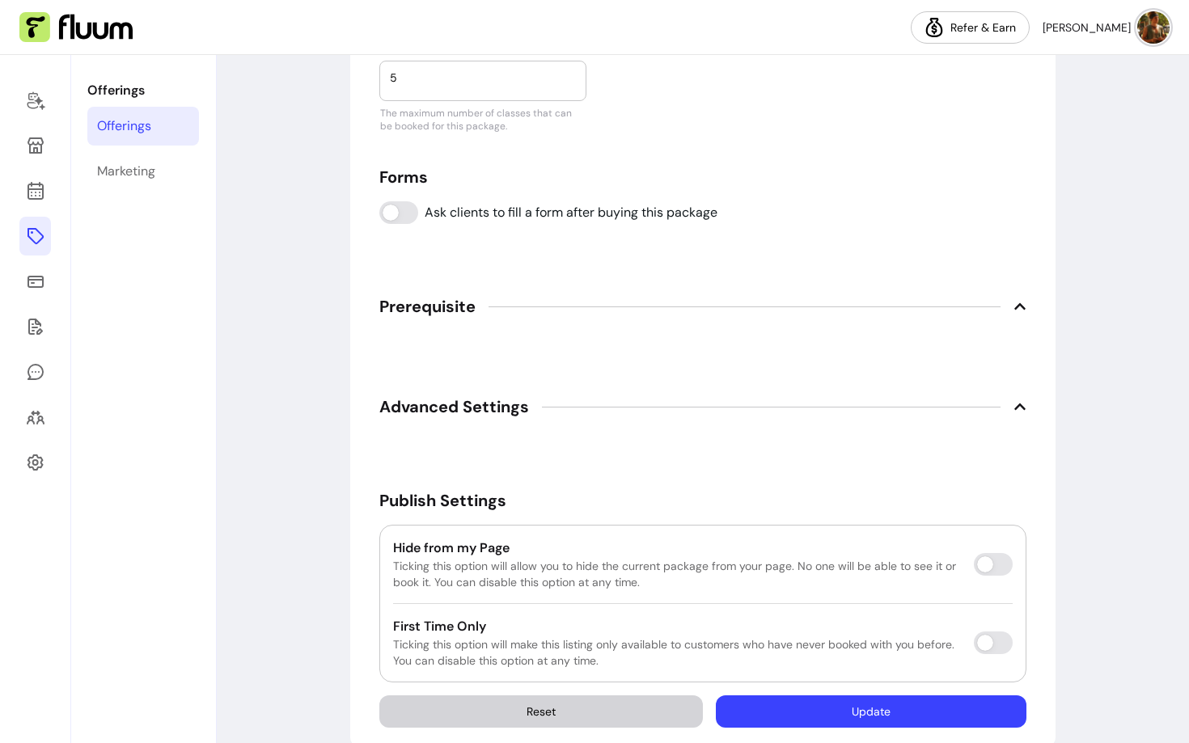
scroll to position [1463, 0]
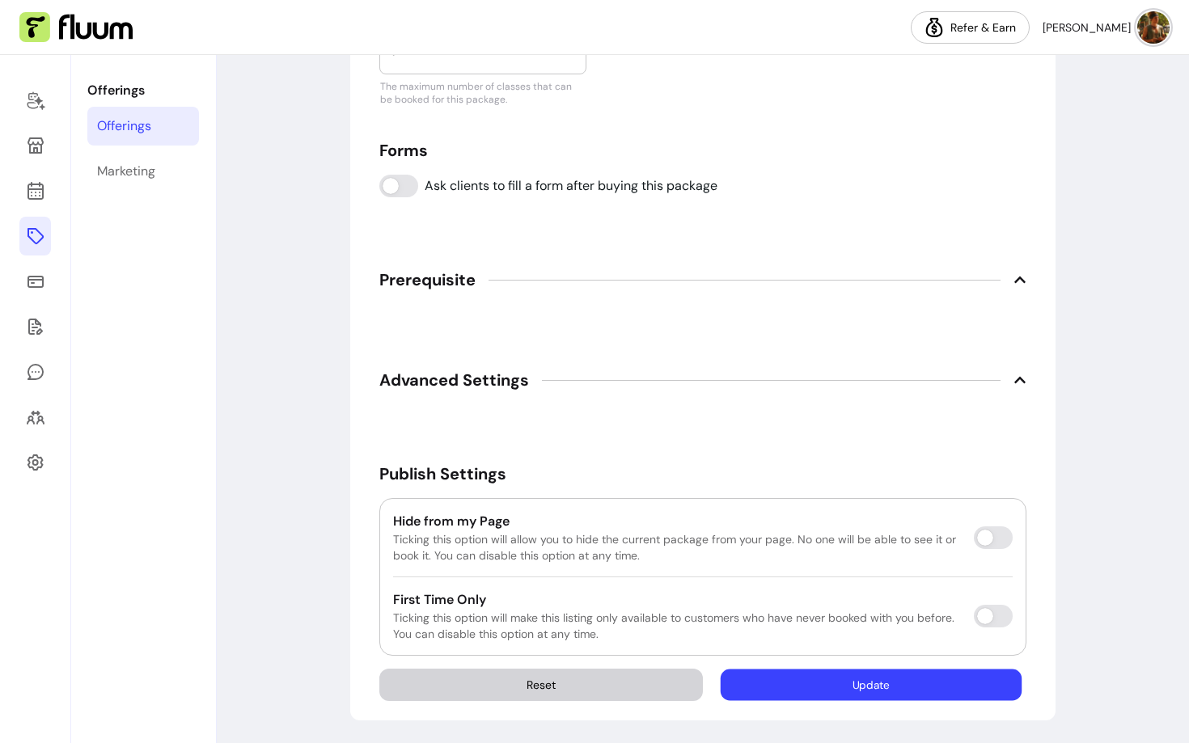
click at [798, 683] on button "Update" at bounding box center [870, 685] width 301 height 32
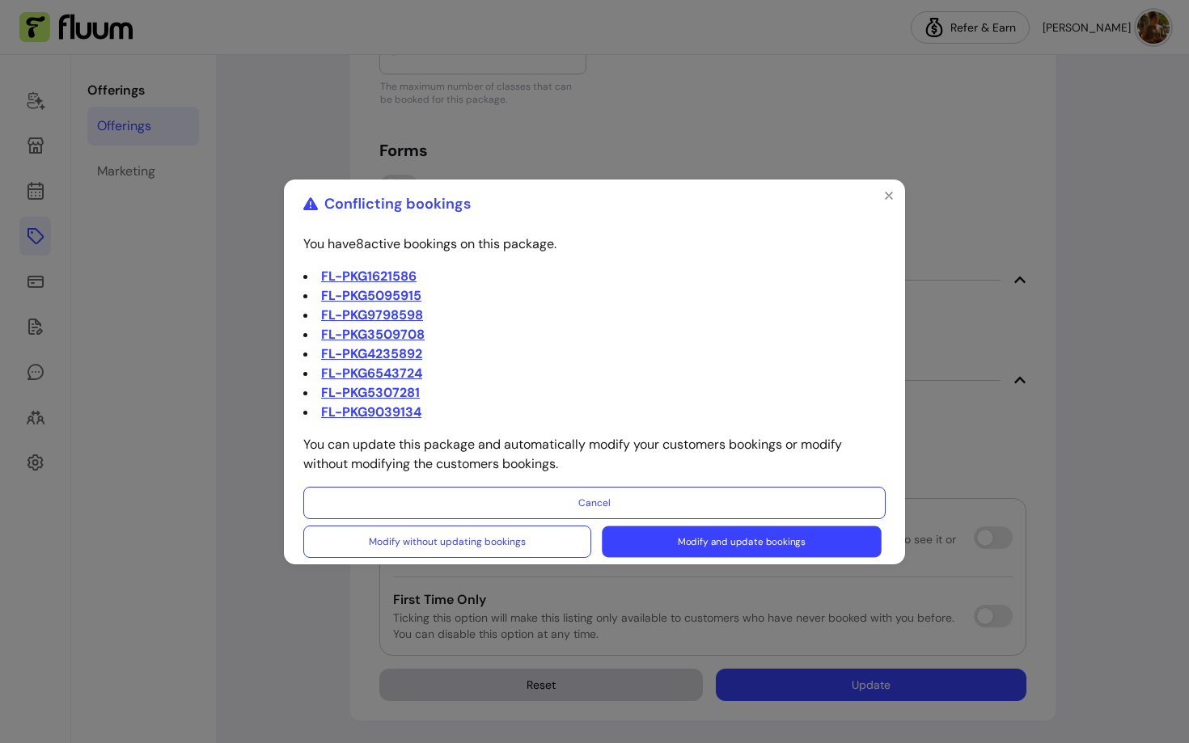
click at [649, 543] on button "Modify and update bookings" at bounding box center [741, 542] width 279 height 32
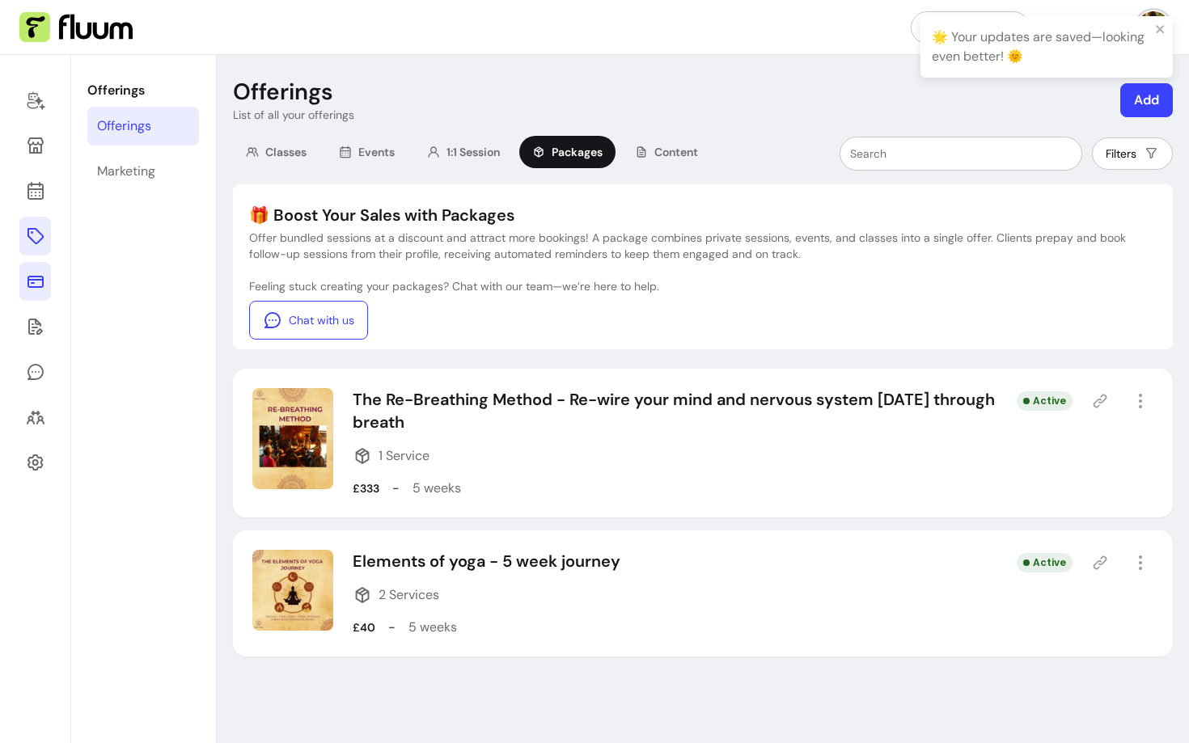
click at [39, 286] on icon at bounding box center [35, 282] width 16 height 12
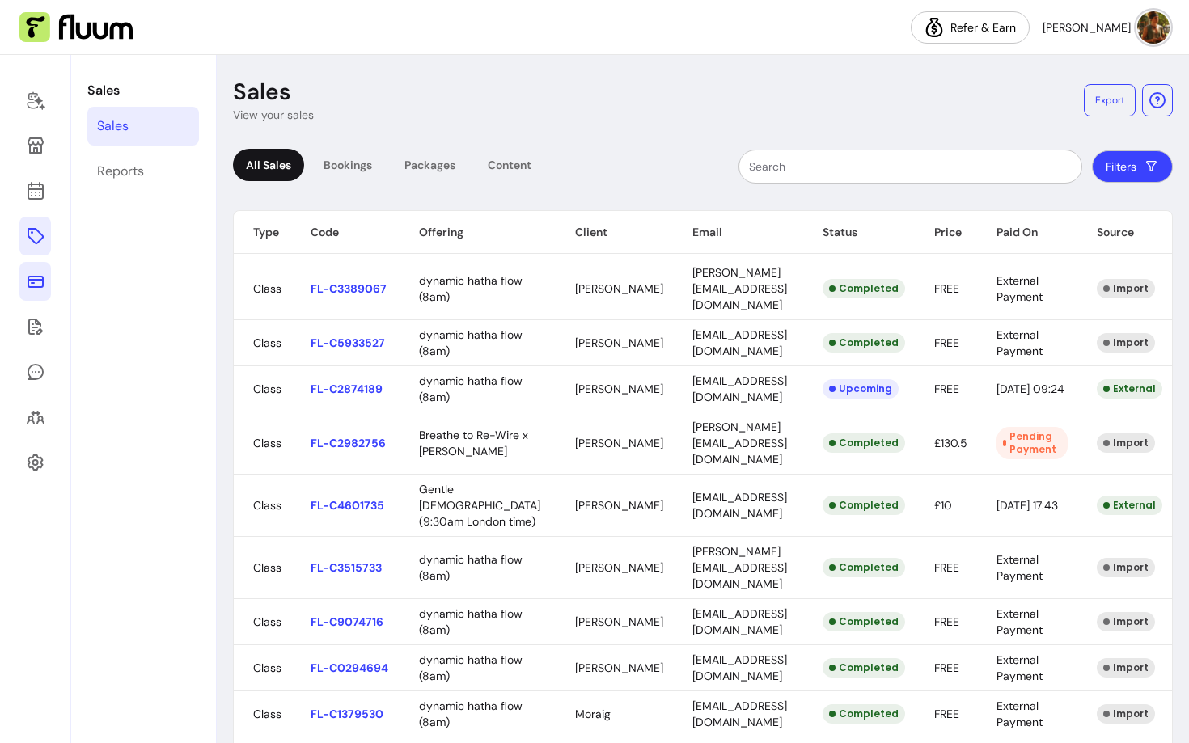
click at [35, 235] on icon at bounding box center [35, 235] width 19 height 19
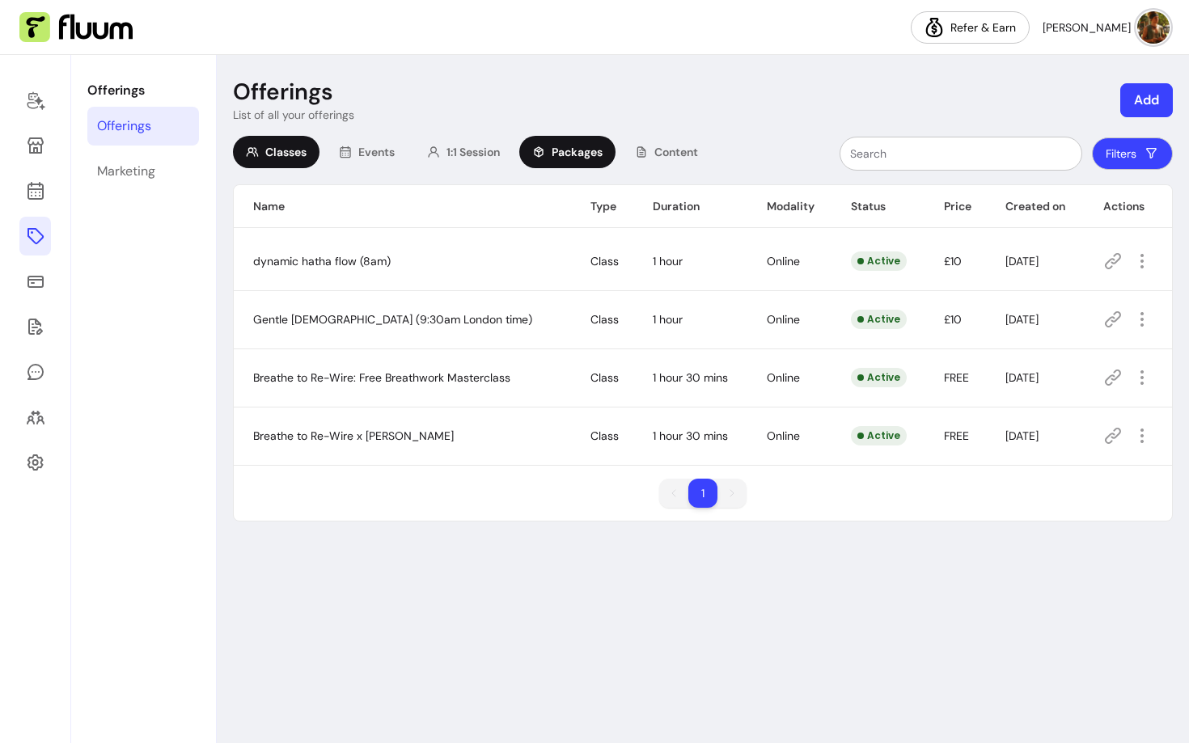
click at [572, 153] on span "Packages" at bounding box center [576, 152] width 51 height 16
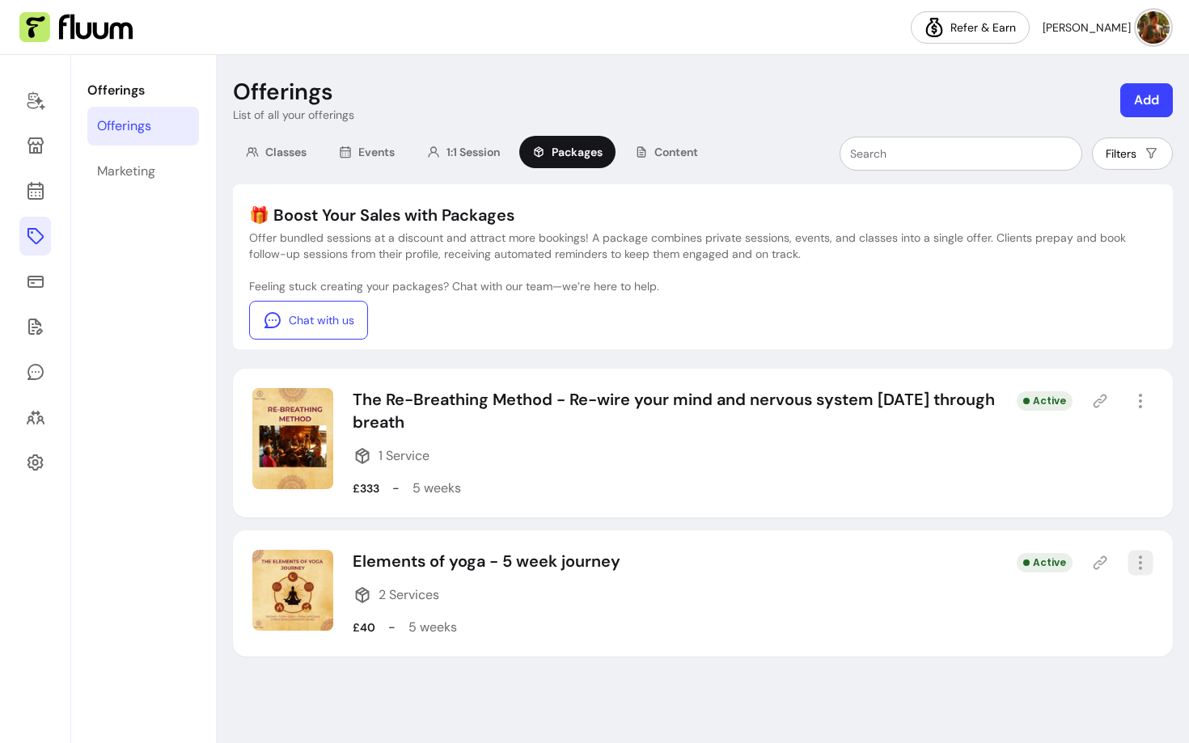
click at [1145, 554] on icon "button" at bounding box center [1139, 562] width 19 height 19
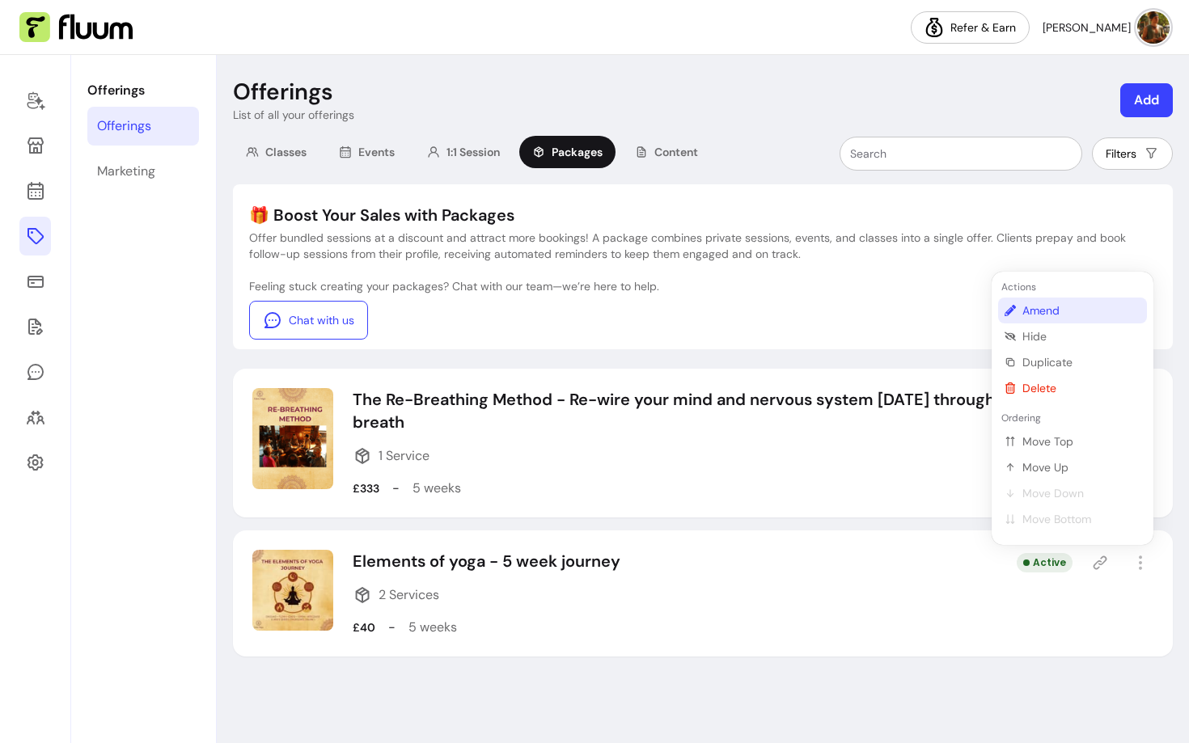
click at [1042, 308] on span "Amend" at bounding box center [1081, 310] width 118 height 16
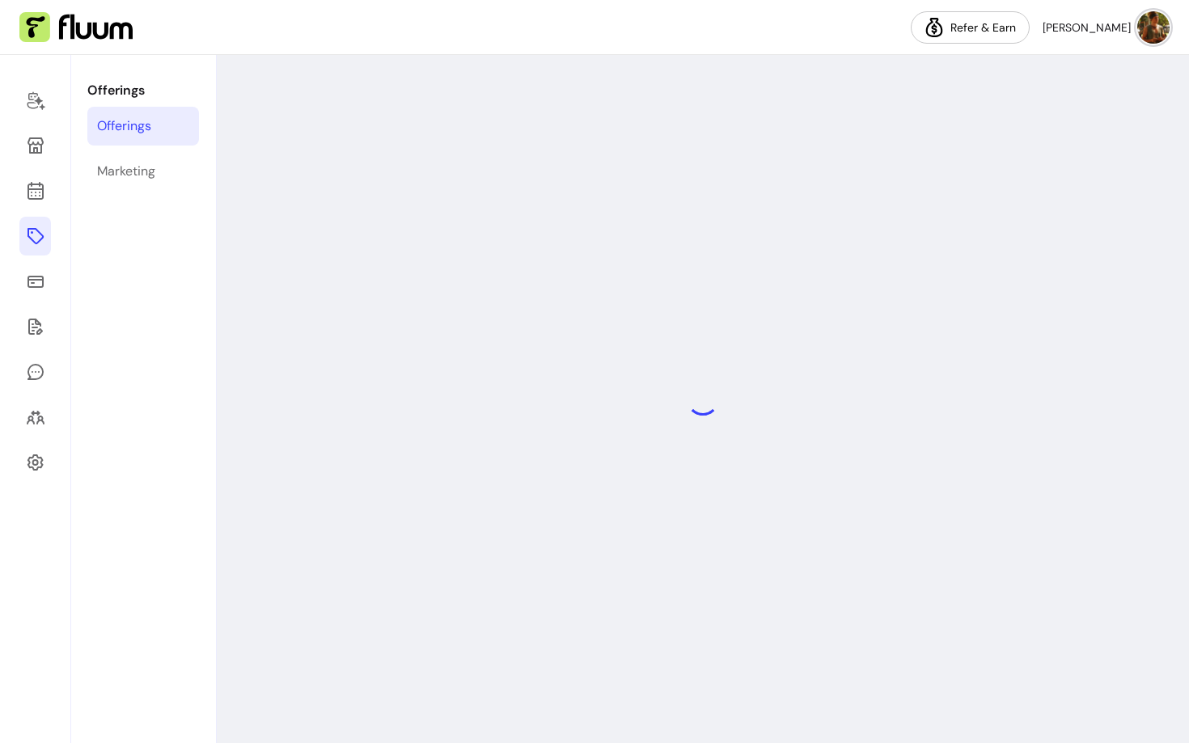
select select "***"
select select "*****"
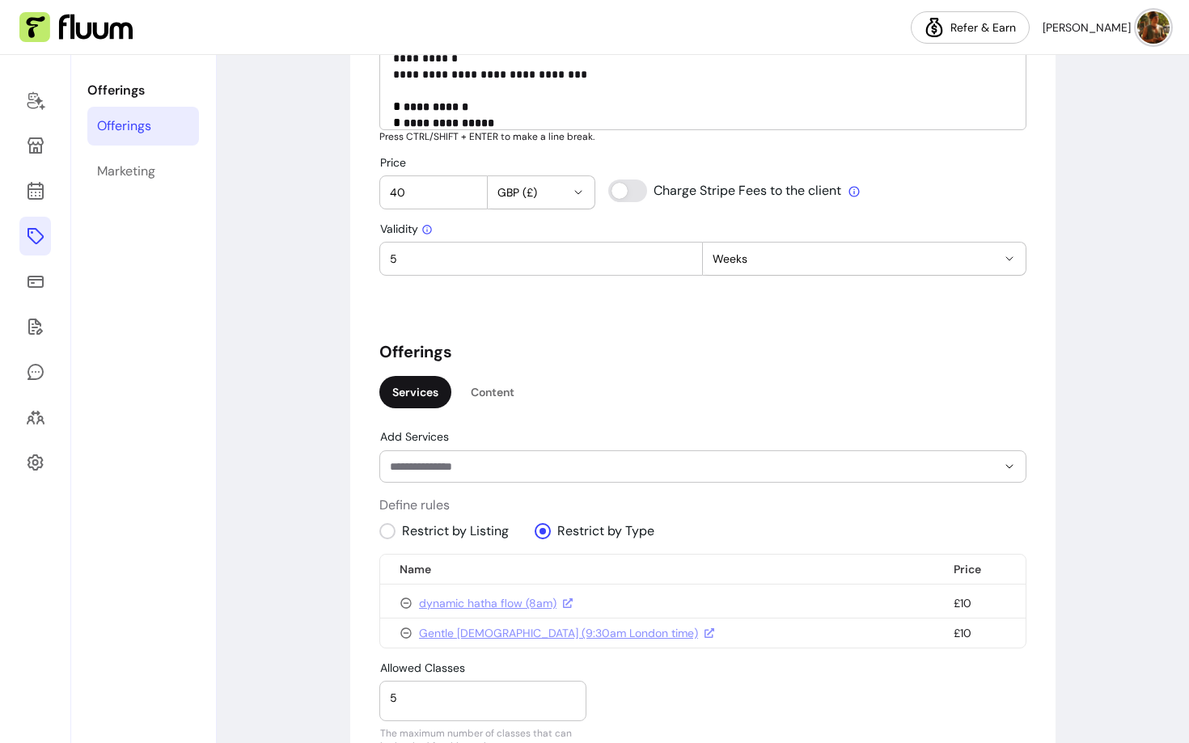
scroll to position [1109, 0]
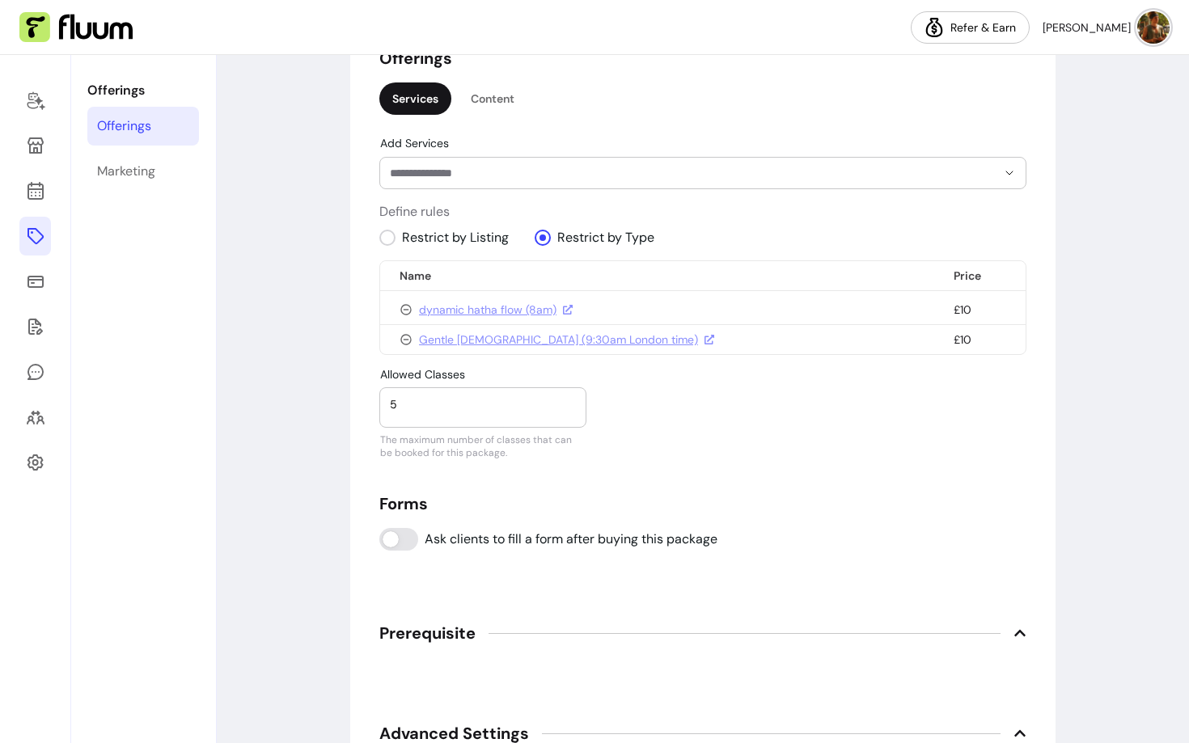
click at [27, 240] on icon at bounding box center [35, 235] width 19 height 19
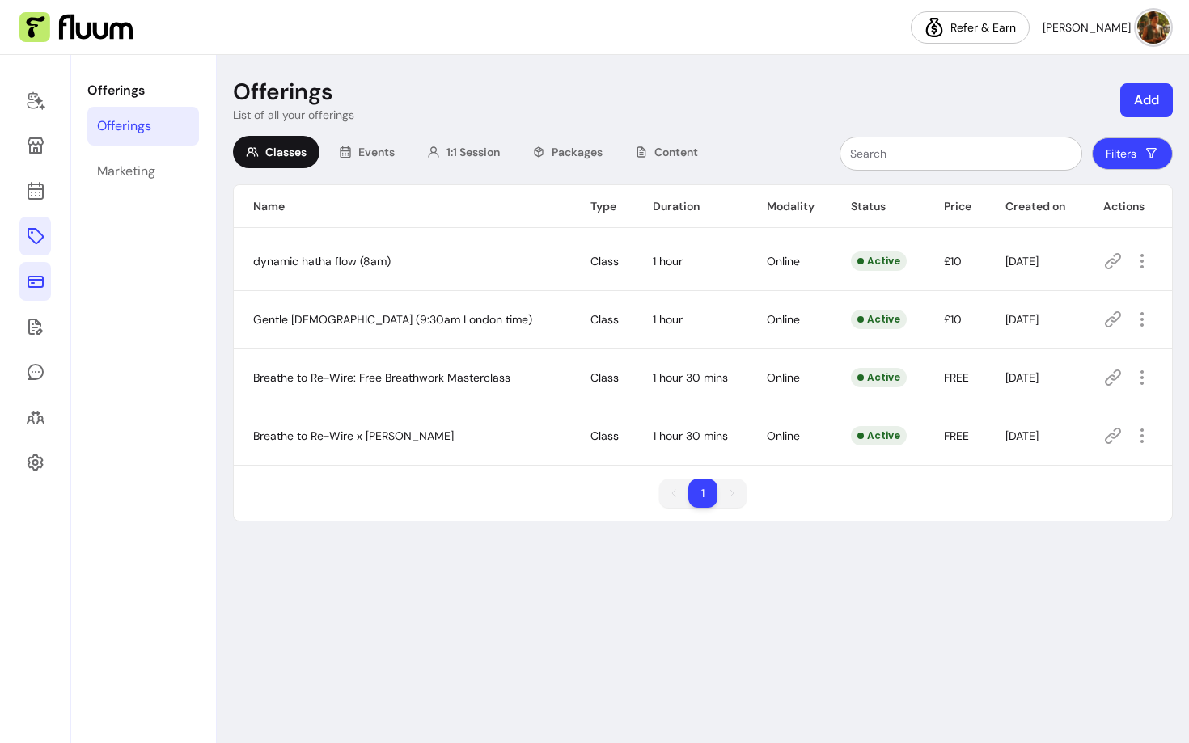
click at [41, 285] on icon at bounding box center [35, 282] width 16 height 12
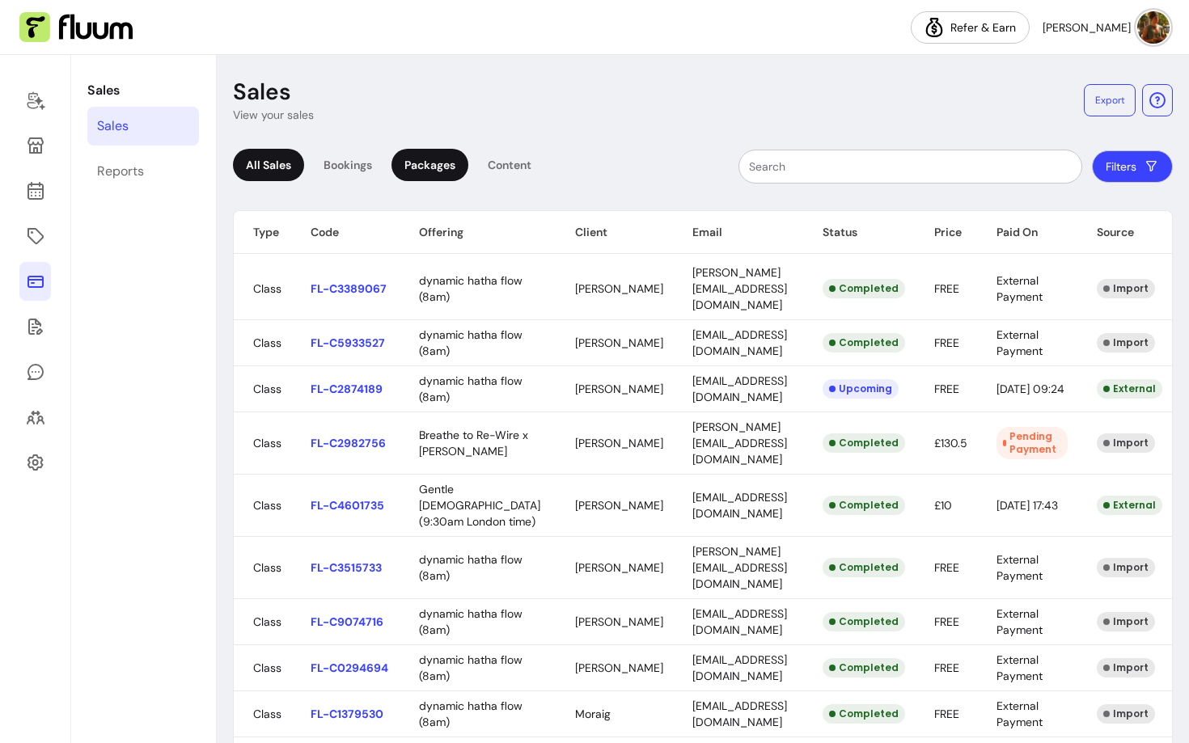
click at [421, 165] on div "Packages" at bounding box center [429, 165] width 77 height 32
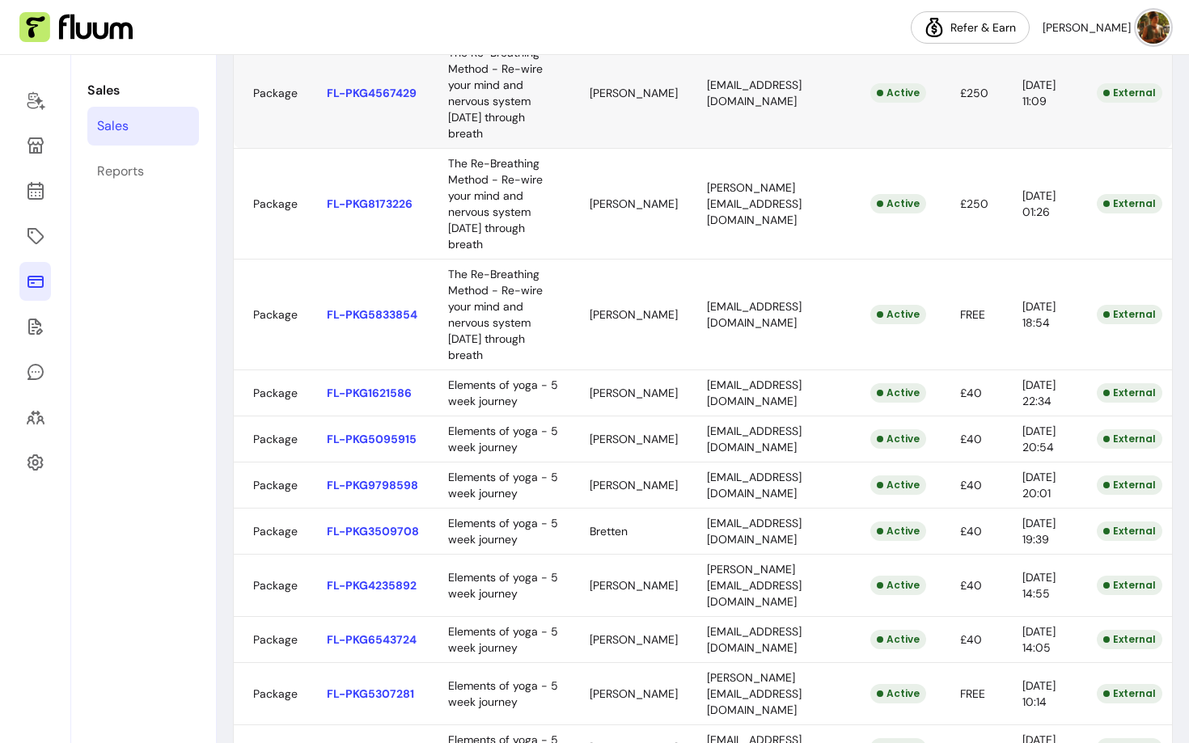
scroll to position [221, 0]
click at [674, 513] on body "Refer & [PERSON_NAME] Sales Sales Reports Sales View your sales Export All Sale…" at bounding box center [594, 371] width 1189 height 743
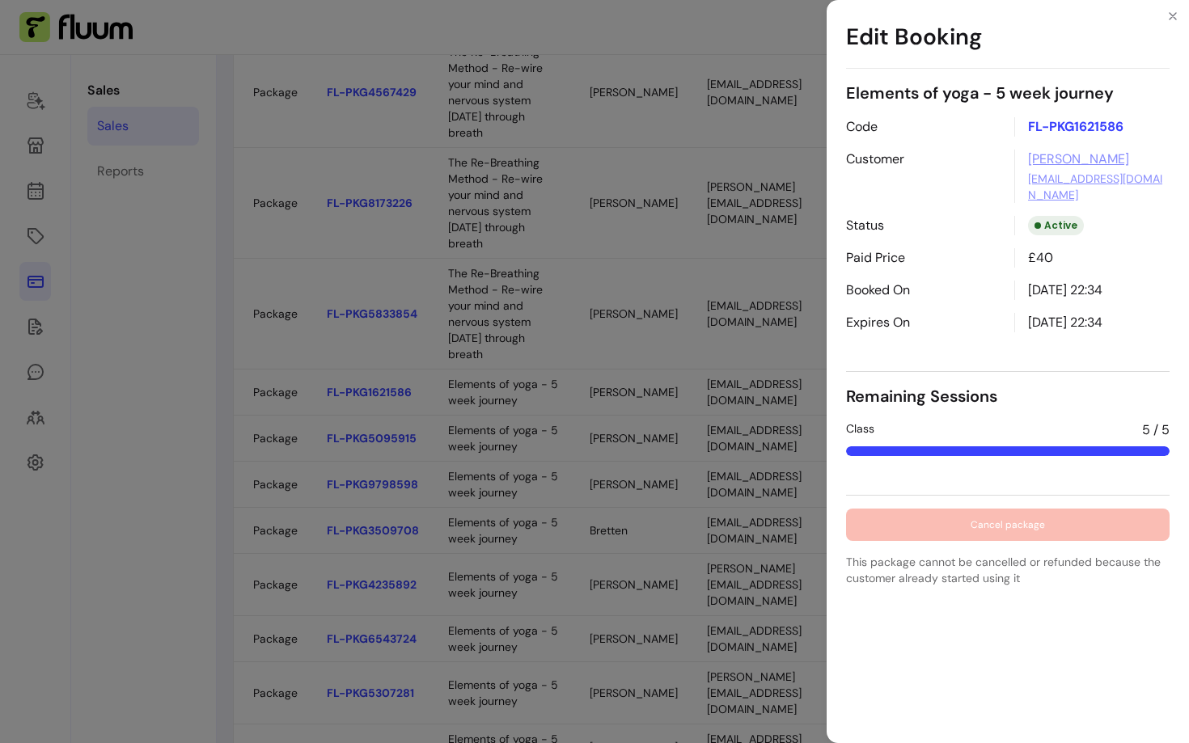
click at [669, 541] on div "Edit Booking Elements of yoga - 5 week journey Code FL-PKG1621586 Customer [PER…" at bounding box center [594, 371] width 1189 height 743
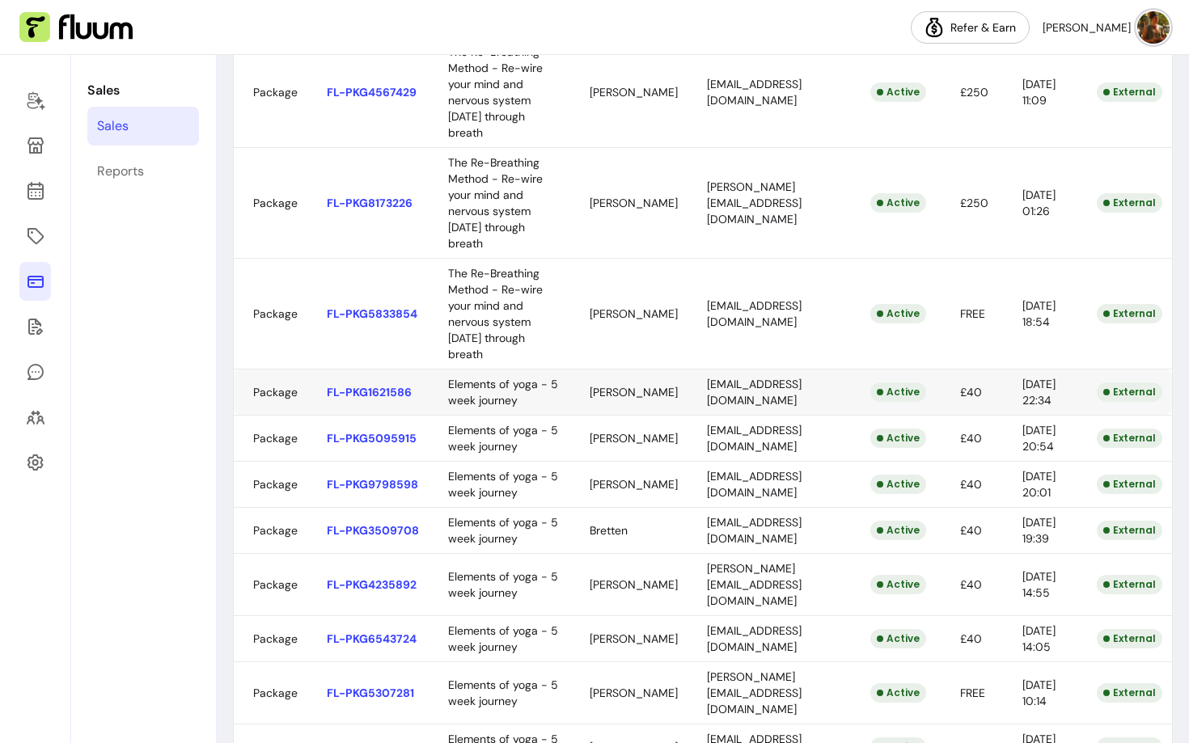
click at [672, 510] on body "Refer & [PERSON_NAME] Sales Sales Reports Sales View your sales Export All Sale…" at bounding box center [594, 371] width 1189 height 743
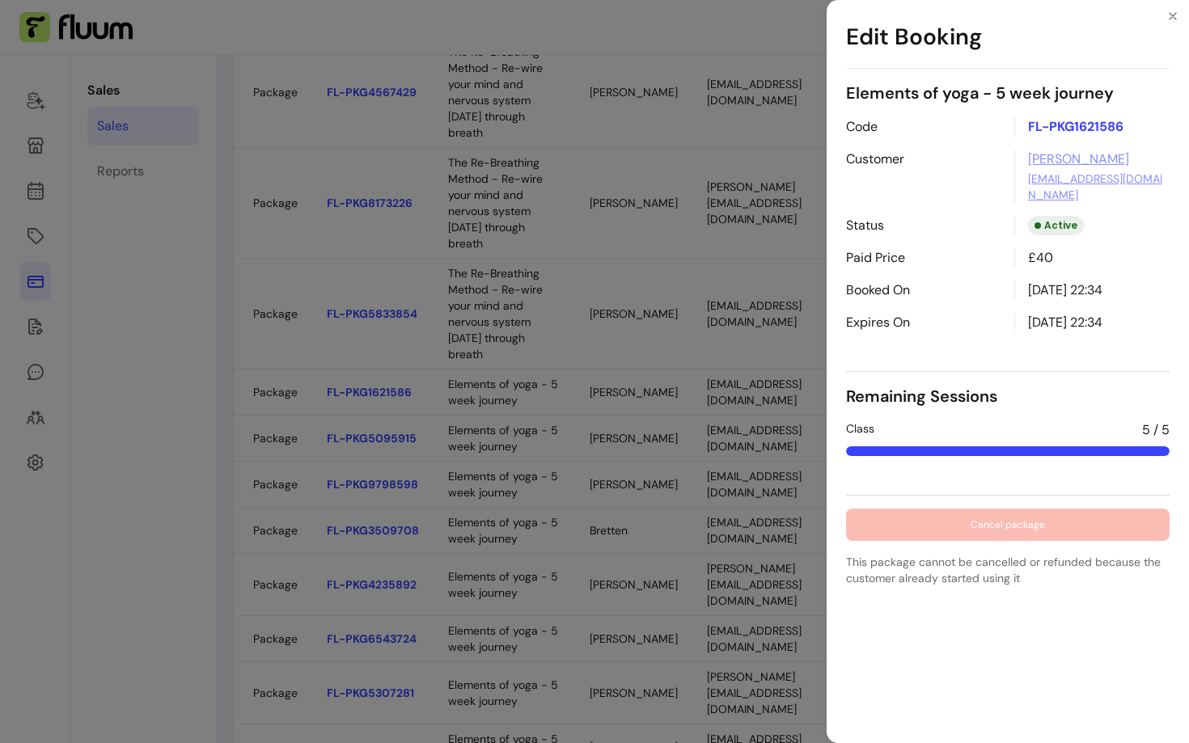
click at [661, 538] on div "Edit Booking Elements of yoga - 5 week journey Code FL-PKG1621586 Customer [PER…" at bounding box center [594, 371] width 1189 height 743
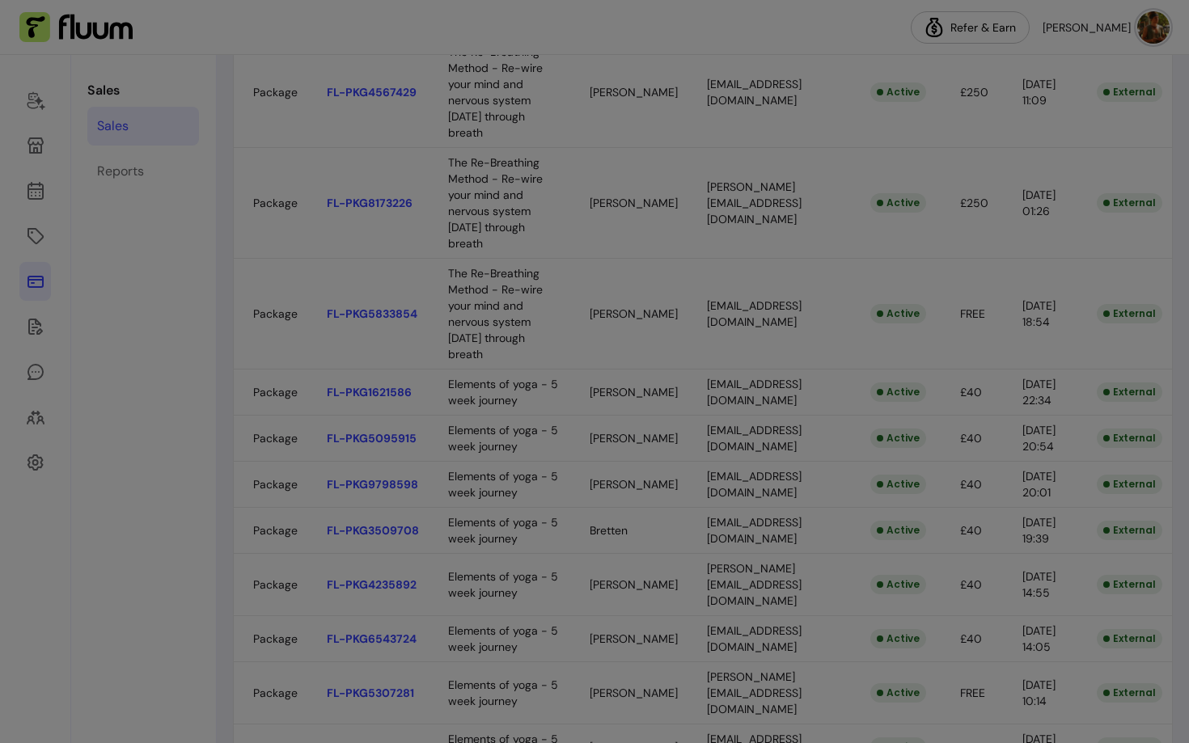
click at [637, 564] on body "Refer & [PERSON_NAME] Sales Sales Reports Sales View your sales Export All Sale…" at bounding box center [594, 371] width 1189 height 743
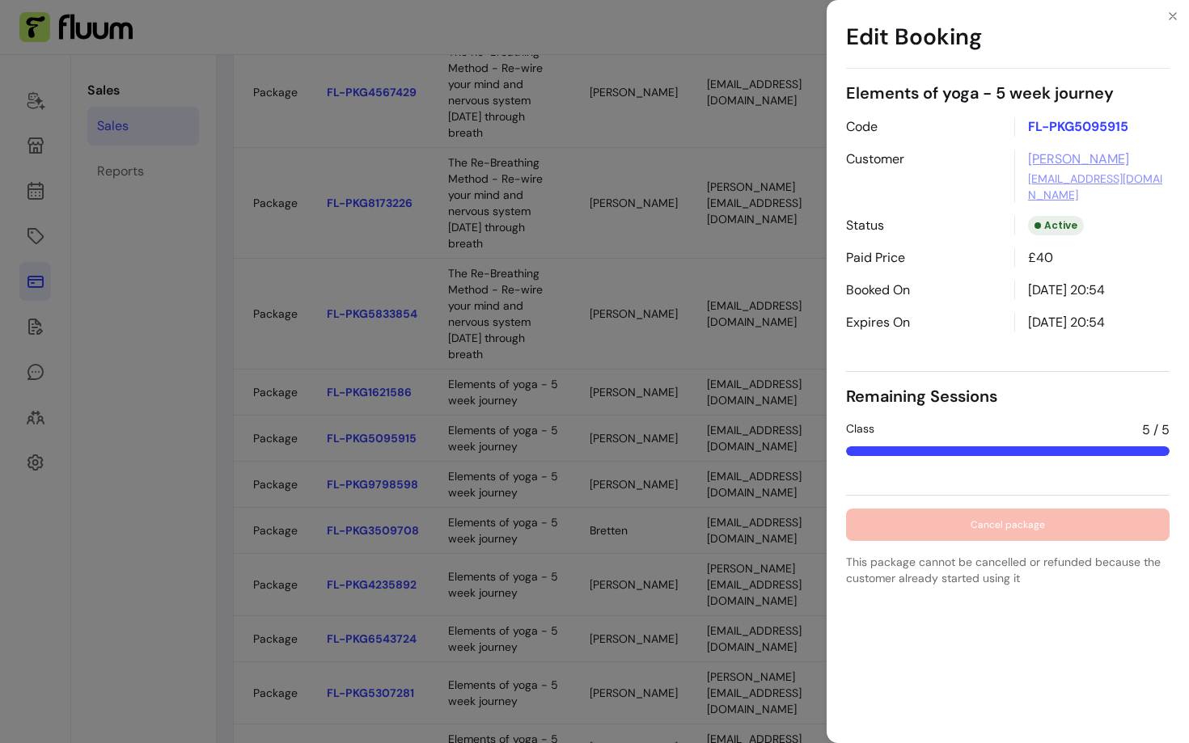
click at [619, 597] on div "Edit Booking Elements of yoga - 5 week journey Code FL-PKG5095915 Customer [PER…" at bounding box center [594, 371] width 1189 height 743
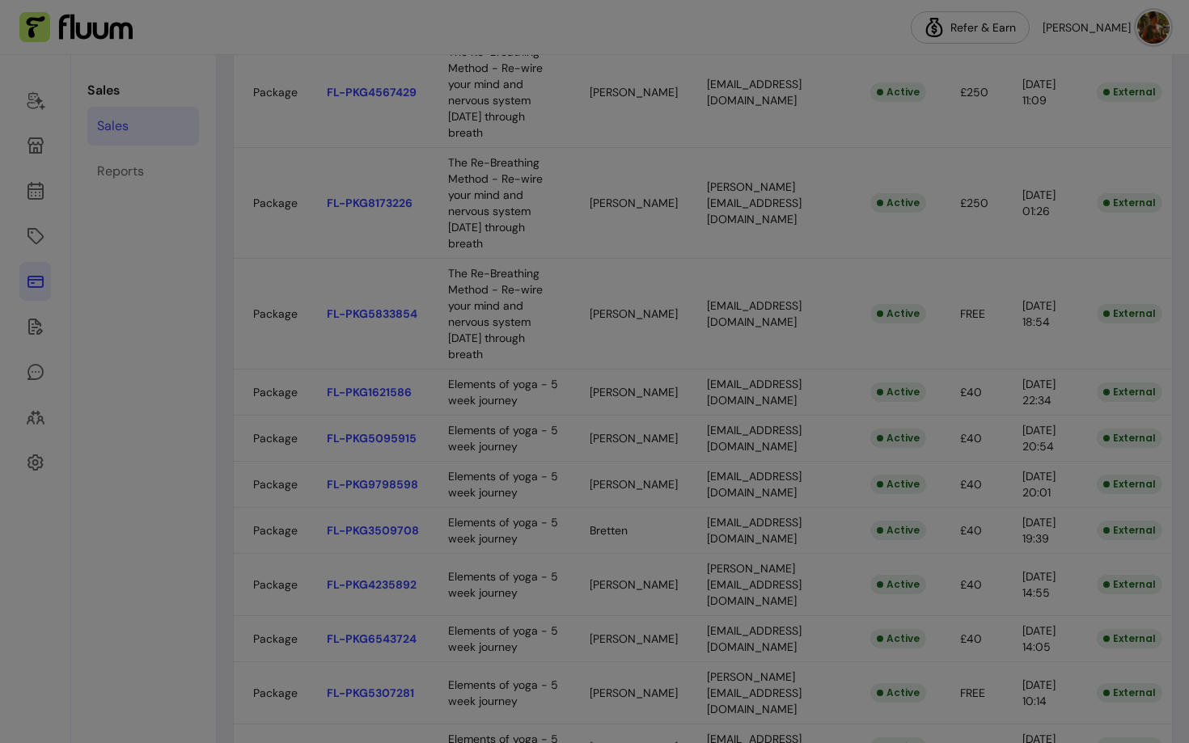
click at [619, 626] on body "Refer & [PERSON_NAME] Sales Sales Reports Sales View your sales Export All Sale…" at bounding box center [594, 371] width 1189 height 743
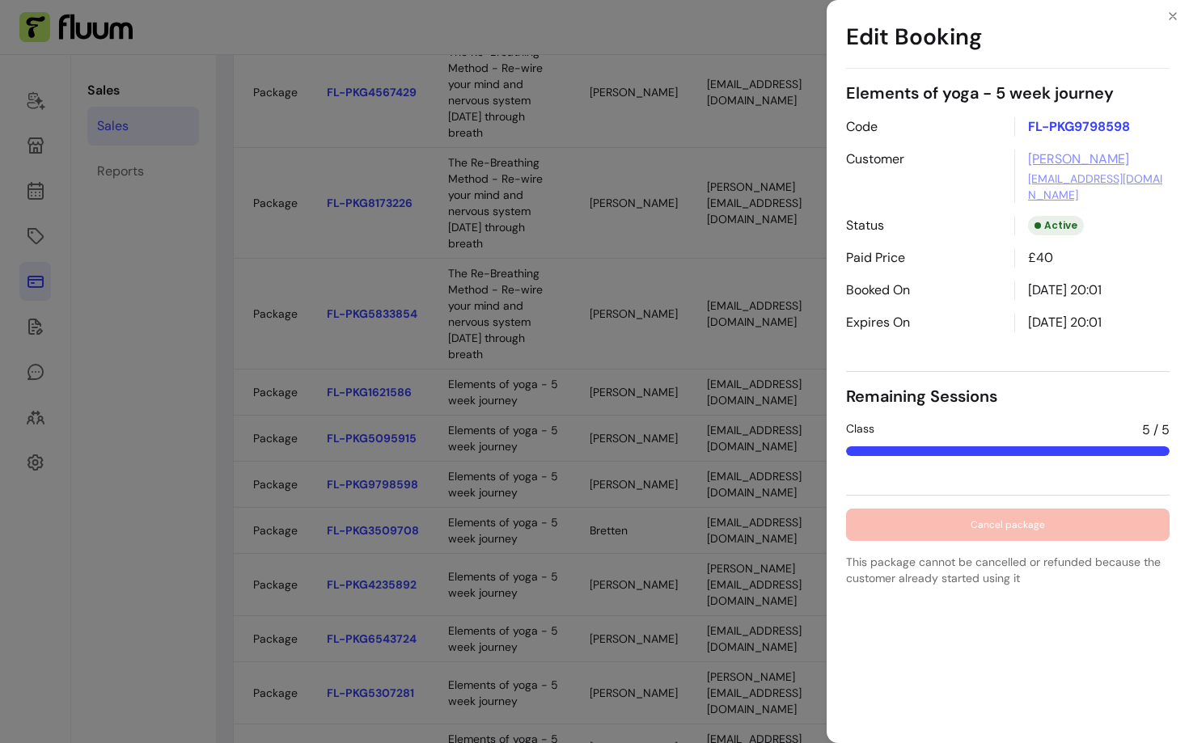
click at [619, 628] on div "Edit Booking Elements of yoga - 5 week journey Code FL-PKG9798598 Customer [PER…" at bounding box center [594, 371] width 1189 height 743
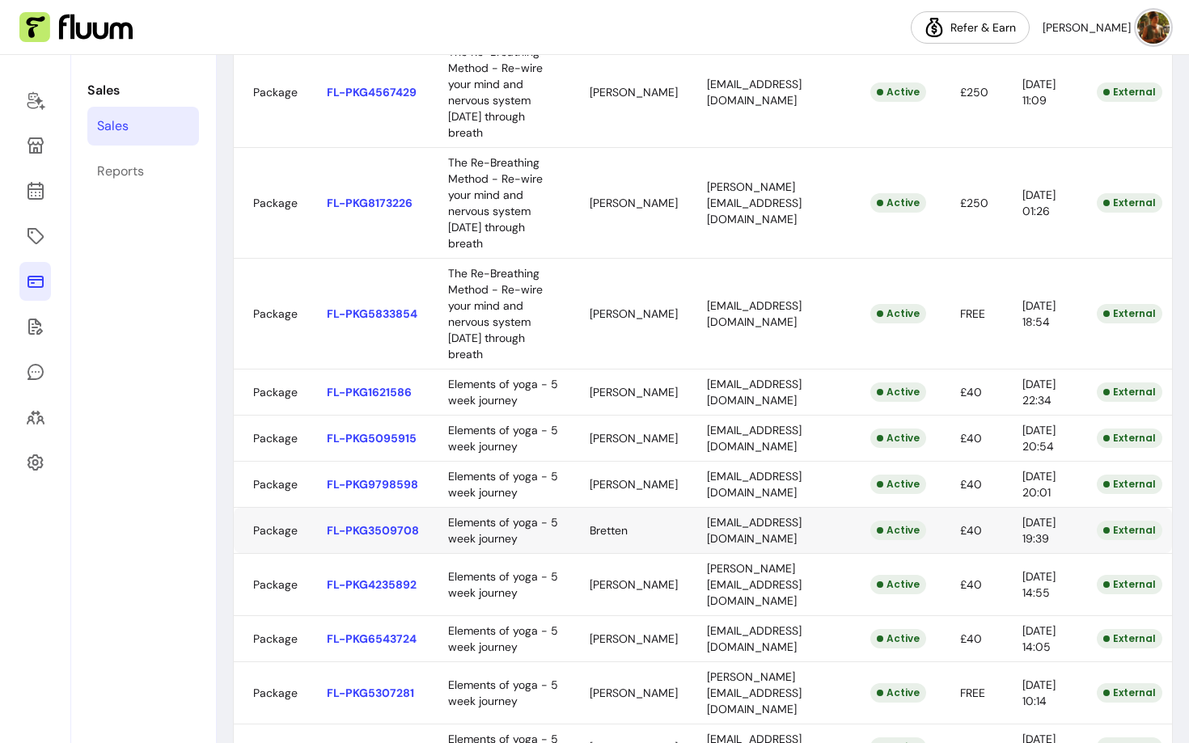
click at [614, 681] on body "Refer & [PERSON_NAME] Sales Sales Reports Sales View your sales Export All Sale…" at bounding box center [594, 371] width 1189 height 743
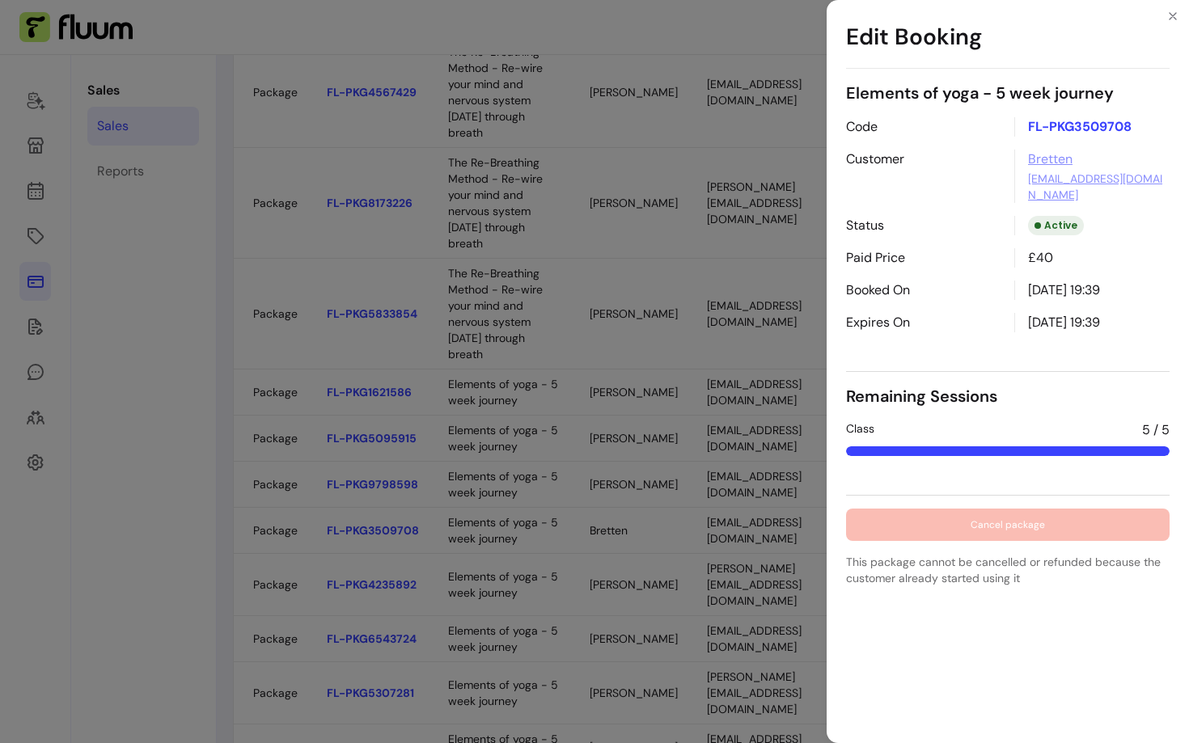
click at [622, 667] on div "Edit Booking Elements of yoga - 5 week journey Code FL-PKG3509708 Customer Bret…" at bounding box center [594, 371] width 1189 height 743
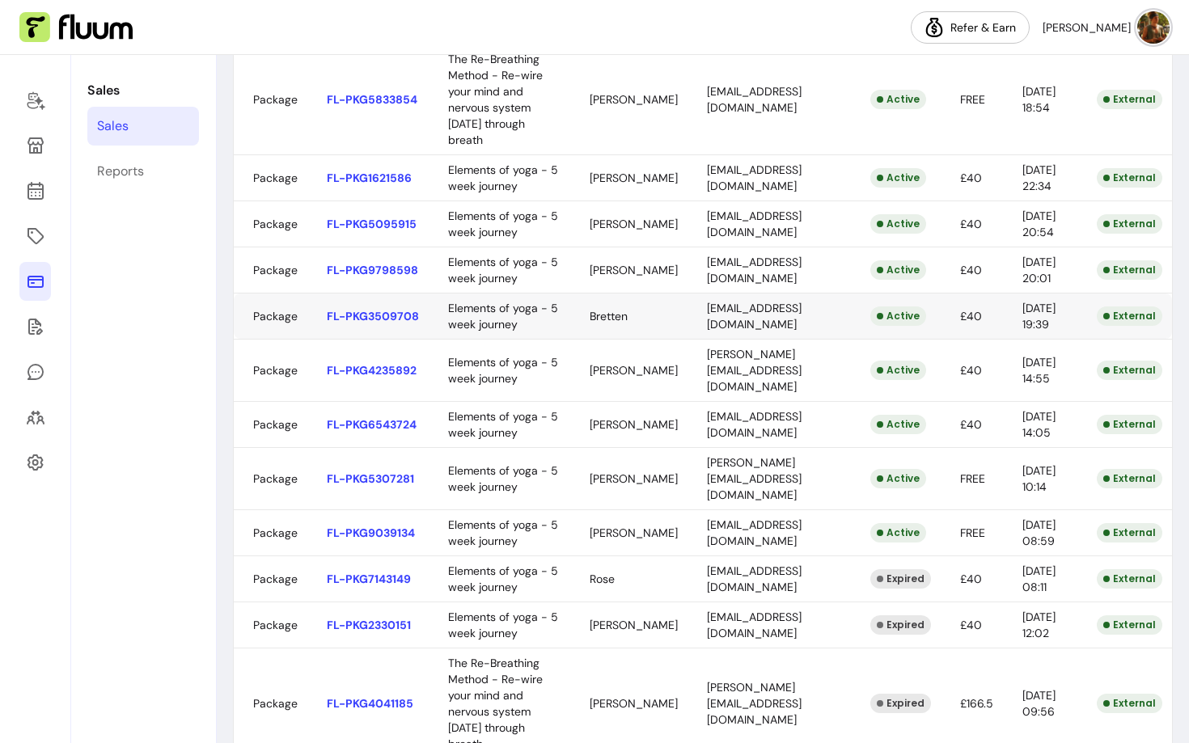
scroll to position [434, 0]
click at [625, 522] on body "Refer & [PERSON_NAME] Sales Sales Reports Sales View your sales Export All Sale…" at bounding box center [594, 371] width 1189 height 743
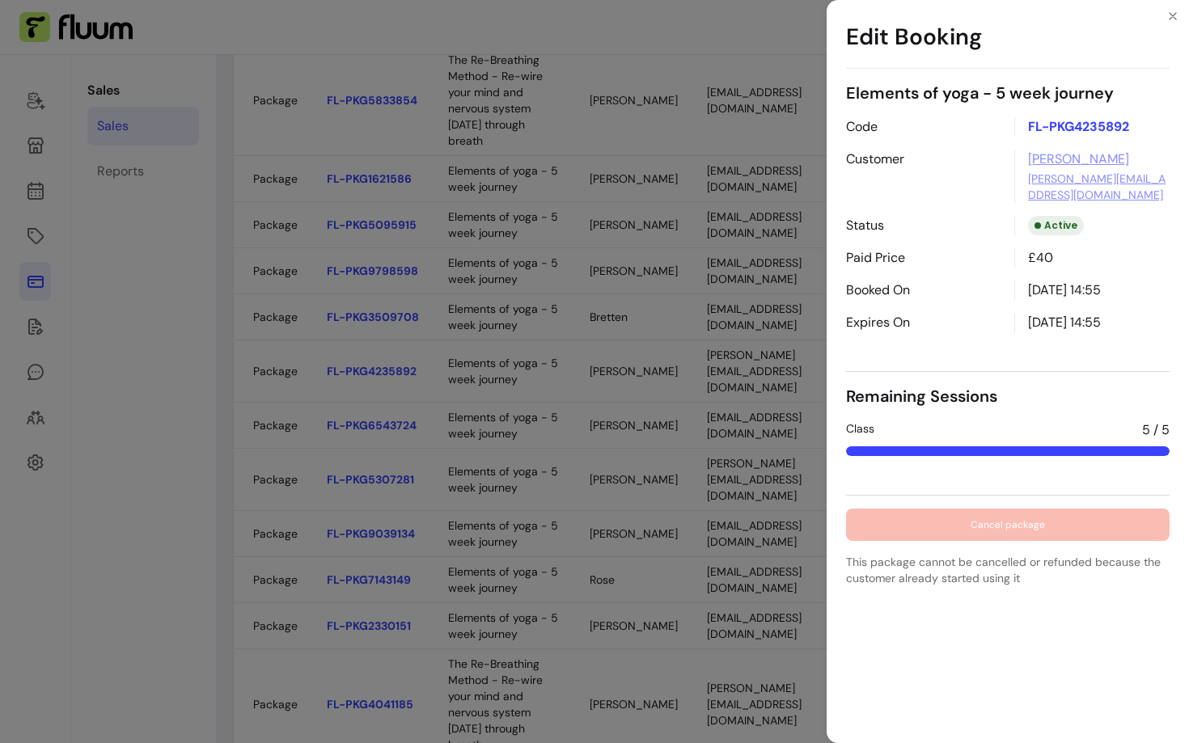
click at [619, 555] on div "Edit Booking Elements of yoga - 5 week journey Code FL-PKG4235892 Customer Jayn…" at bounding box center [594, 371] width 1189 height 743
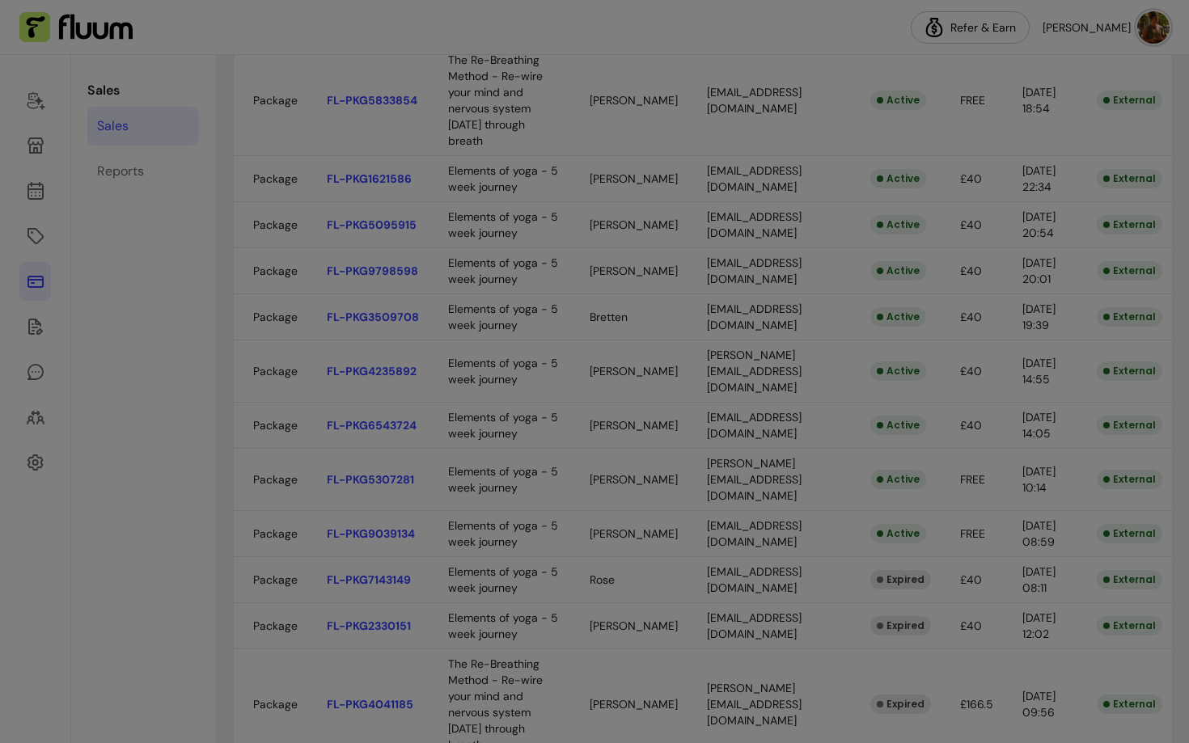
click at [621, 602] on body "Refer & [PERSON_NAME] Sales Sales Reports Sales View your sales Export All Sale…" at bounding box center [594, 371] width 1189 height 743
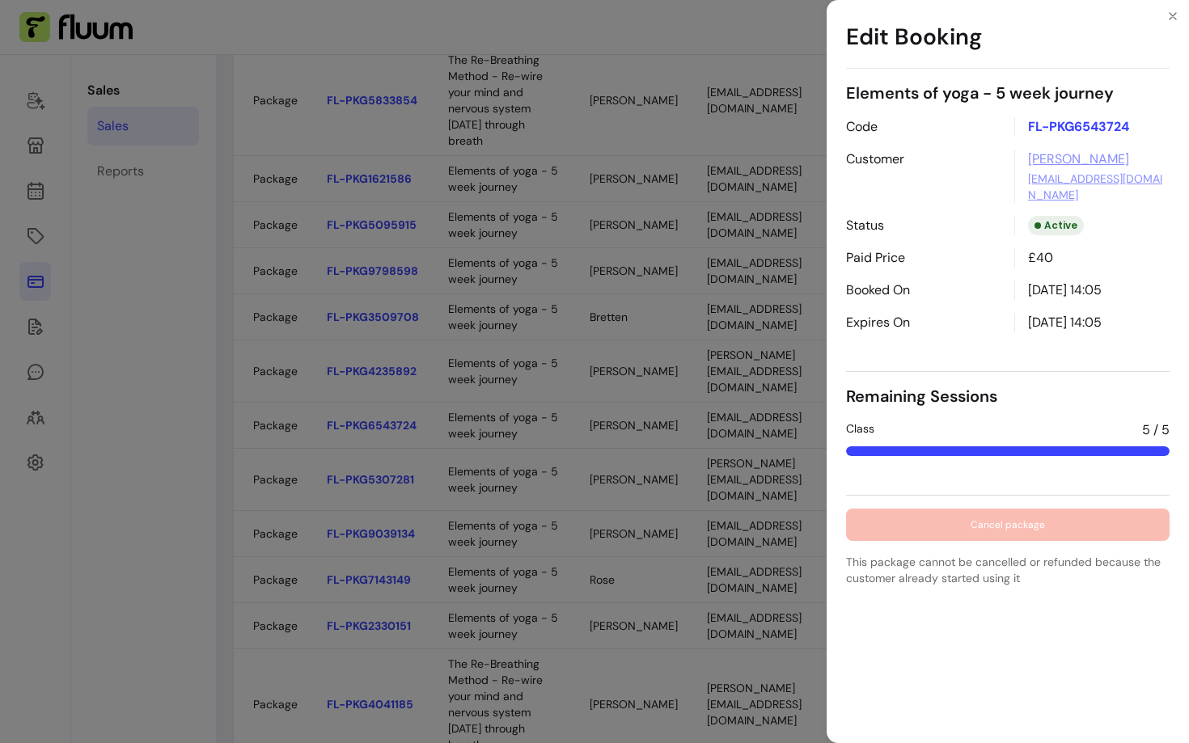
click at [621, 602] on div "Edit Booking Elements of yoga - 5 week journey Code FL-PKG6543724 Customer [PER…" at bounding box center [594, 371] width 1189 height 743
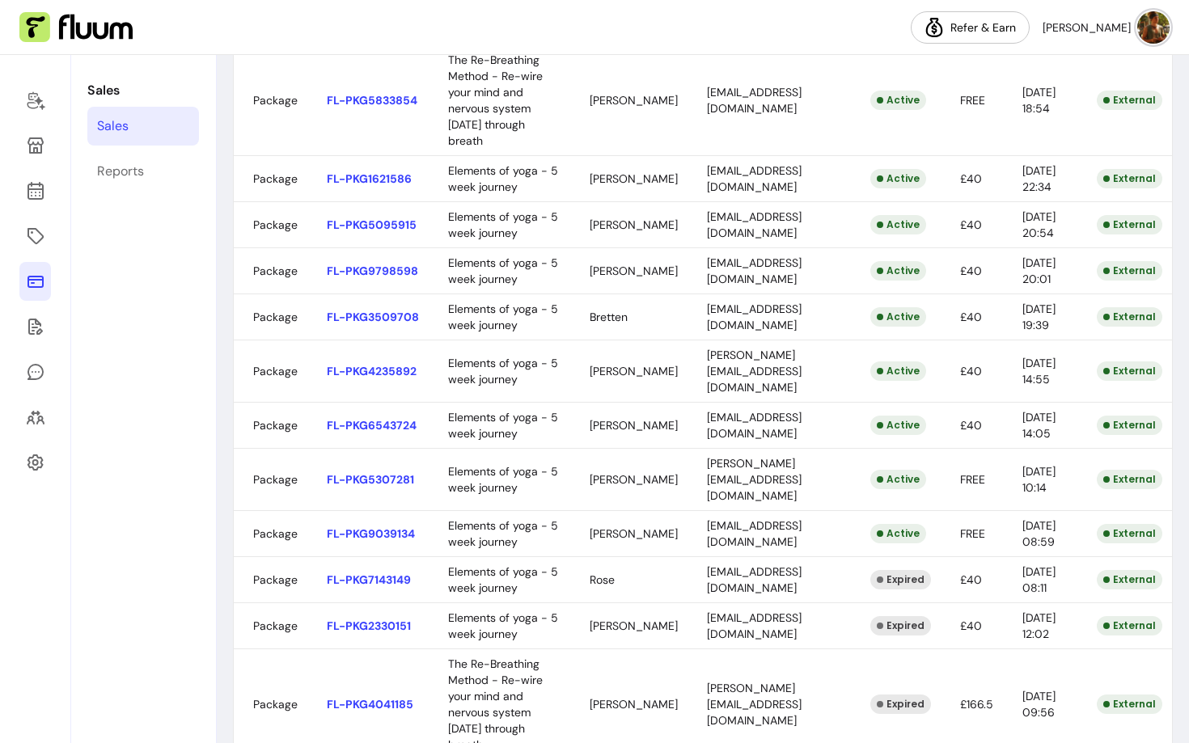
click at [610, 663] on body "Refer & [PERSON_NAME] Sales Sales Reports Sales View your sales Export All Sale…" at bounding box center [594, 371] width 1189 height 743
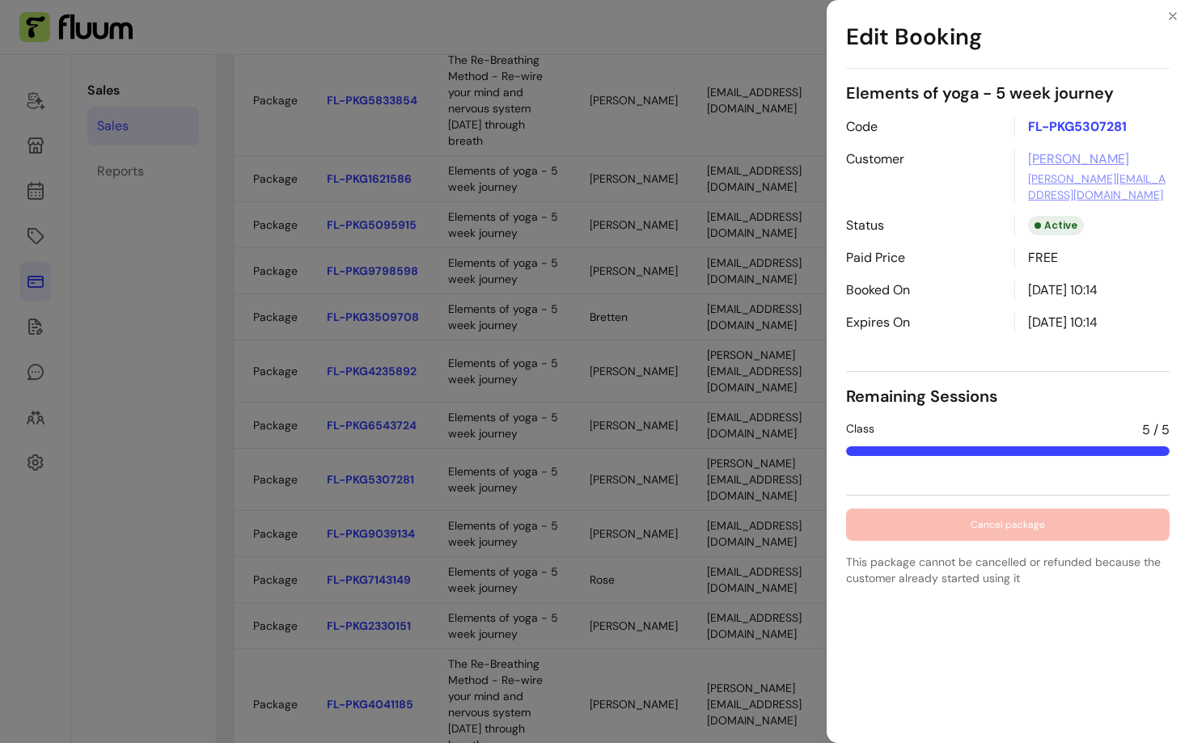
click at [610, 663] on div "Edit Booking Elements of yoga - 5 week journey Code FL-PKG5307281 Customer [PER…" at bounding box center [594, 371] width 1189 height 743
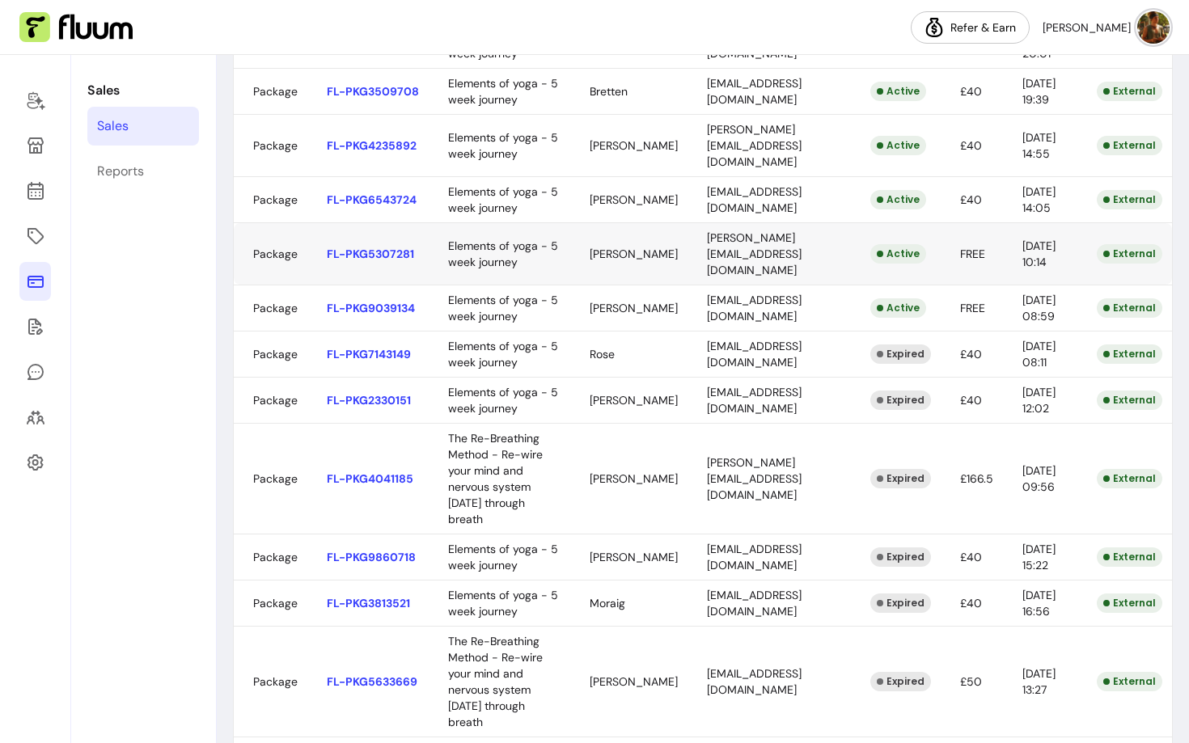
scroll to position [658, 0]
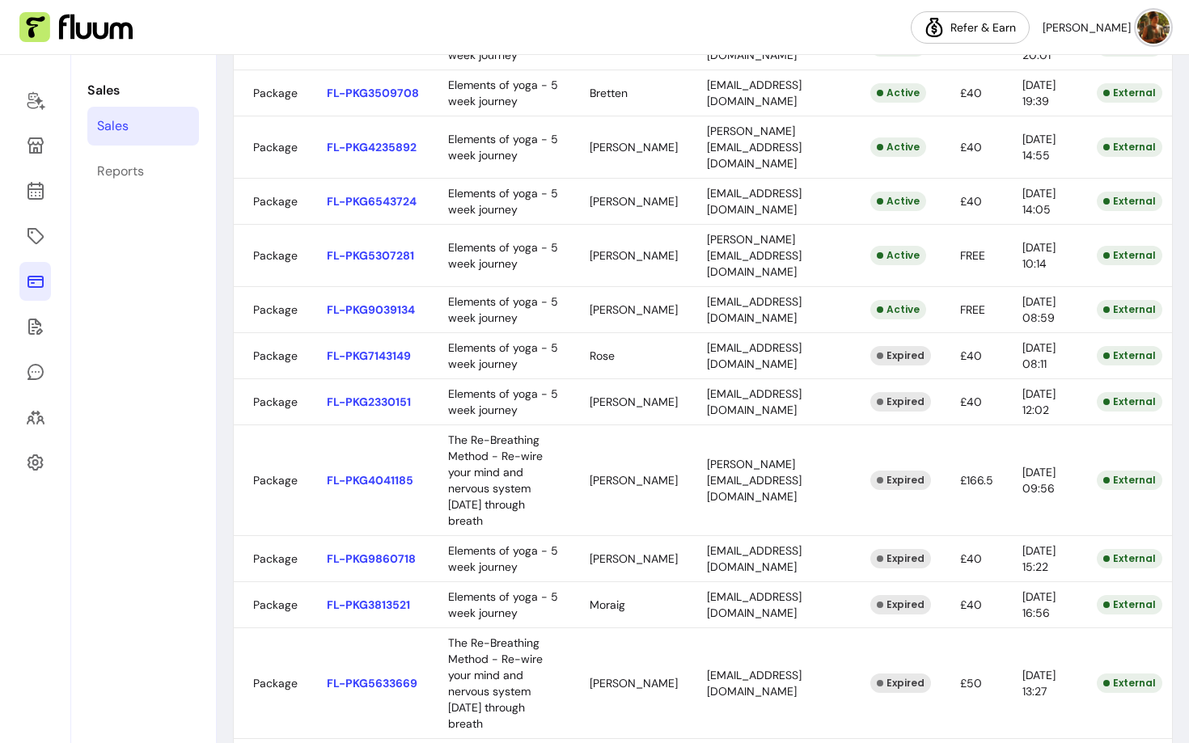
click at [609, 558] on body "Refer & [PERSON_NAME] Sales Sales Reports Sales View your sales Export All Sale…" at bounding box center [594, 371] width 1189 height 743
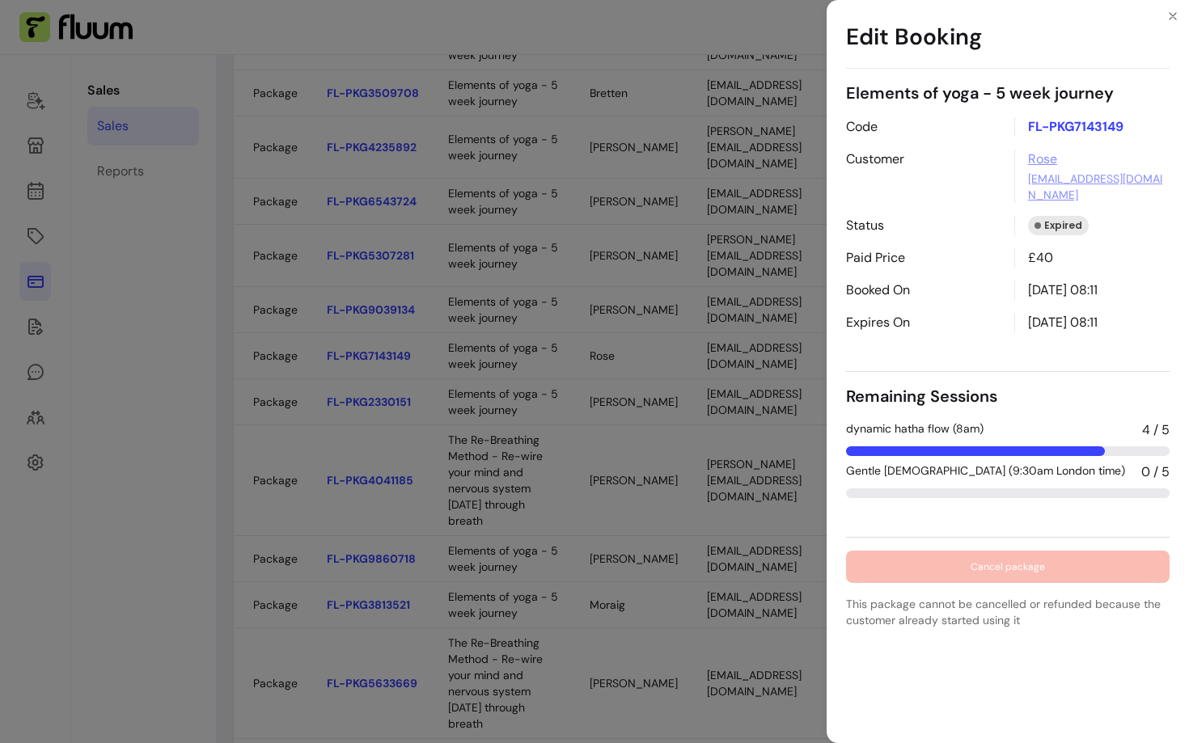
click at [624, 555] on div "Edit Booking Elements of yoga - 5 week journey Code FL-PKG7143149 Customer Rose…" at bounding box center [594, 371] width 1189 height 743
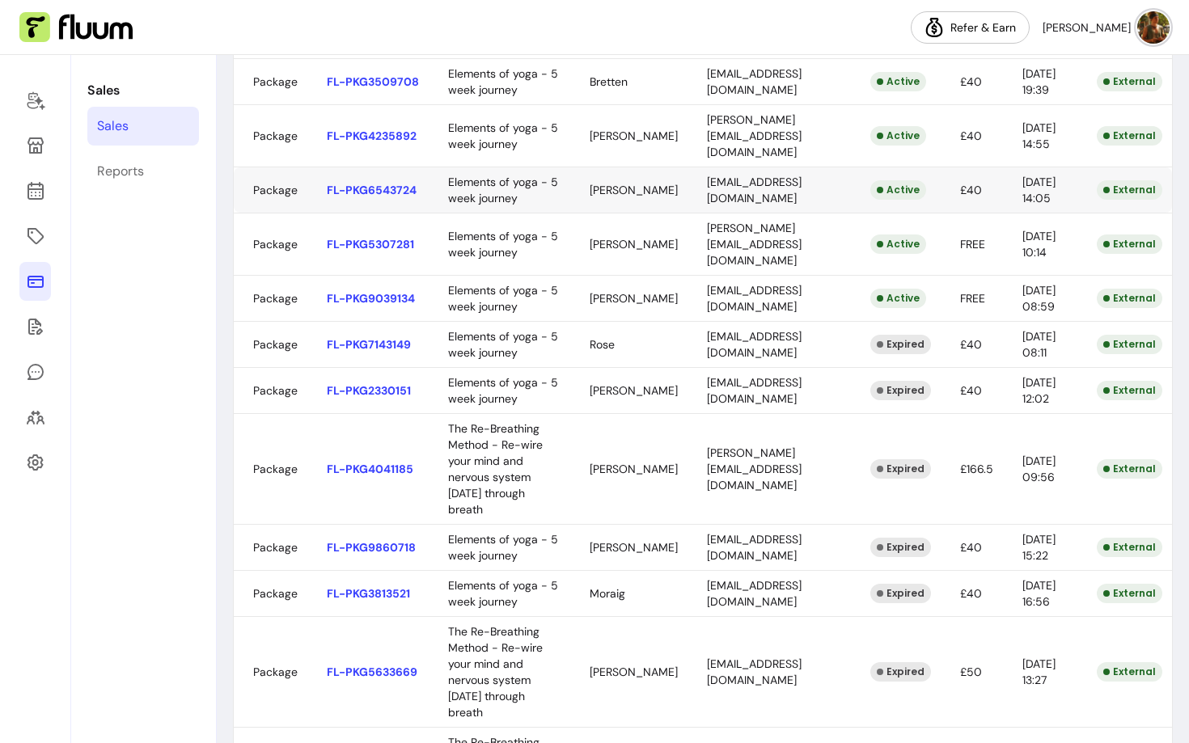
scroll to position [686, 0]
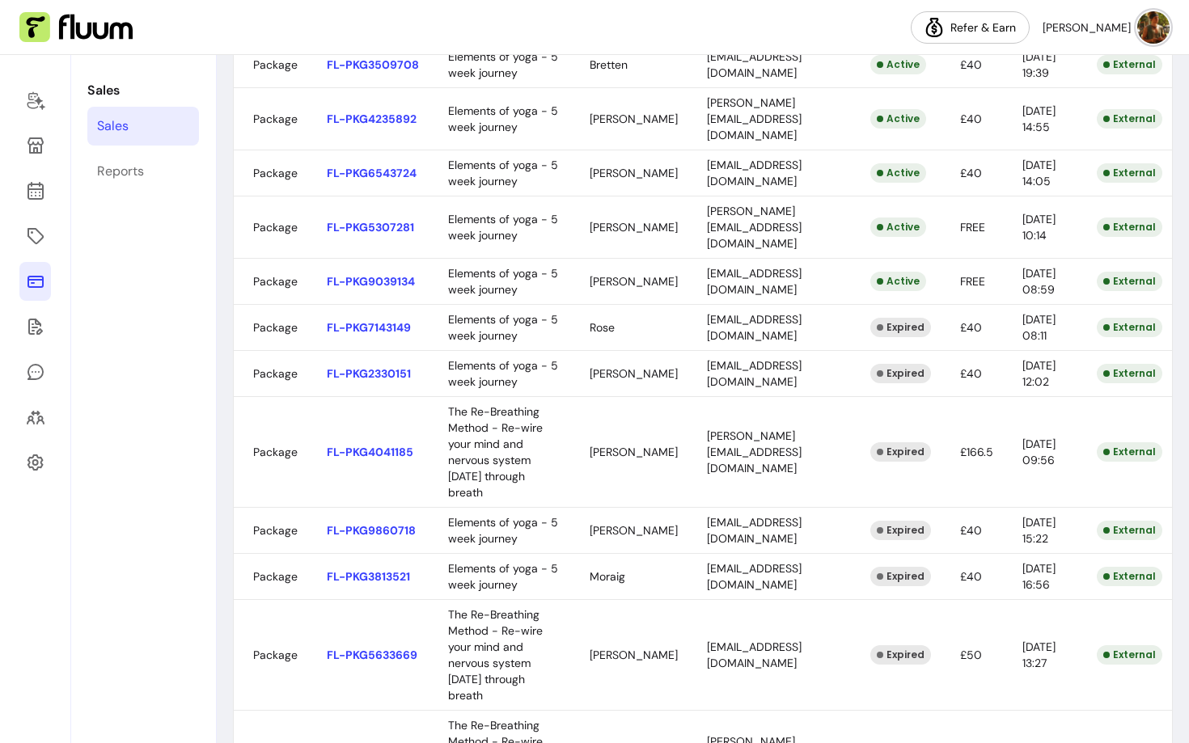
click at [686, 491] on body "Refer & [PERSON_NAME] Sales Sales Reports Sales View your sales Export All Sale…" at bounding box center [594, 371] width 1189 height 743
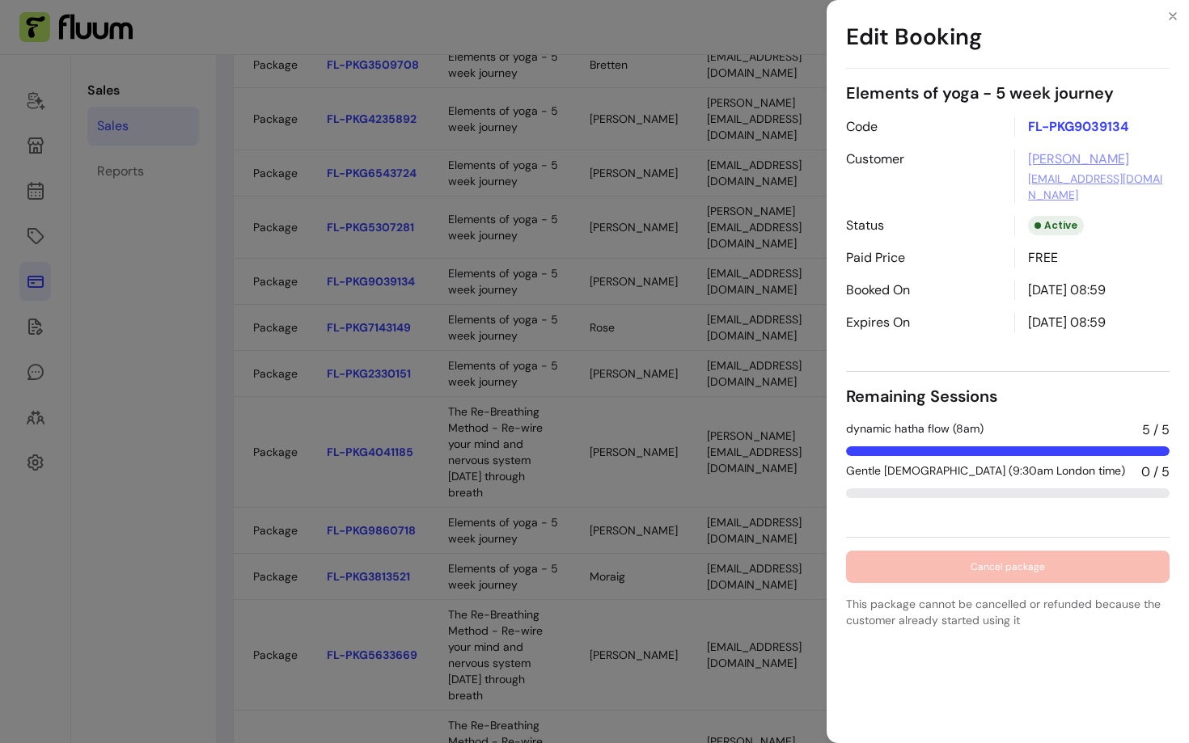
click at [679, 510] on div "Edit Booking Elements of yoga - 5 week journey Code FL-PKG9039134 Customer [PER…" at bounding box center [594, 371] width 1189 height 743
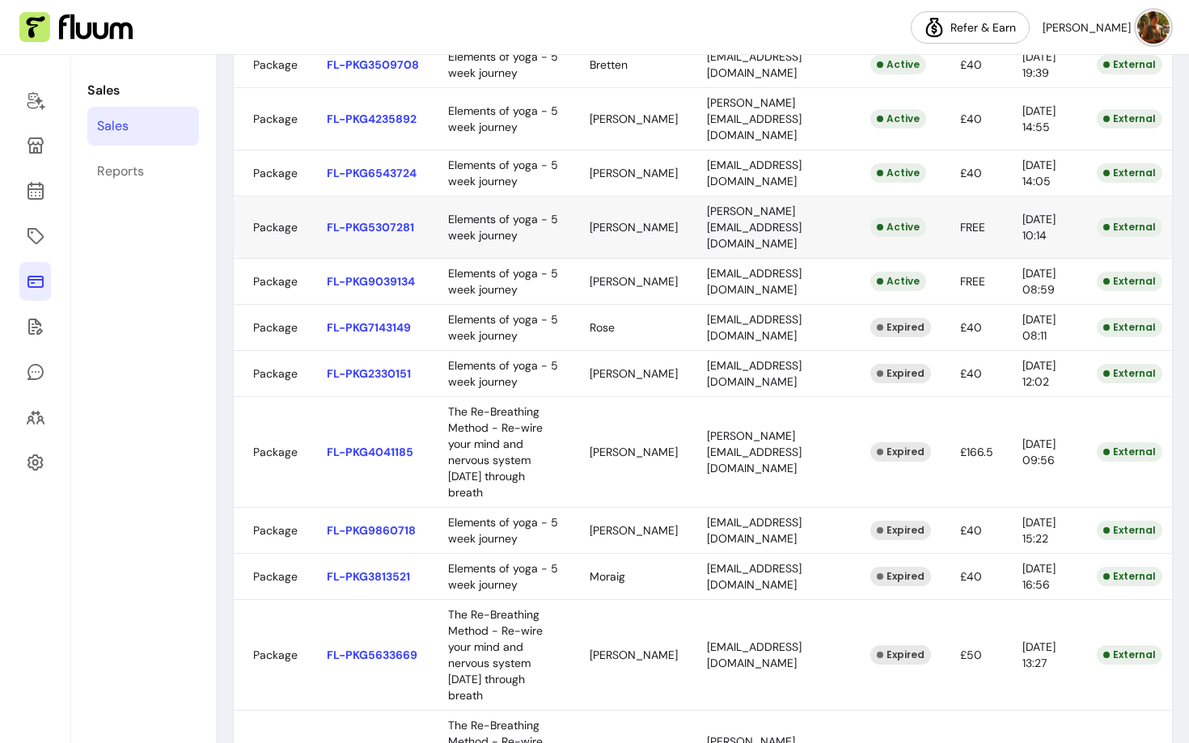
scroll to position [0, 0]
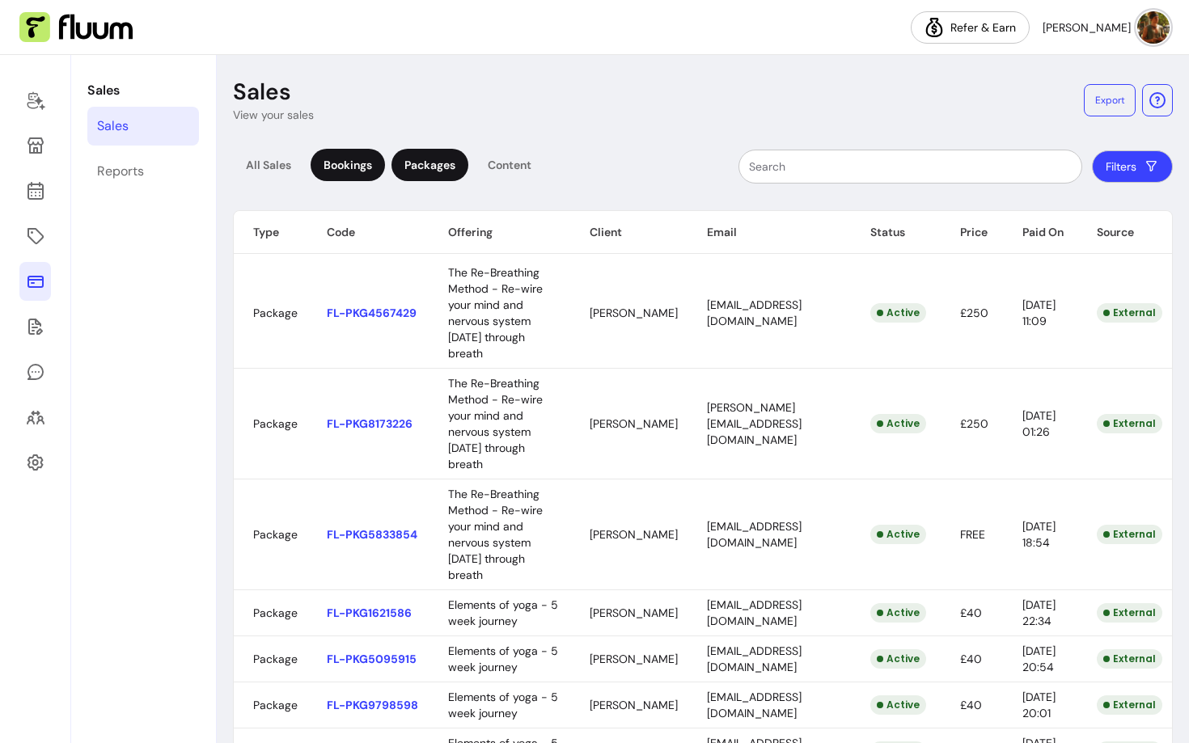
click at [351, 164] on div "Bookings" at bounding box center [347, 165] width 74 height 32
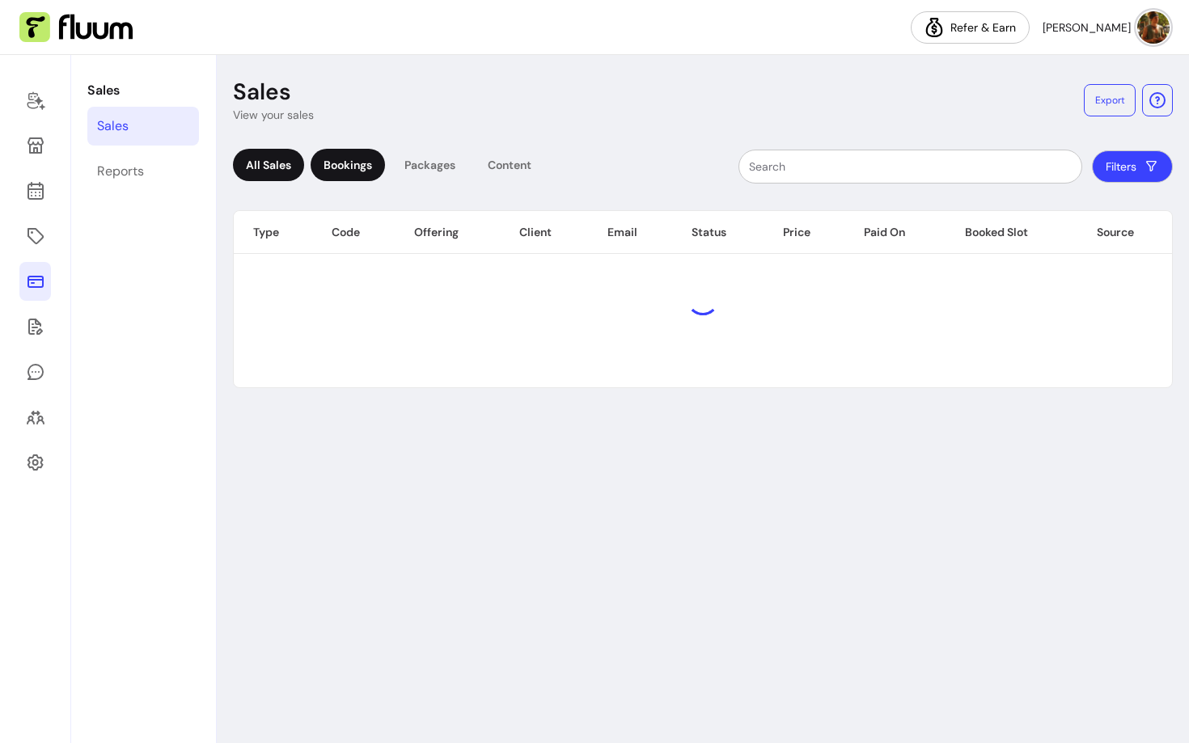
click at [268, 166] on div "All Sales" at bounding box center [268, 165] width 71 height 32
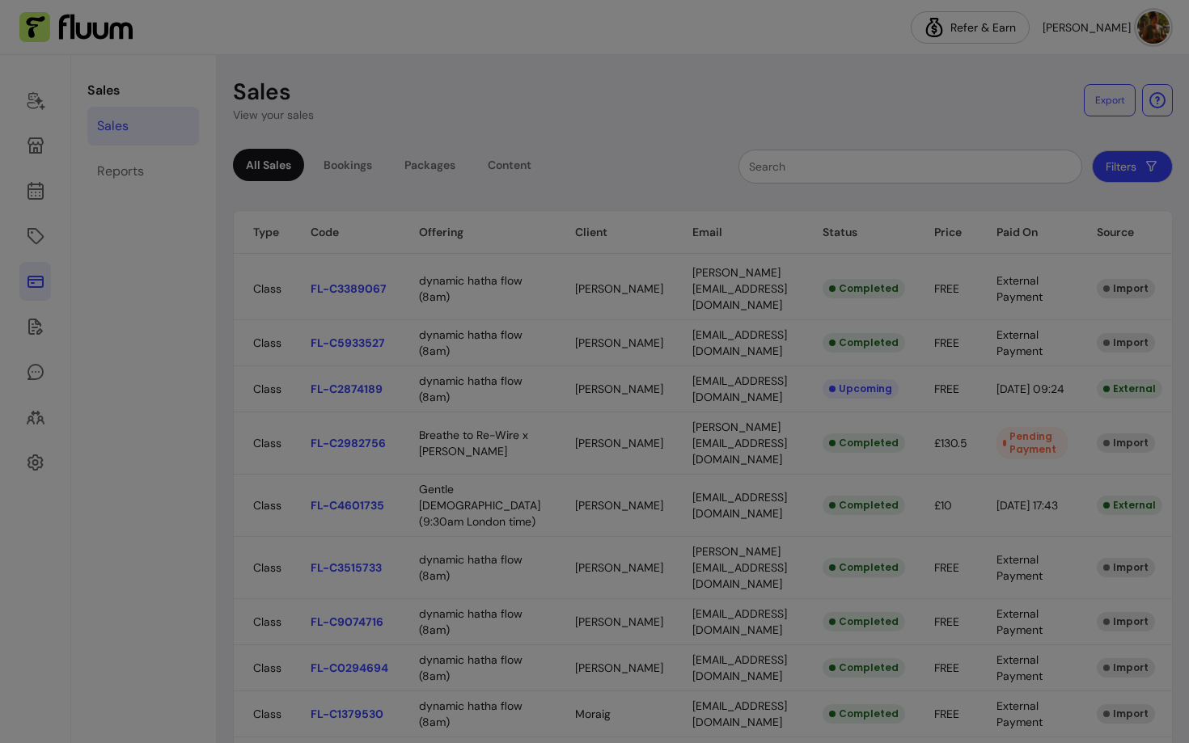
click at [705, 424] on body "Refer & [PERSON_NAME] Sales Sales Reports Sales View your sales Export All Sale…" at bounding box center [594, 371] width 1189 height 743
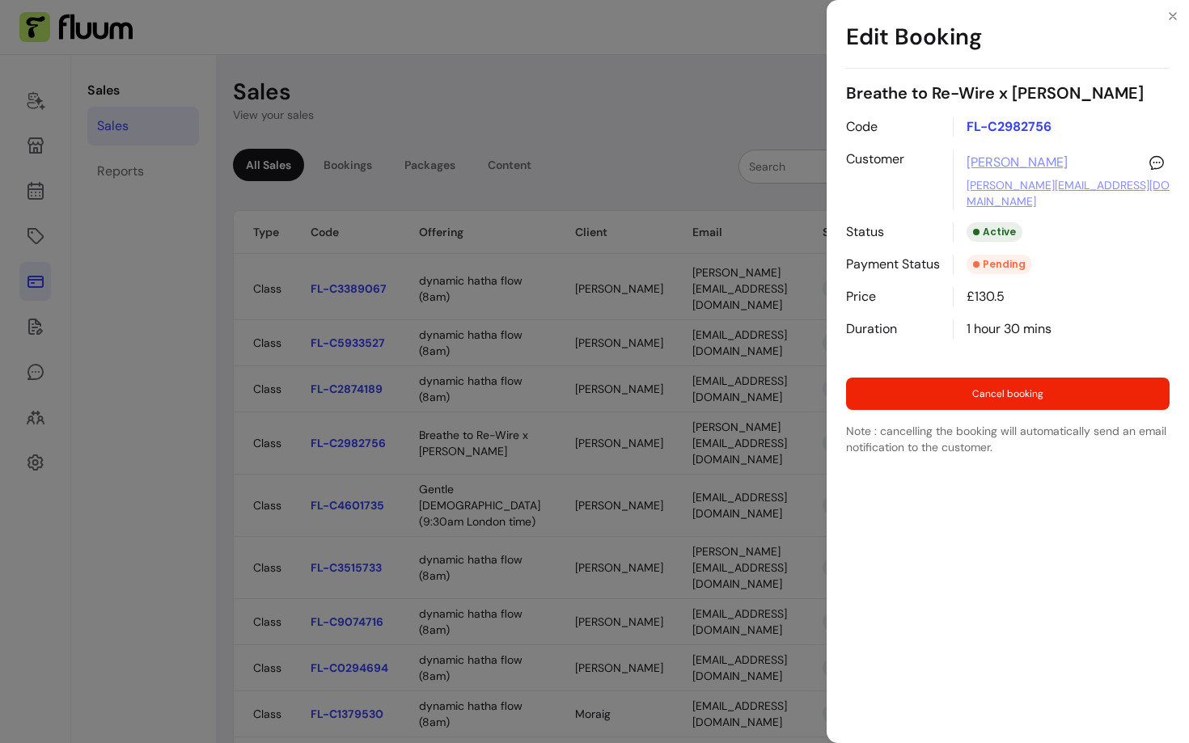
click at [604, 449] on div "Edit Booking Breathe to Re-Wire x [PERSON_NAME] Code FL-C2982756 Customer [PERS…" at bounding box center [594, 371] width 1189 height 743
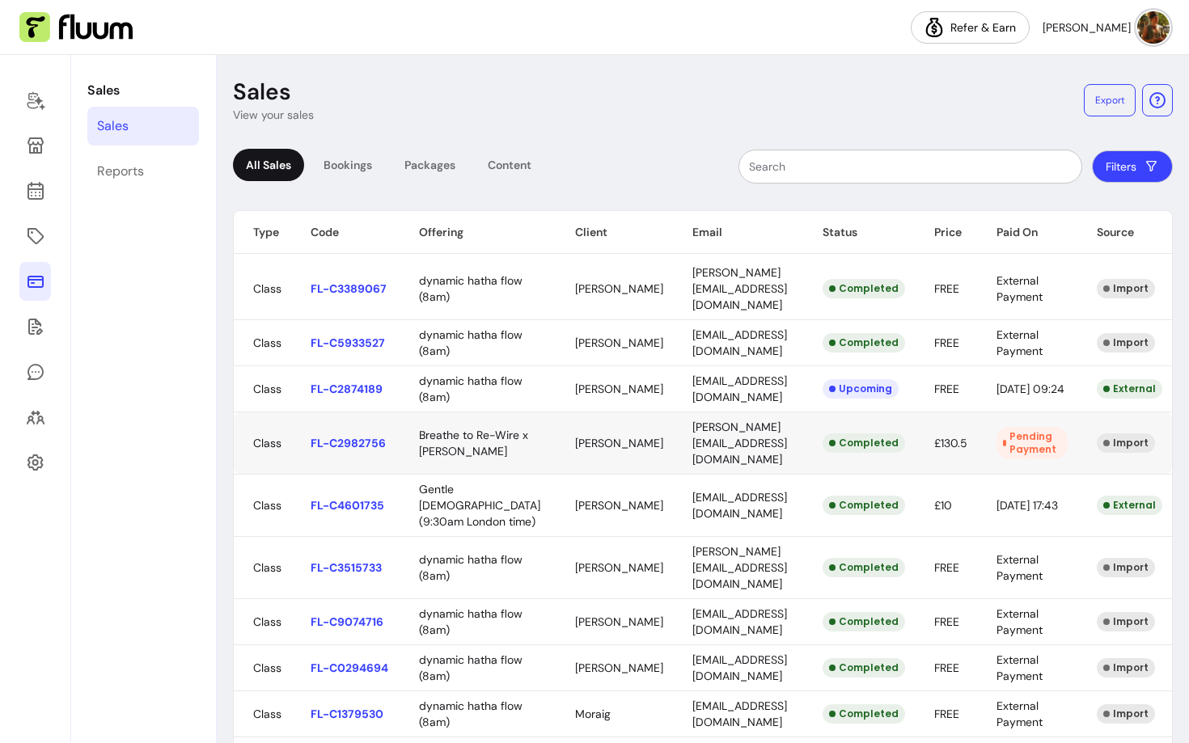
click at [729, 413] on body "Refer & [PERSON_NAME] Sales Sales Reports Sales View your sales Export All Sale…" at bounding box center [594, 371] width 1189 height 743
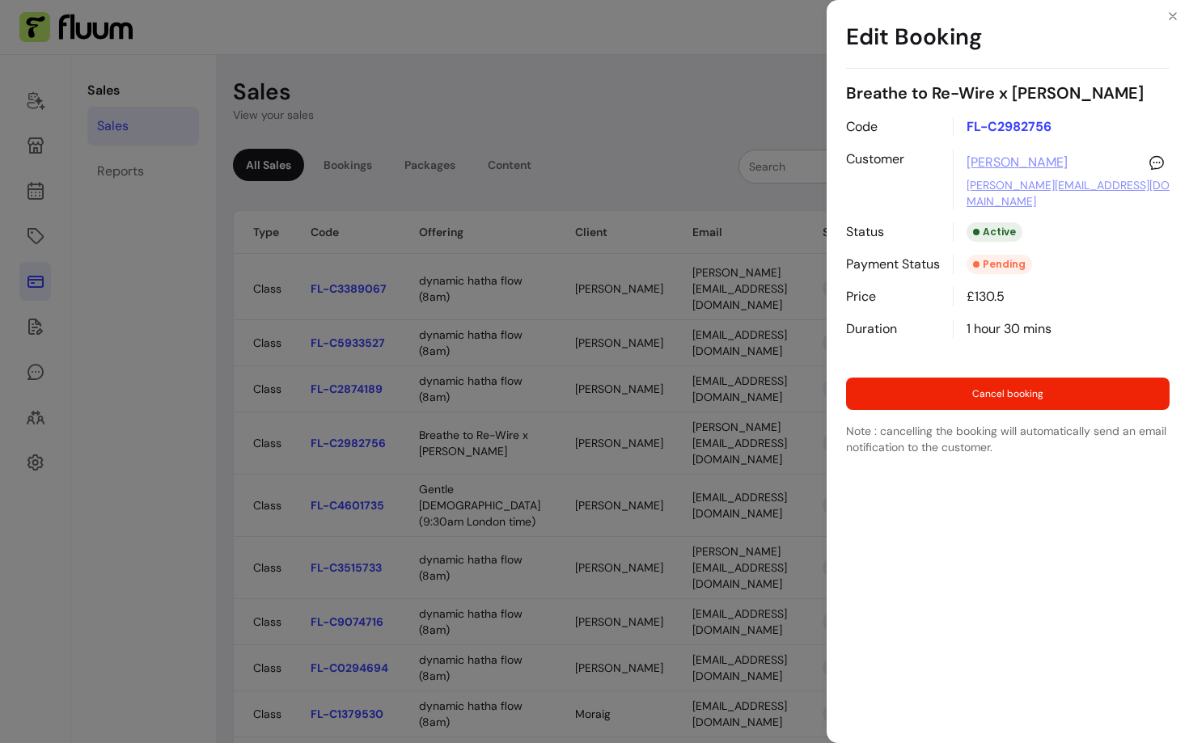
click at [1035, 158] on link "[PERSON_NAME]" at bounding box center [1016, 162] width 101 height 19
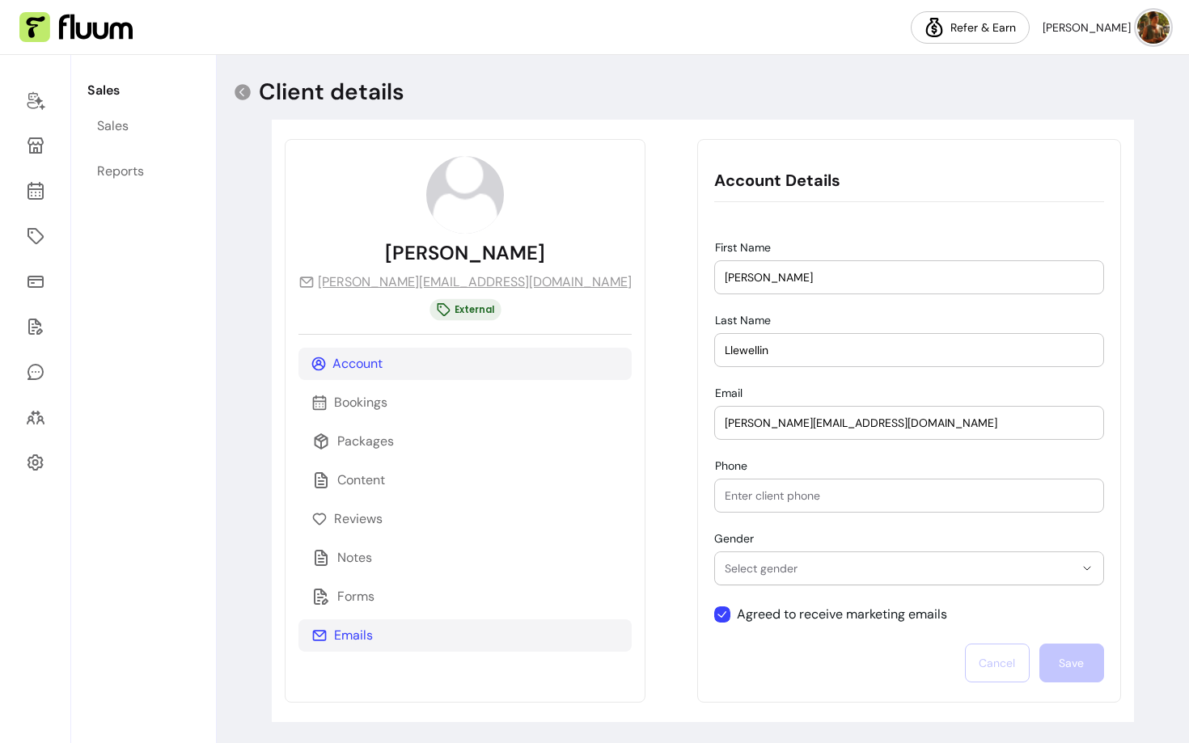
click at [360, 643] on p "Emails" at bounding box center [353, 635] width 39 height 19
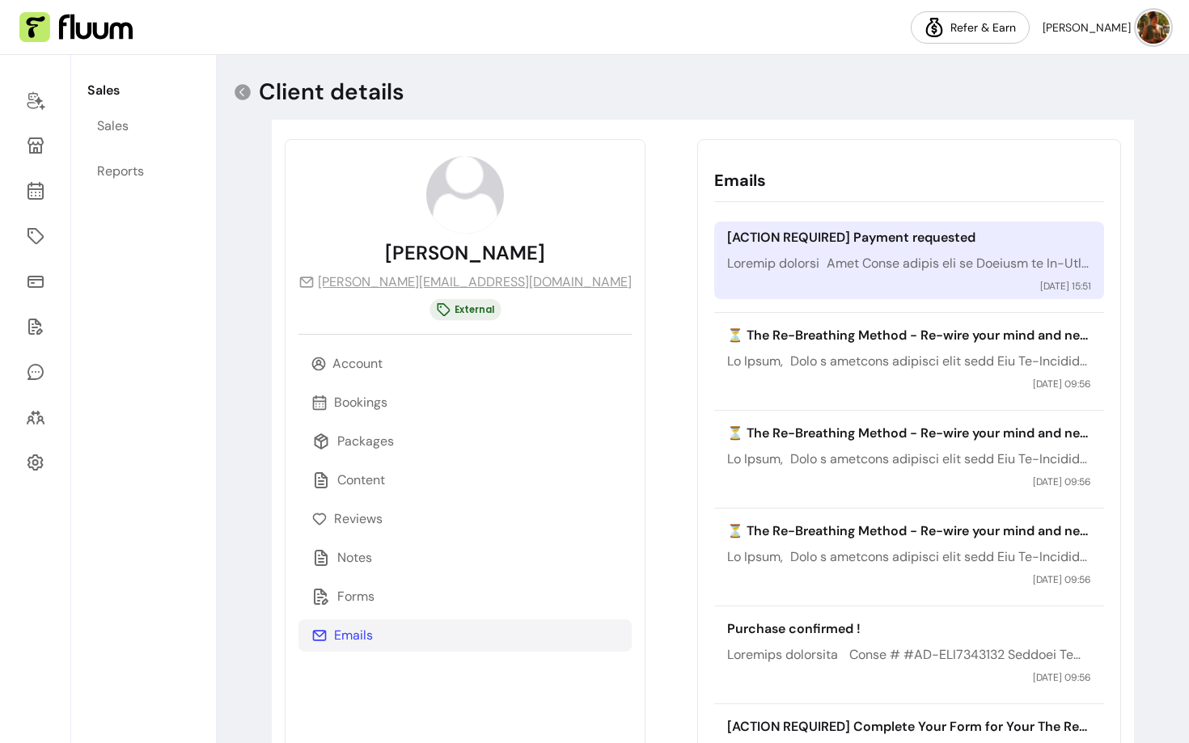
click at [727, 258] on p at bounding box center [908, 263] width 363 height 19
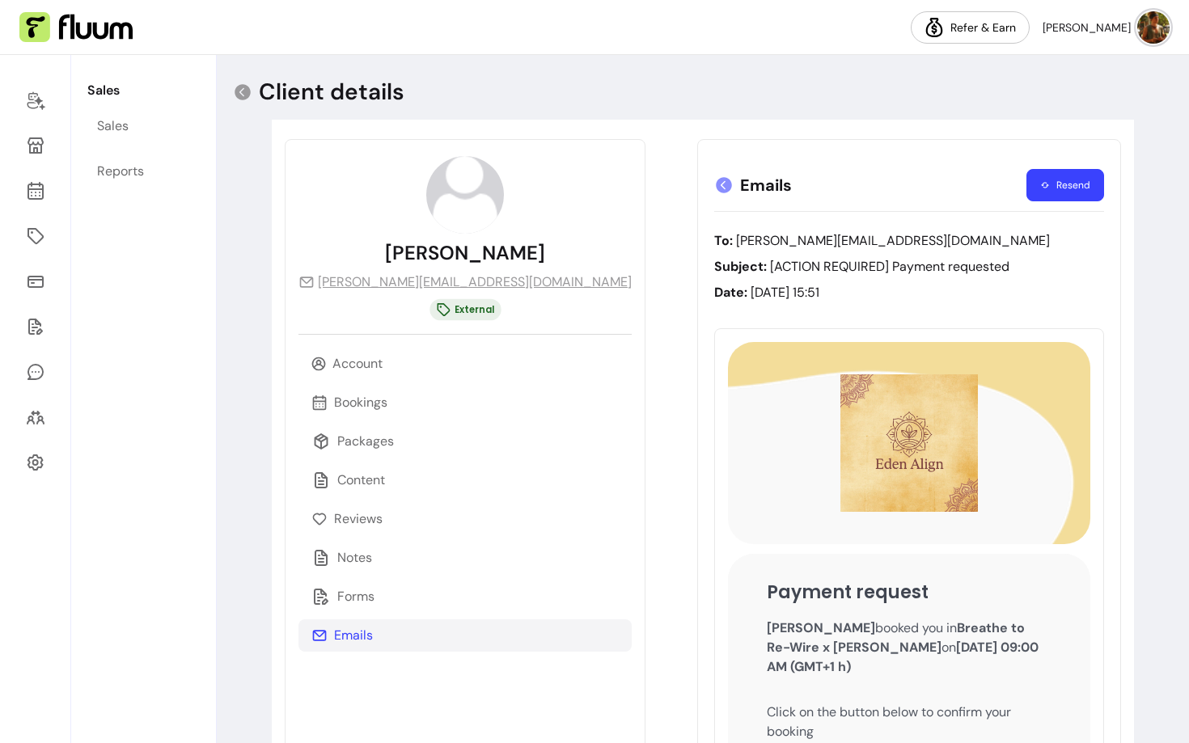
click at [1068, 183] on button "Resend" at bounding box center [1065, 185] width 78 height 32
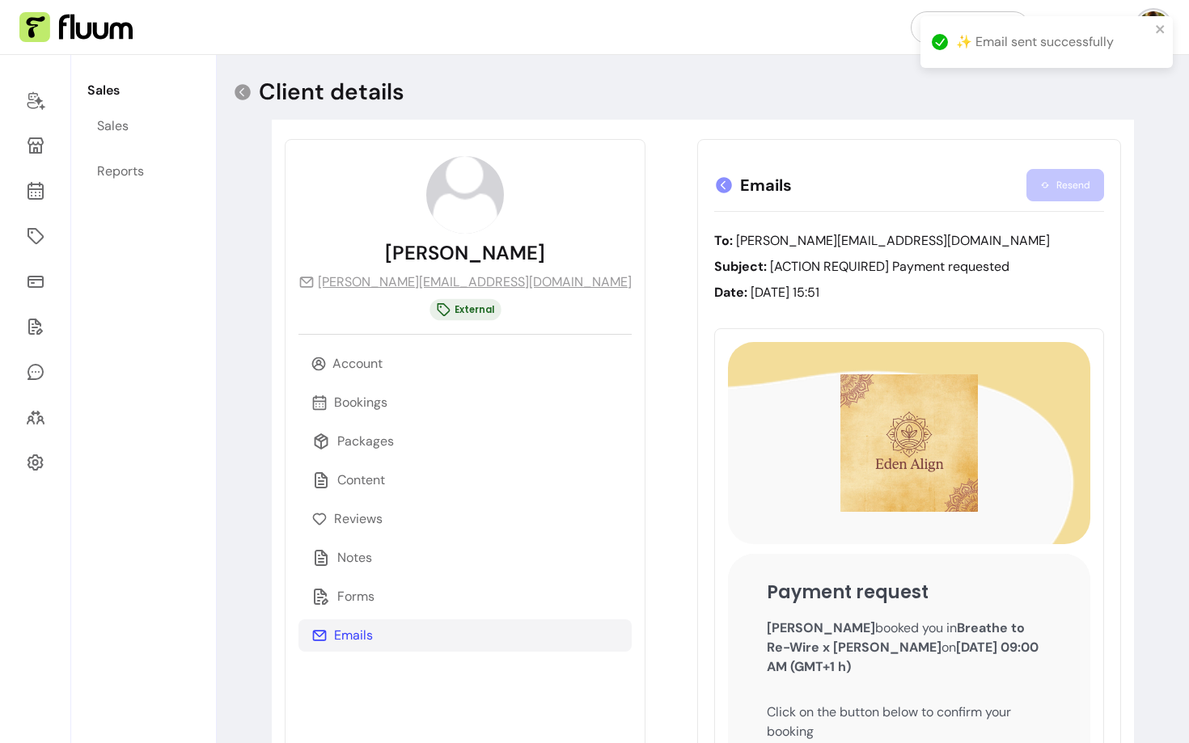
click at [716, 181] on icon at bounding box center [724, 185] width 16 height 16
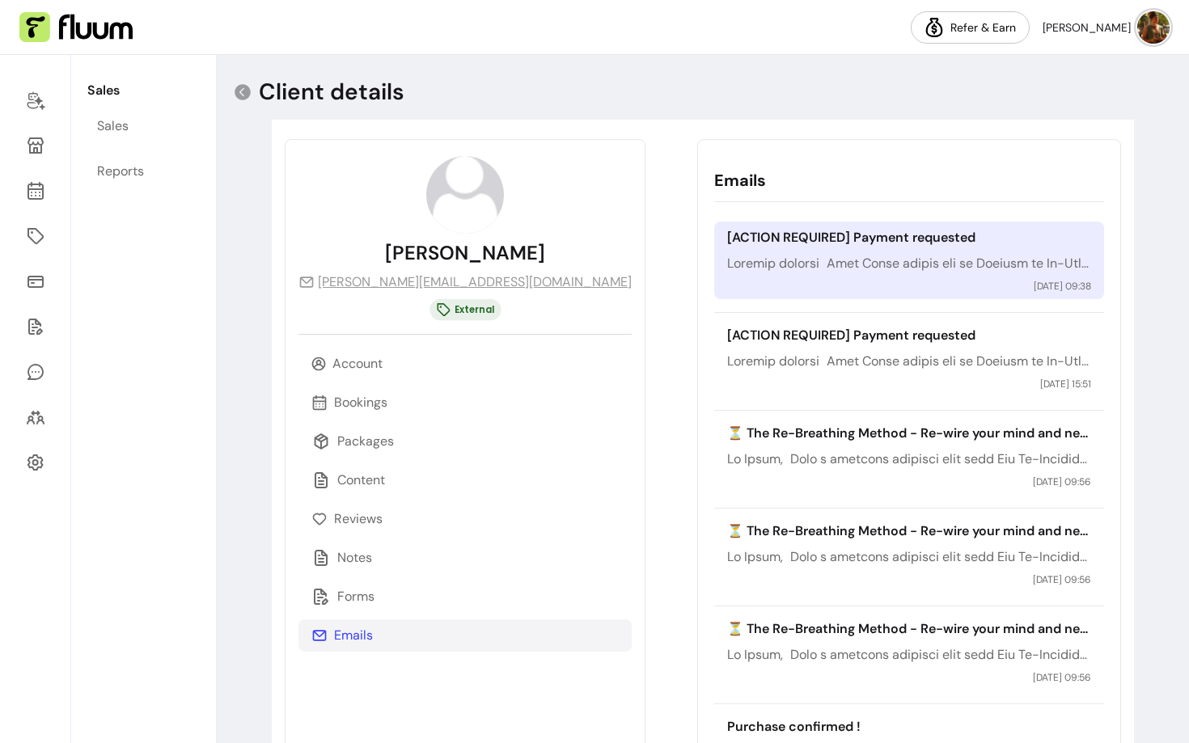
click at [727, 254] on p at bounding box center [908, 263] width 363 height 19
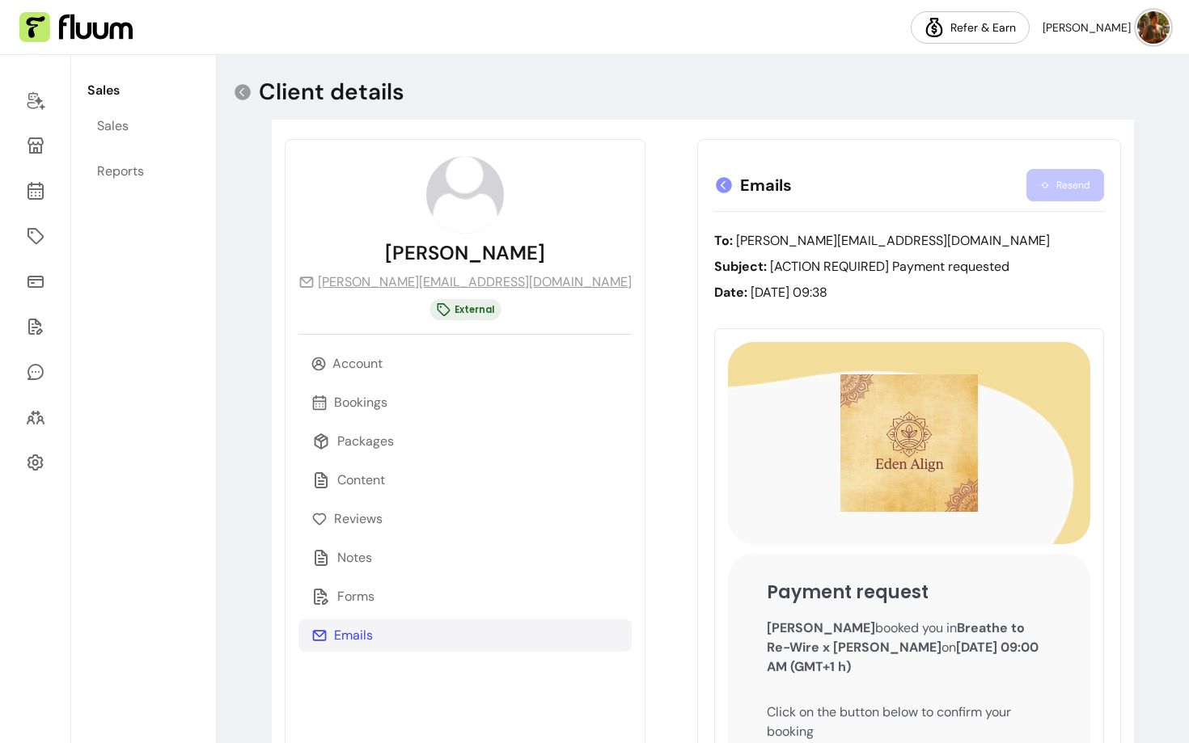
click at [714, 186] on icon at bounding box center [723, 184] width 19 height 19
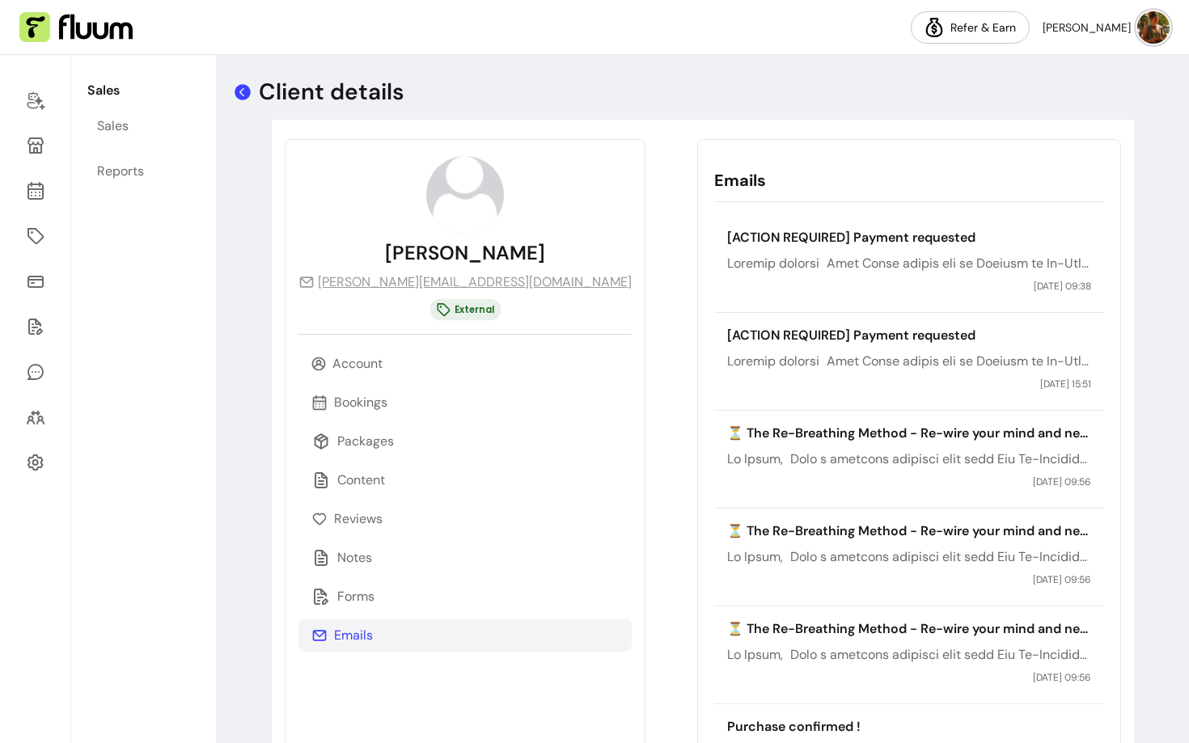
click at [239, 92] on icon at bounding box center [242, 91] width 19 height 19
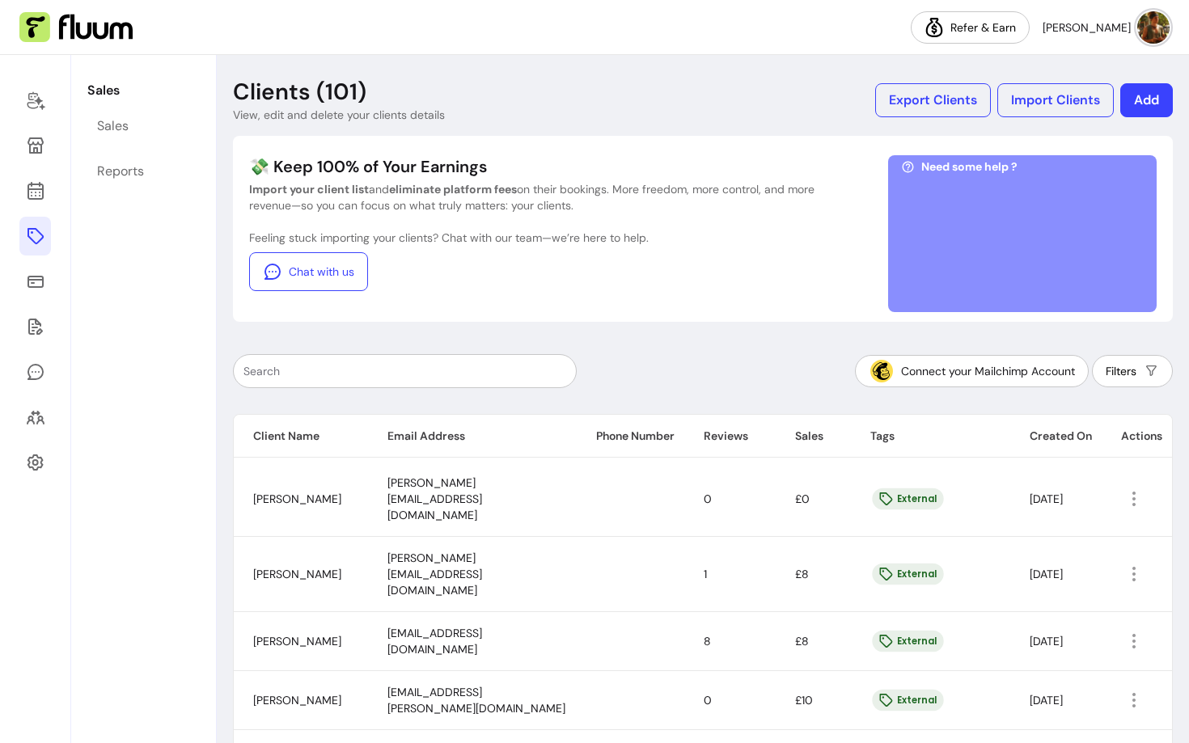
click at [36, 239] on icon at bounding box center [35, 235] width 19 height 19
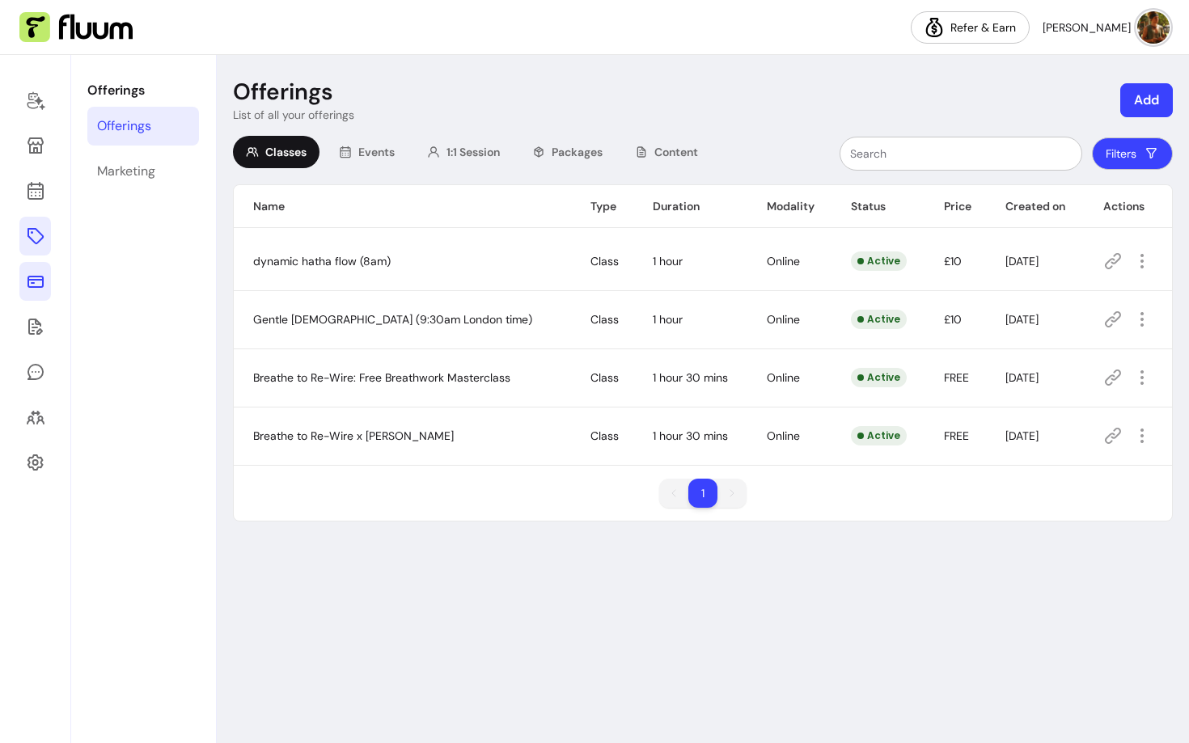
click at [34, 288] on icon at bounding box center [35, 282] width 16 height 12
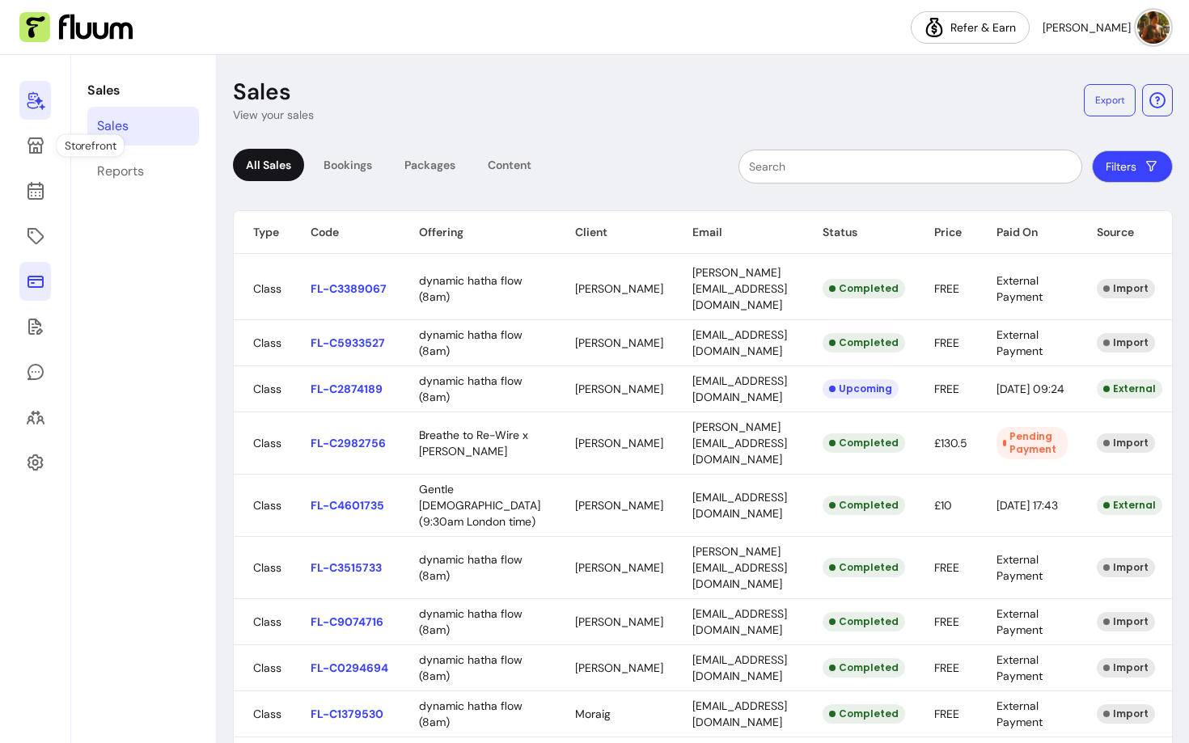
click at [35, 101] on icon at bounding box center [35, 100] width 19 height 19
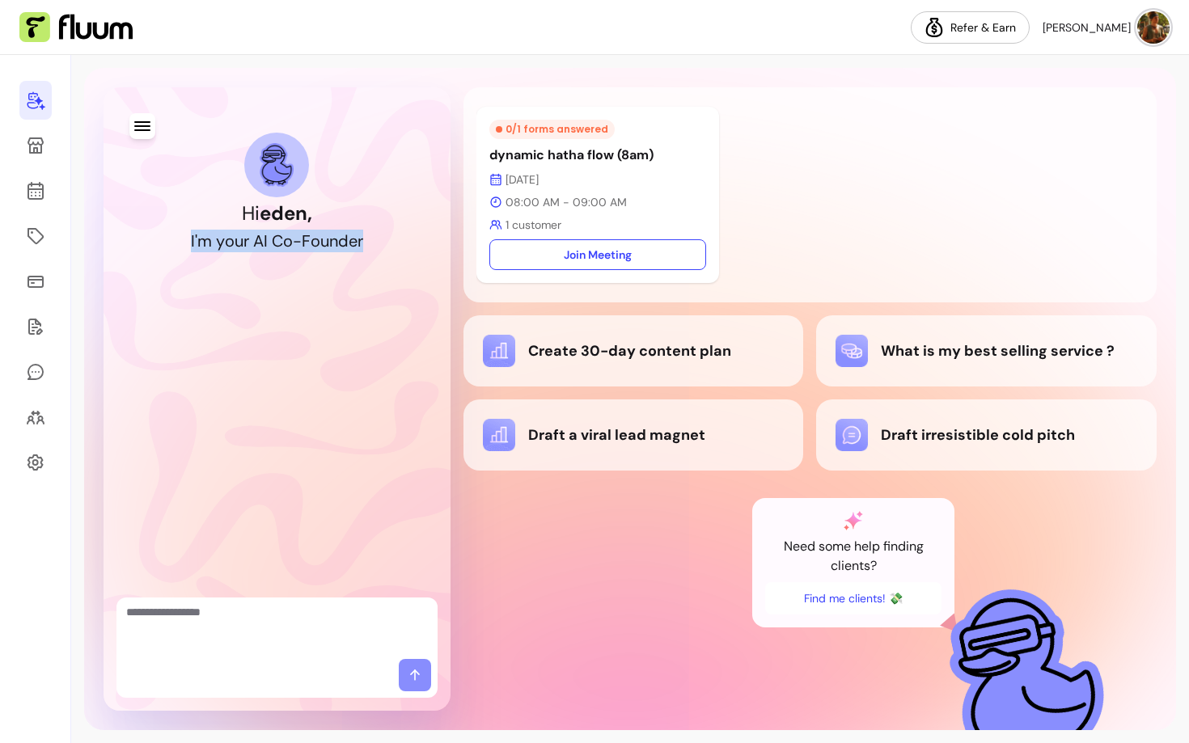
drag, startPoint x: 189, startPoint y: 241, endPoint x: 363, endPoint y: 241, distance: 173.8
click at [363, 241] on h2 "I ' m y o u r A I C o - F o u n d e r" at bounding box center [277, 241] width 172 height 23
click at [255, 209] on h1 "Hi [PERSON_NAME] ," at bounding box center [277, 214] width 70 height 26
drag, startPoint x: 238, startPoint y: 213, endPoint x: 309, endPoint y: 216, distance: 71.2
click at [309, 216] on div "Hi eden , I ' m y o u r A I C o - F o u n d e r" at bounding box center [277, 193] width 308 height 120
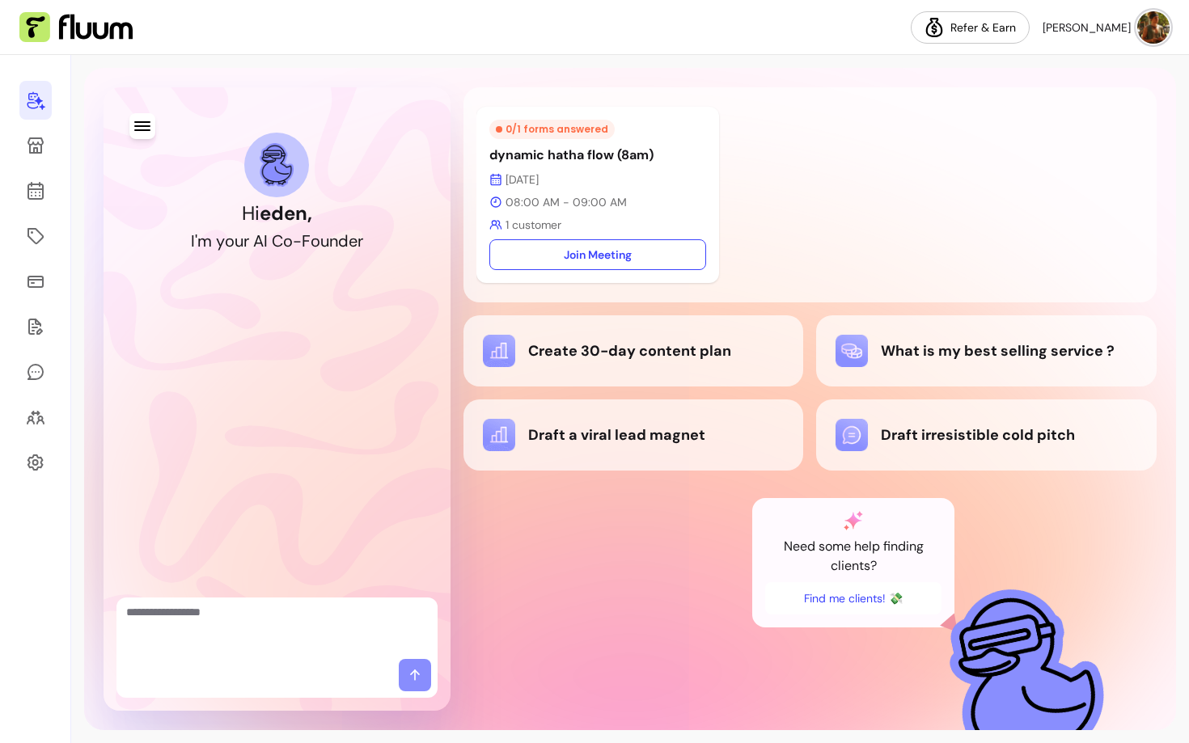
drag, startPoint x: 194, startPoint y: 234, endPoint x: 303, endPoint y: 234, distance: 109.2
click at [303, 234] on h2 "I ' m y o u r A I C o - F o u n d e r" at bounding box center [277, 241] width 172 height 23
click at [197, 647] on textarea "Ask me anything..." at bounding box center [277, 628] width 302 height 49
type textarea "**********"
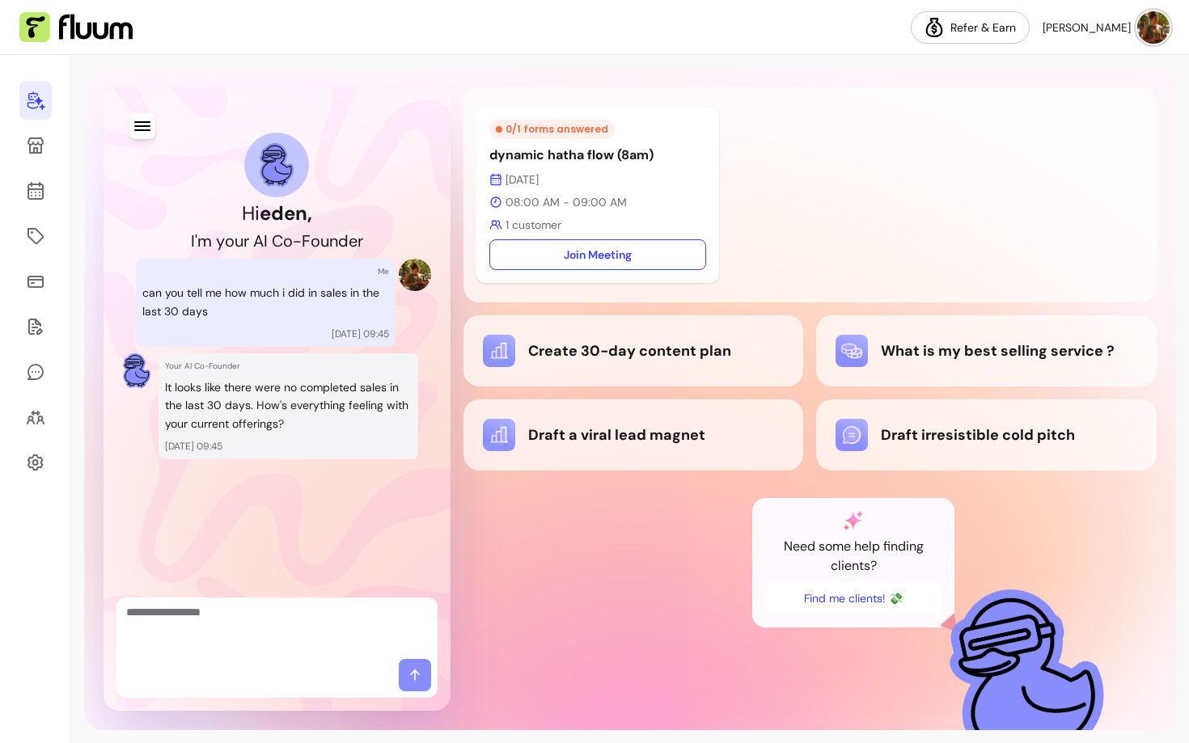
click at [241, 373] on div "Your AI Co-Founder It looks like there were no completed sales in the last 30 d…" at bounding box center [288, 406] width 260 height 106
click at [218, 425] on p "It looks like there were no completed sales in the last 30 days. How's everythi…" at bounding box center [288, 405] width 247 height 55
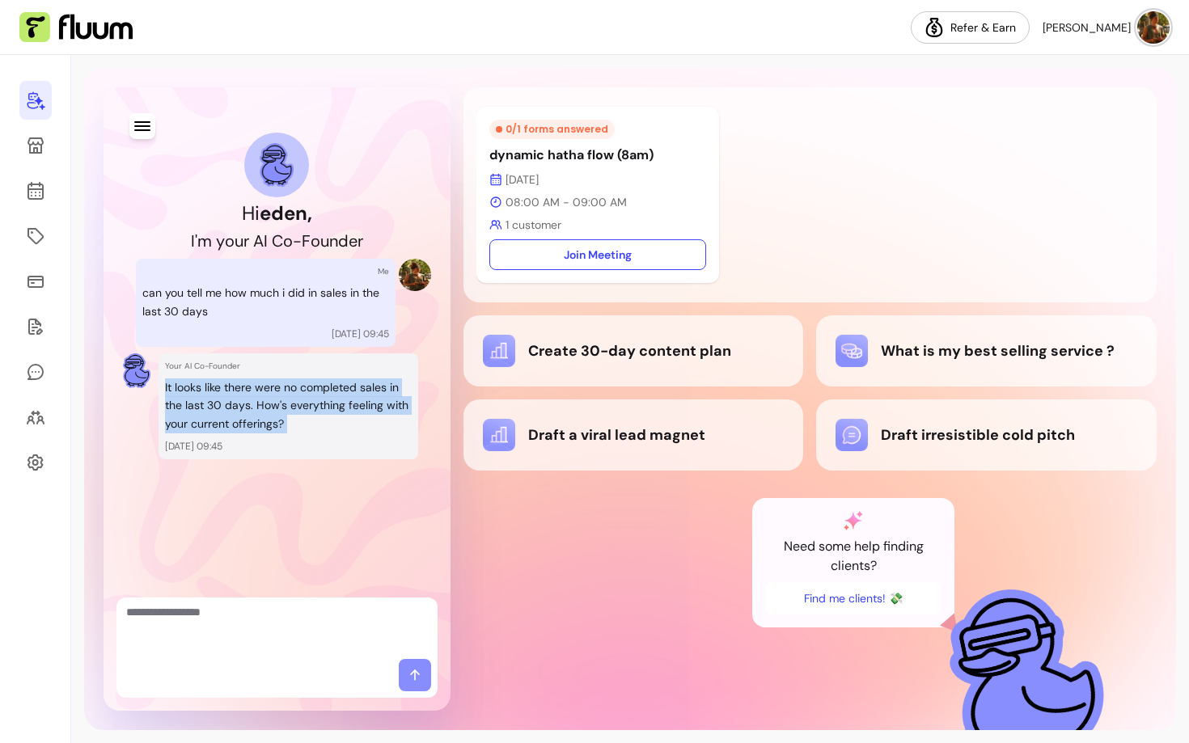
click at [218, 425] on p "It looks like there were no completed sales in the last 30 days. How's everythi…" at bounding box center [288, 405] width 247 height 55
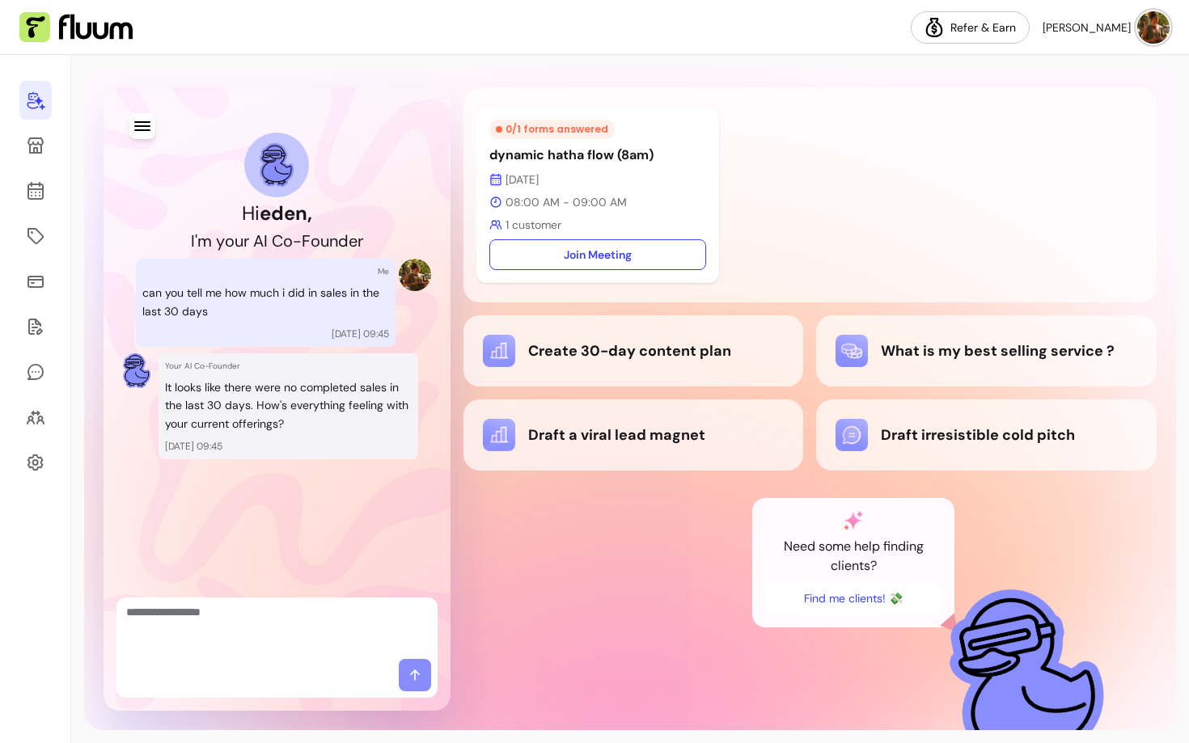
click at [269, 425] on p "It looks like there were no completed sales in the last 30 days. How's everythi…" at bounding box center [288, 405] width 247 height 55
click at [31, 274] on icon at bounding box center [35, 281] width 19 height 19
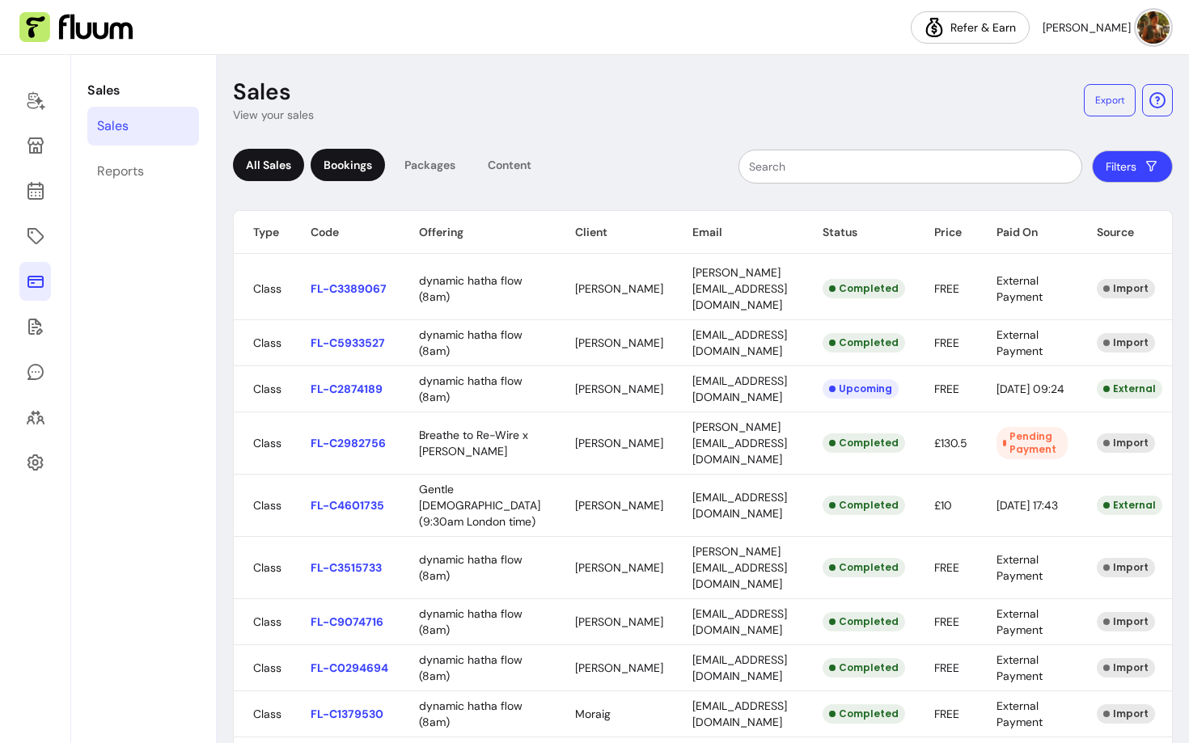
click at [350, 161] on div "Bookings" at bounding box center [347, 165] width 74 height 32
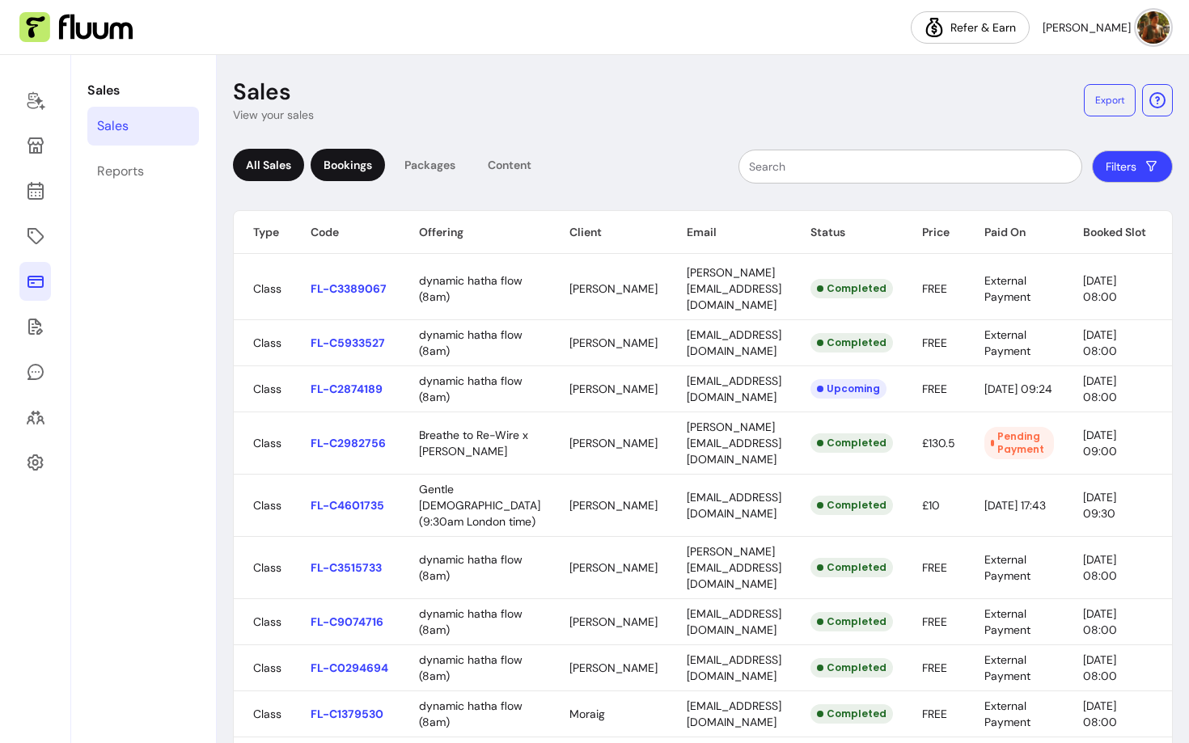
click at [263, 168] on div "All Sales" at bounding box center [268, 165] width 71 height 32
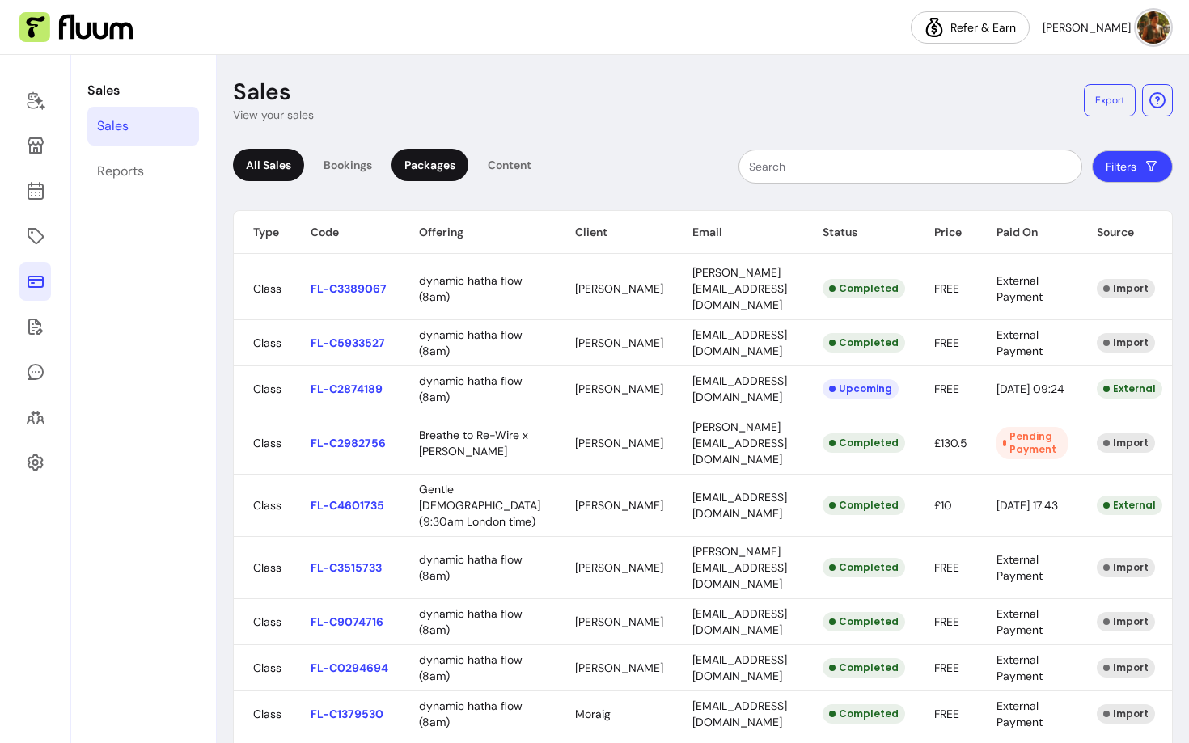
click at [441, 176] on div "Packages" at bounding box center [429, 165] width 77 height 32
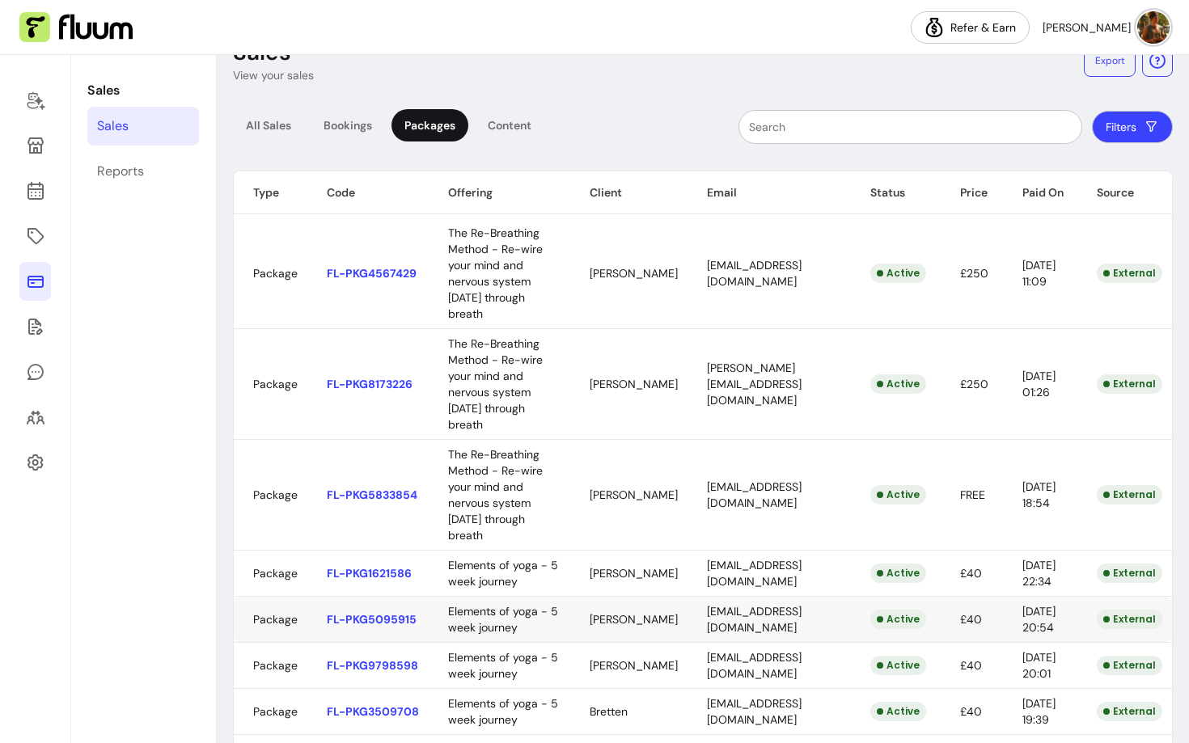
scroll to position [41, 0]
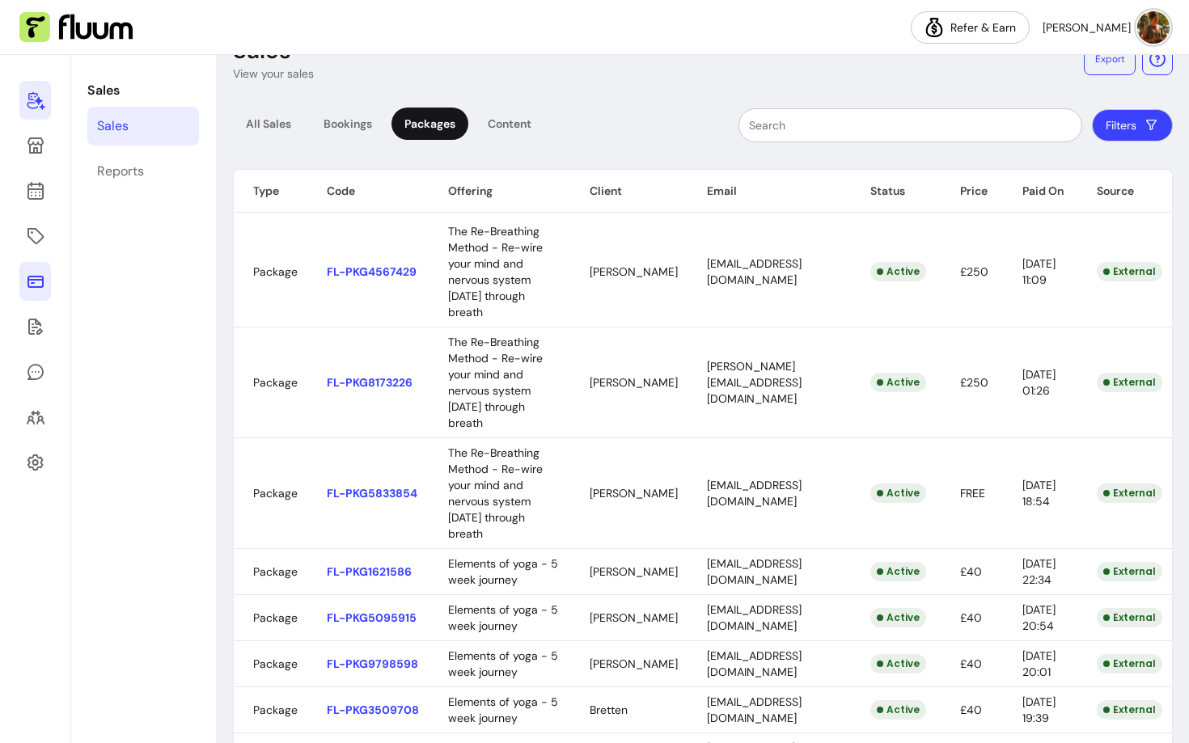
click at [30, 96] on icon at bounding box center [35, 100] width 19 height 19
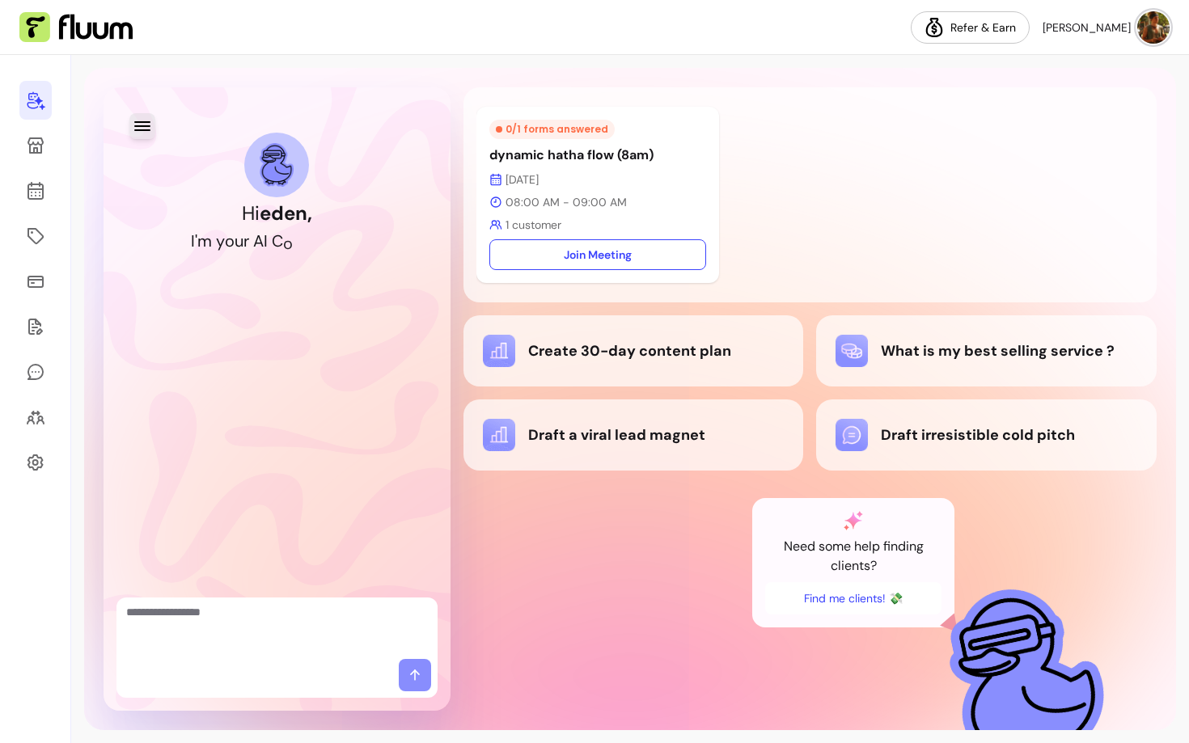
click at [144, 134] on icon "button" at bounding box center [142, 125] width 19 height 19
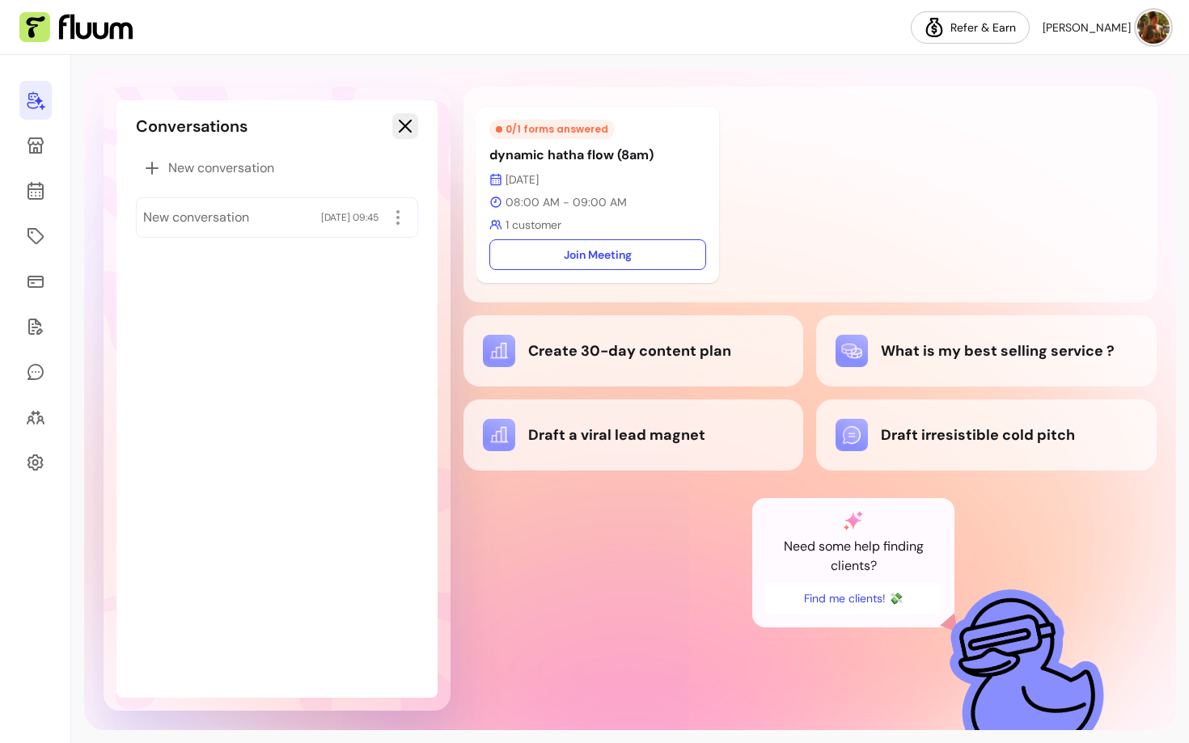
click at [407, 128] on icon "button" at bounding box center [404, 125] width 19 height 19
